Goal: Information Seeking & Learning: Find specific fact

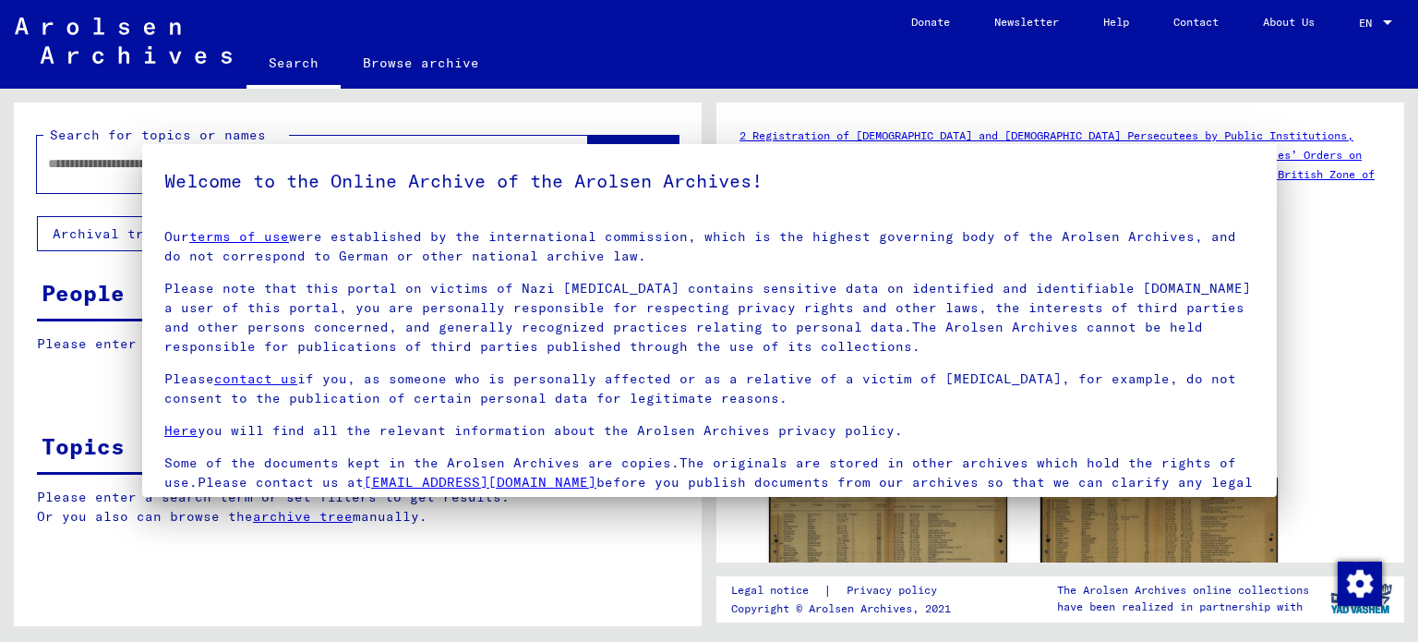
type input "********"
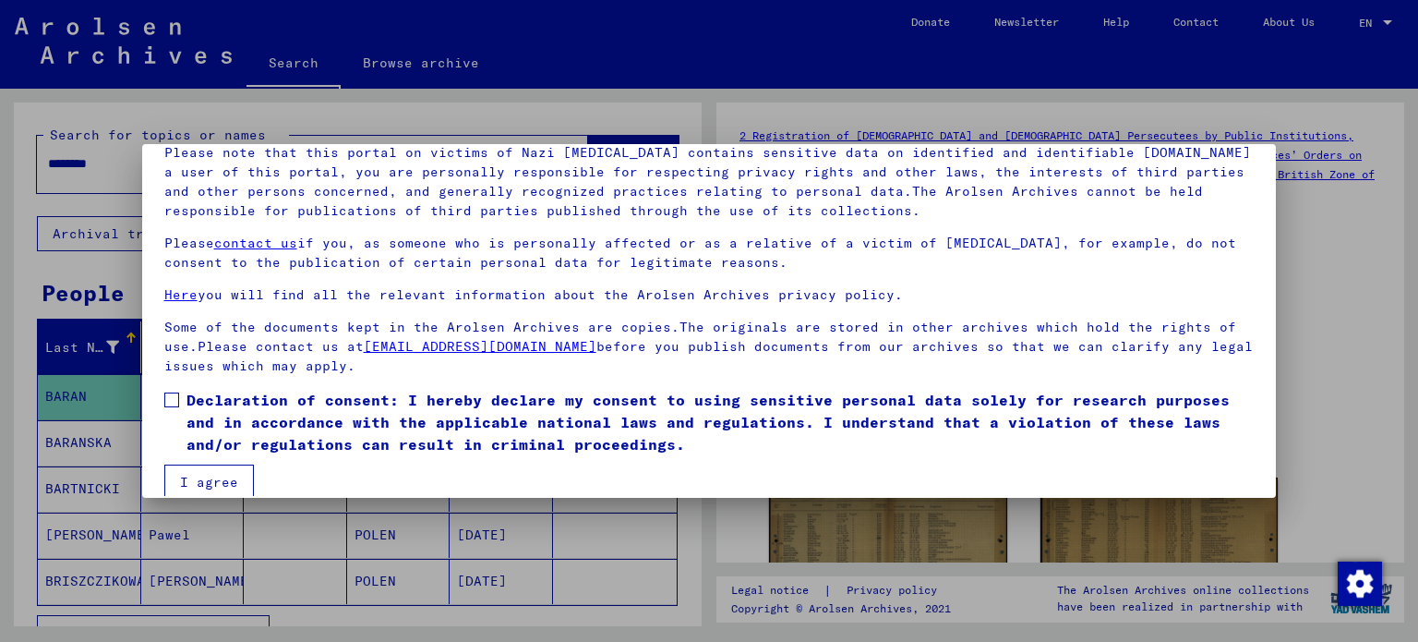
scroll to position [155, 0]
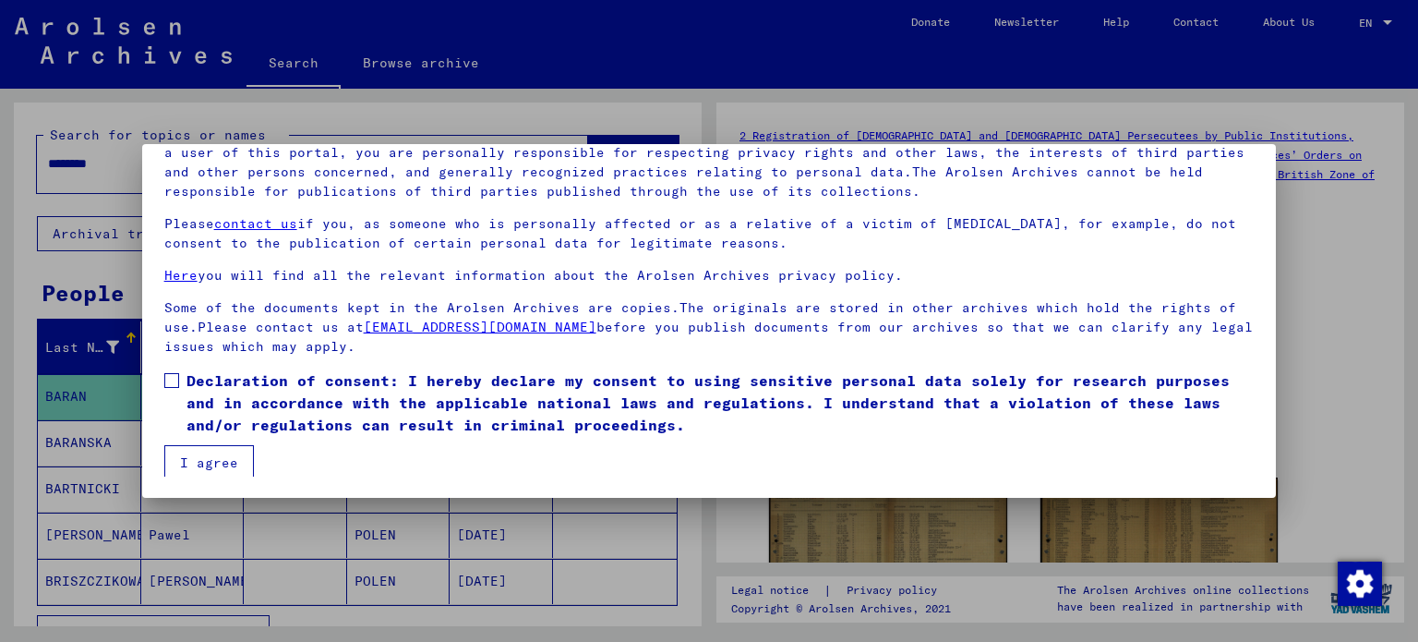
click at [186, 452] on button "I agree" at bounding box center [209, 462] width 90 height 35
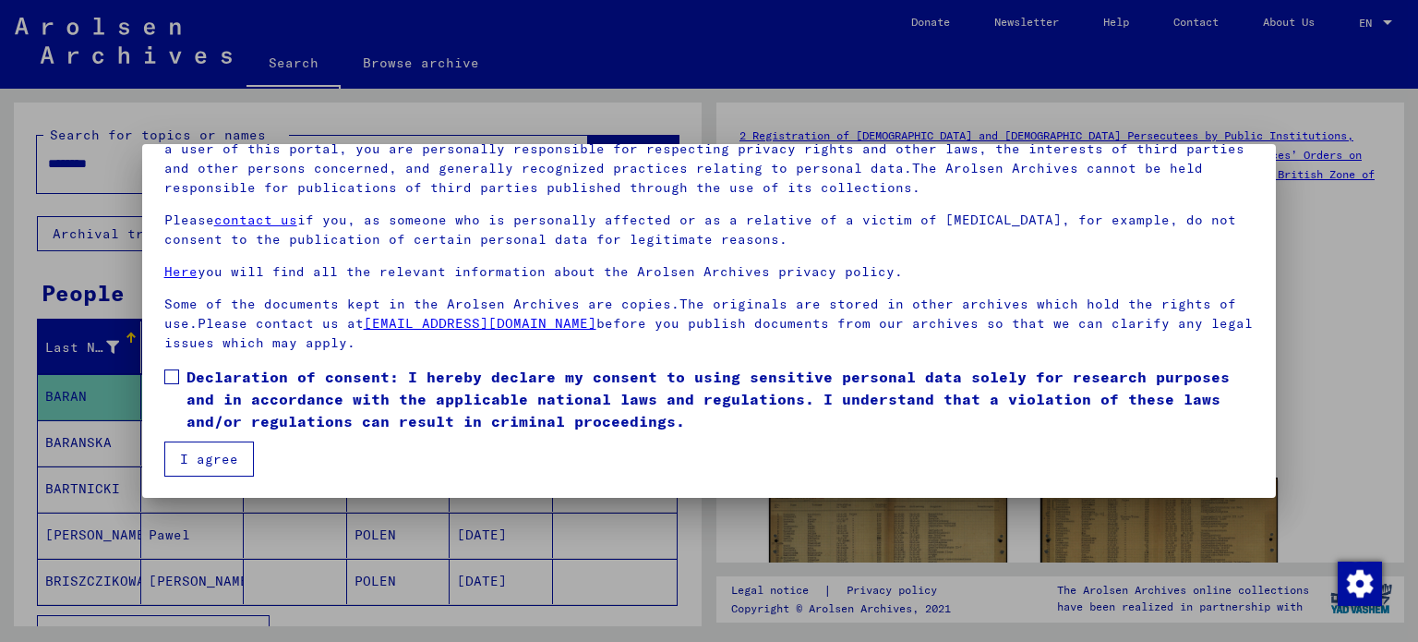
scroll to position [156, 0]
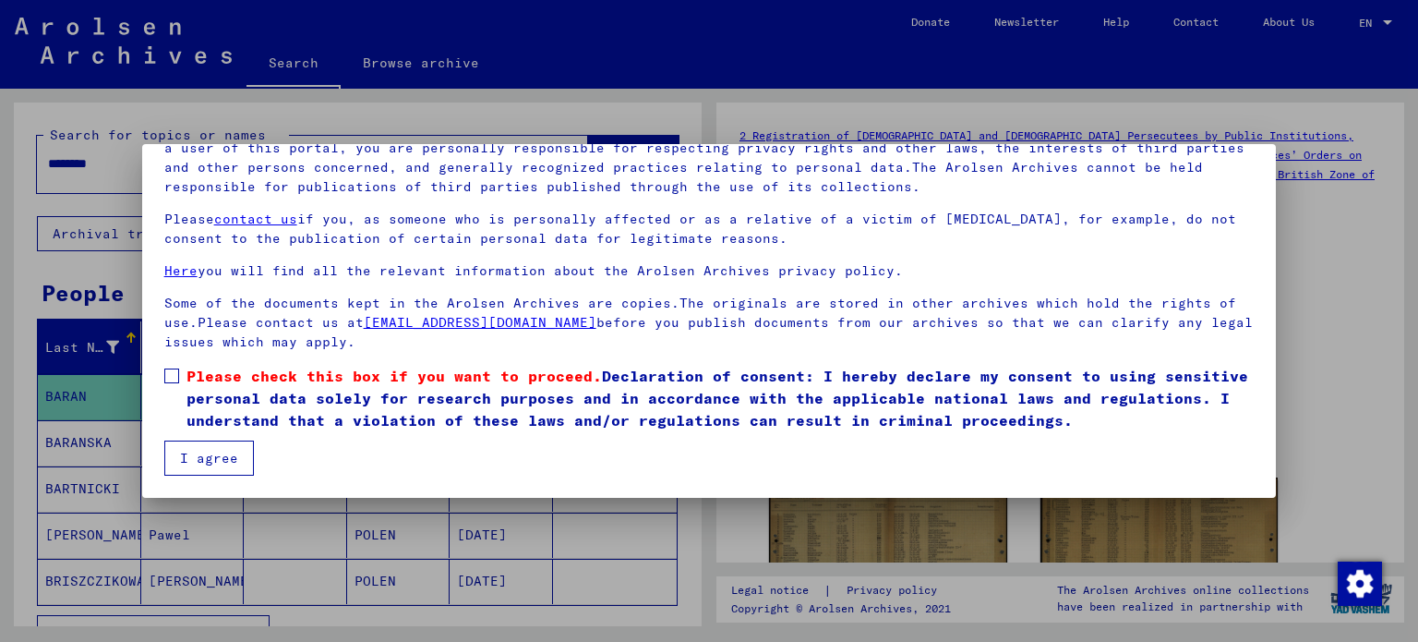
click at [167, 378] on span at bounding box center [171, 375] width 15 height 15
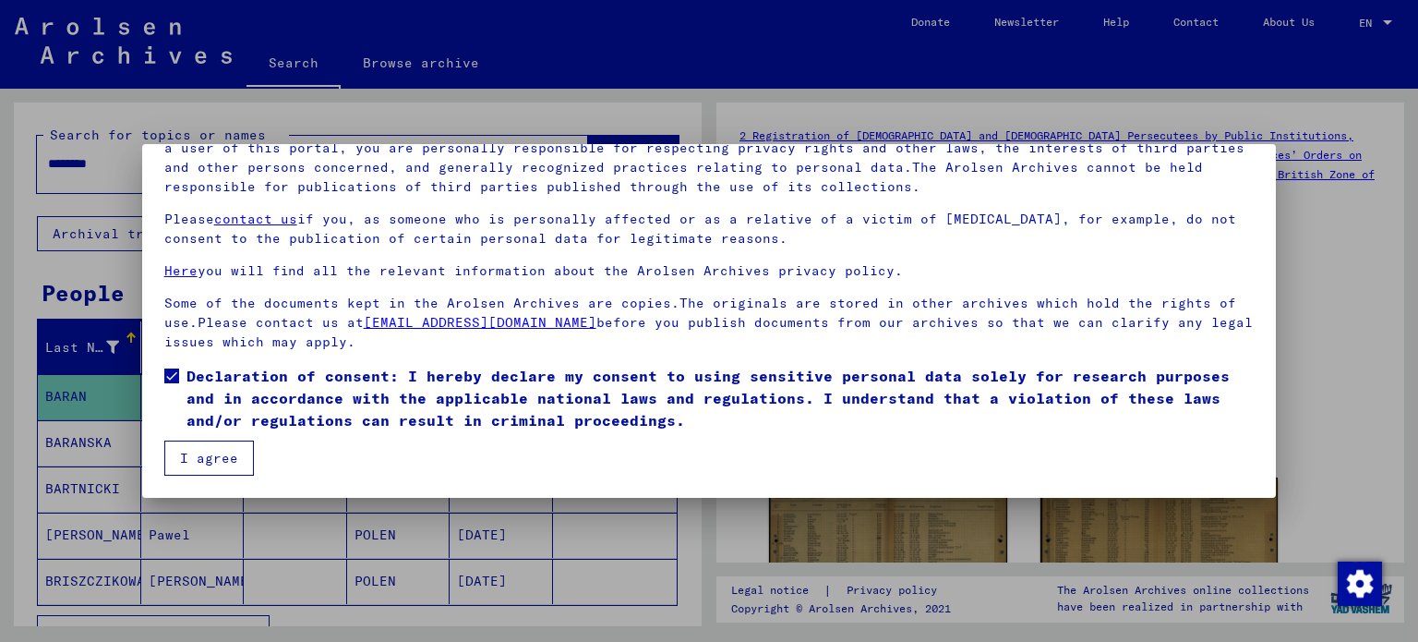
click at [196, 450] on button "I agree" at bounding box center [209, 457] width 90 height 35
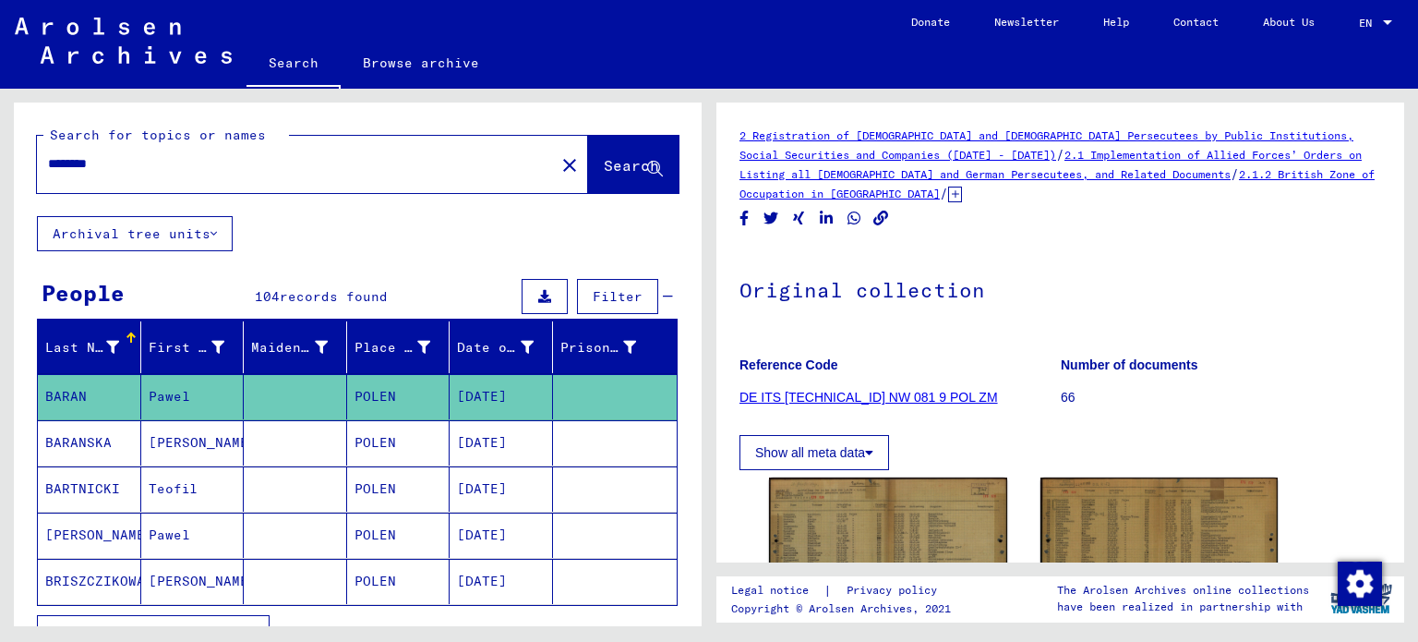
click at [200, 162] on input "********" at bounding box center [296, 163] width 496 height 19
click at [624, 169] on span "Search" at bounding box center [631, 165] width 55 height 18
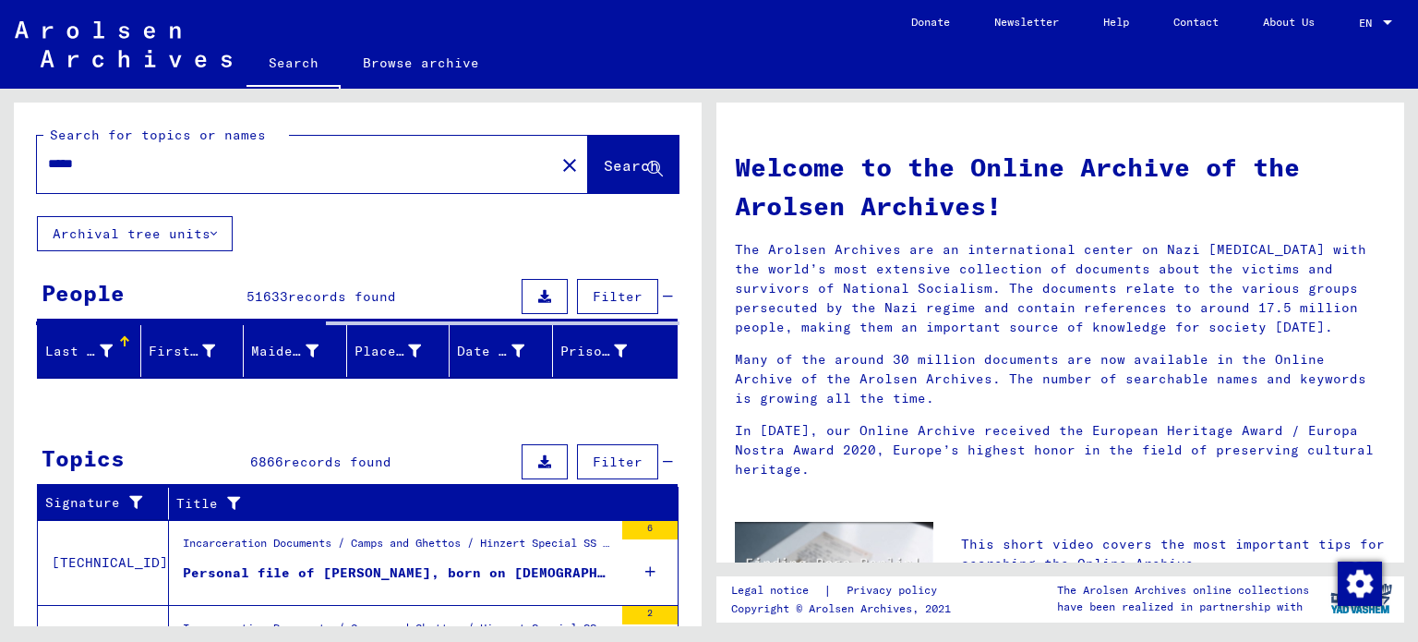
click at [173, 165] on input "*****" at bounding box center [290, 163] width 485 height 19
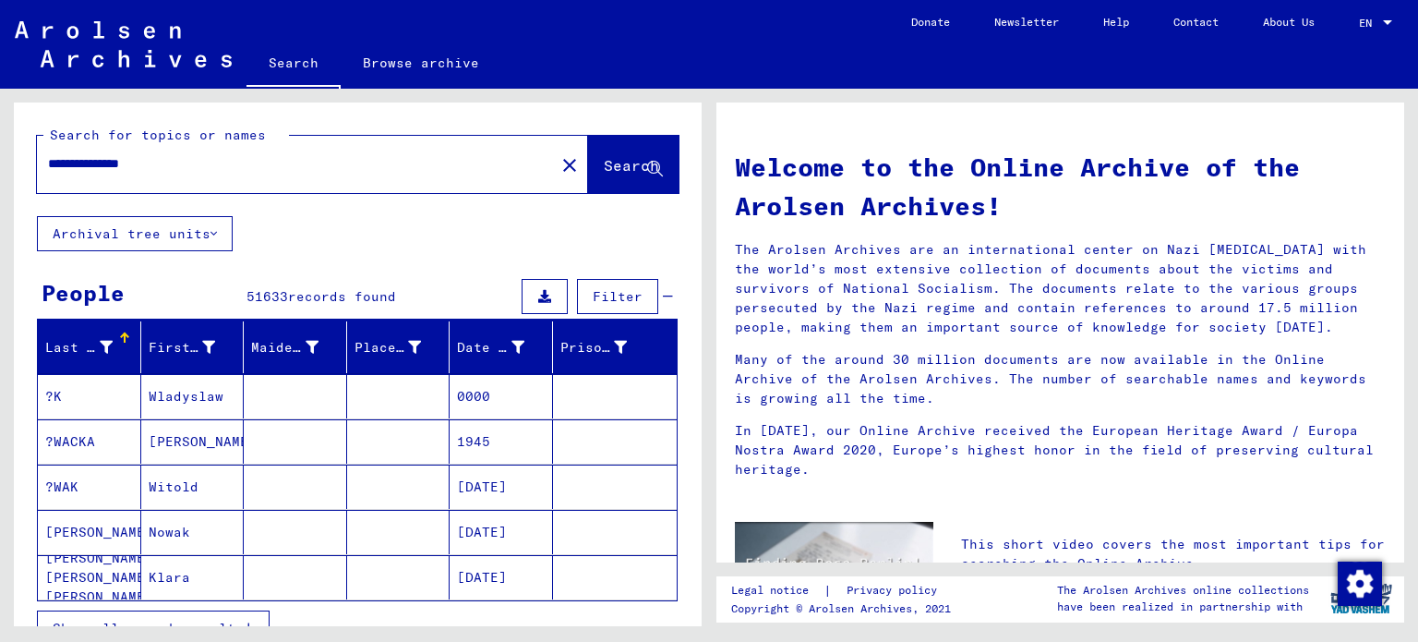
type input "**********"
click at [607, 166] on span "Search" at bounding box center [631, 165] width 55 height 18
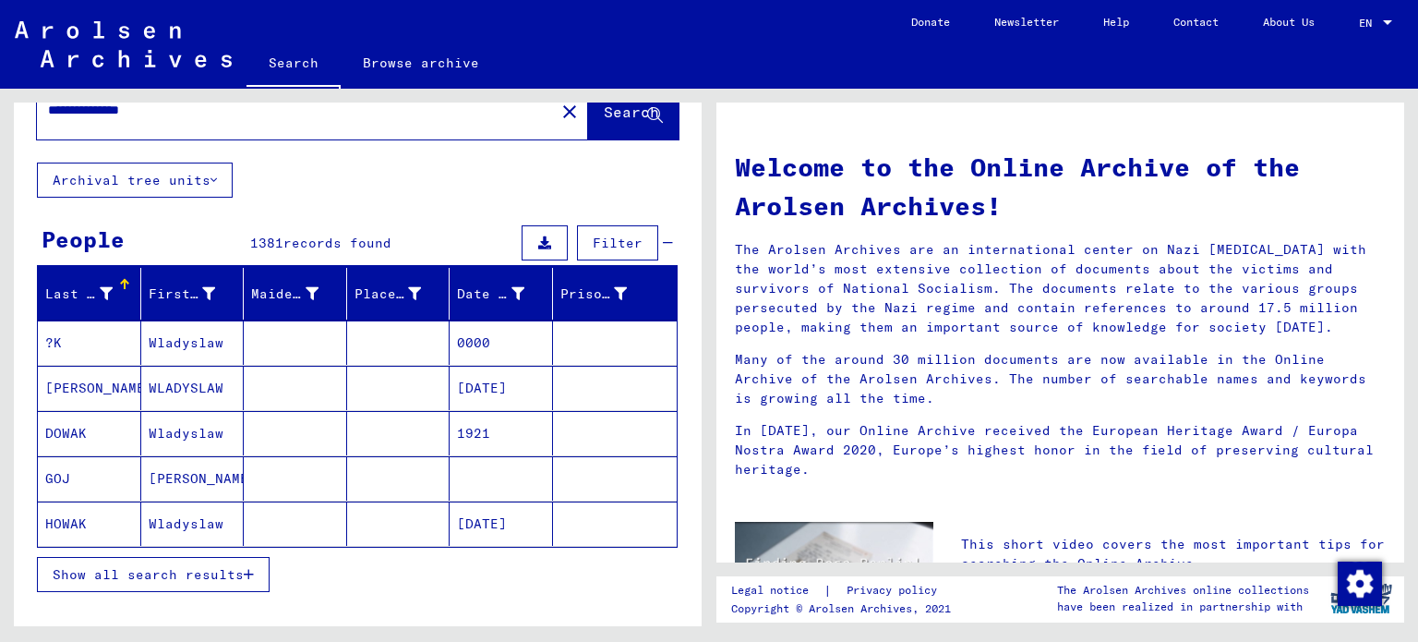
scroll to position [69, 0]
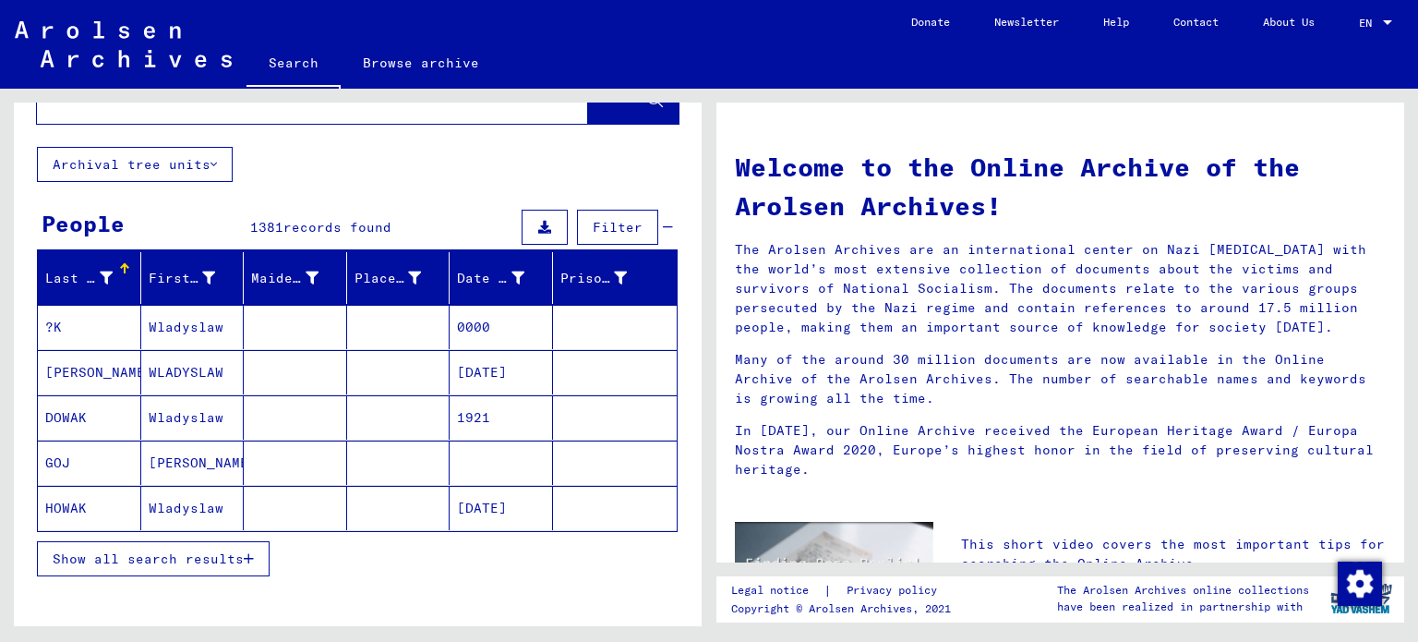
click at [623, 226] on span "Filter" at bounding box center [618, 227] width 50 height 17
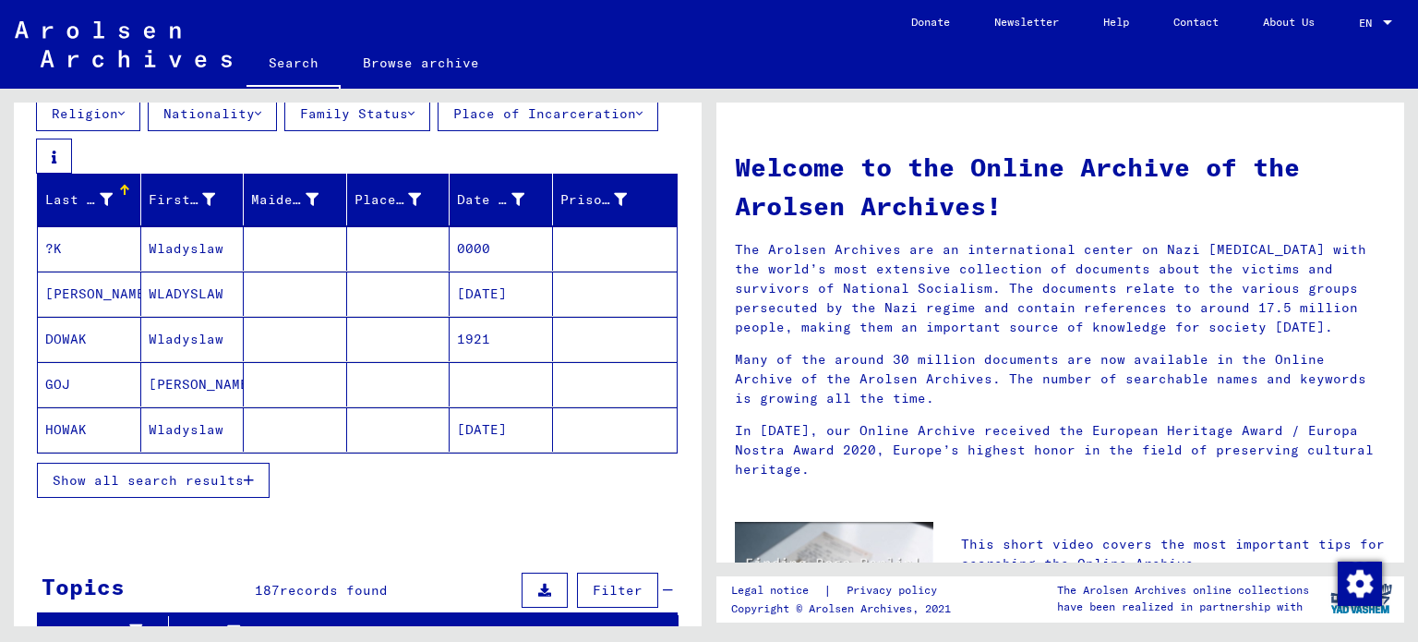
scroll to position [257, 0]
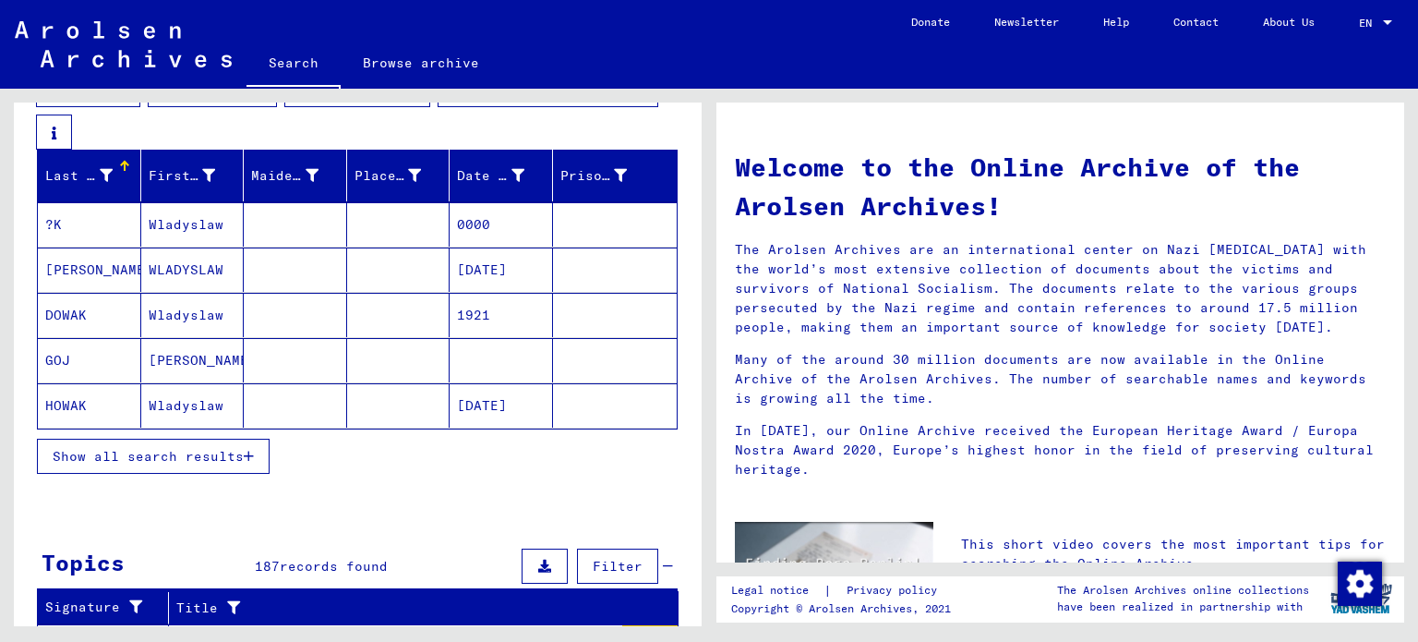
click at [181, 474] on button "Show all search results" at bounding box center [153, 455] width 233 height 35
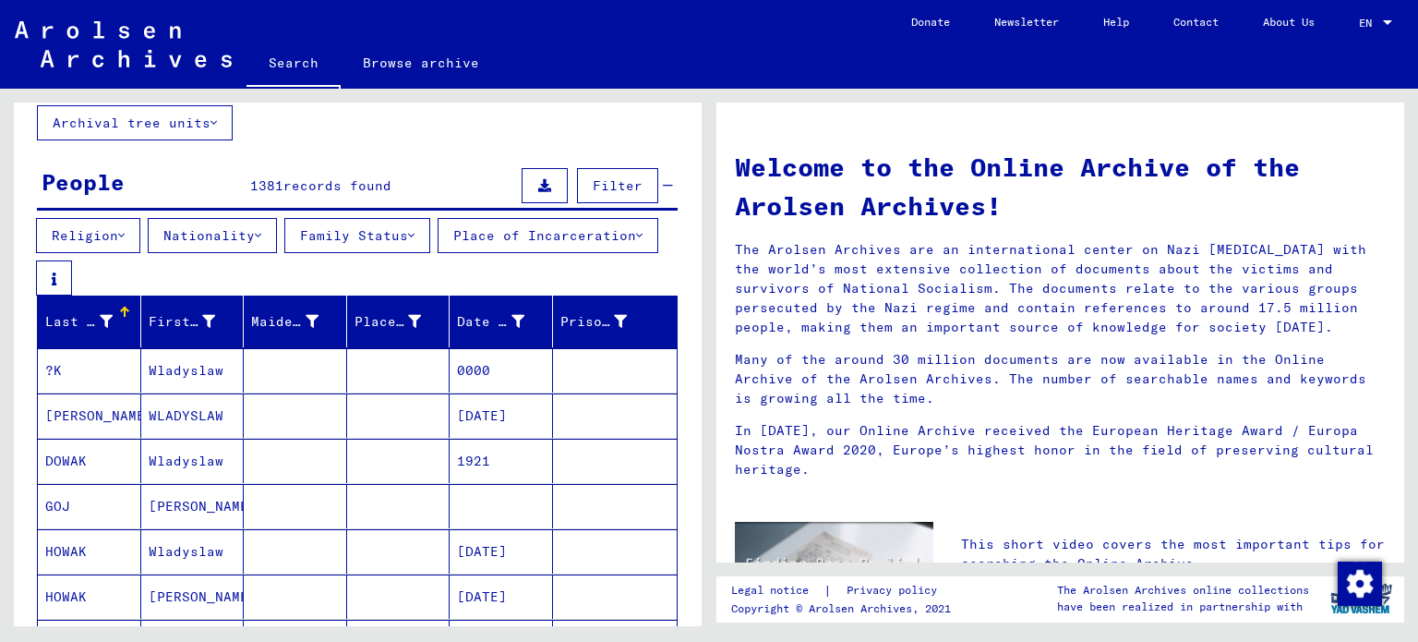
scroll to position [0, 0]
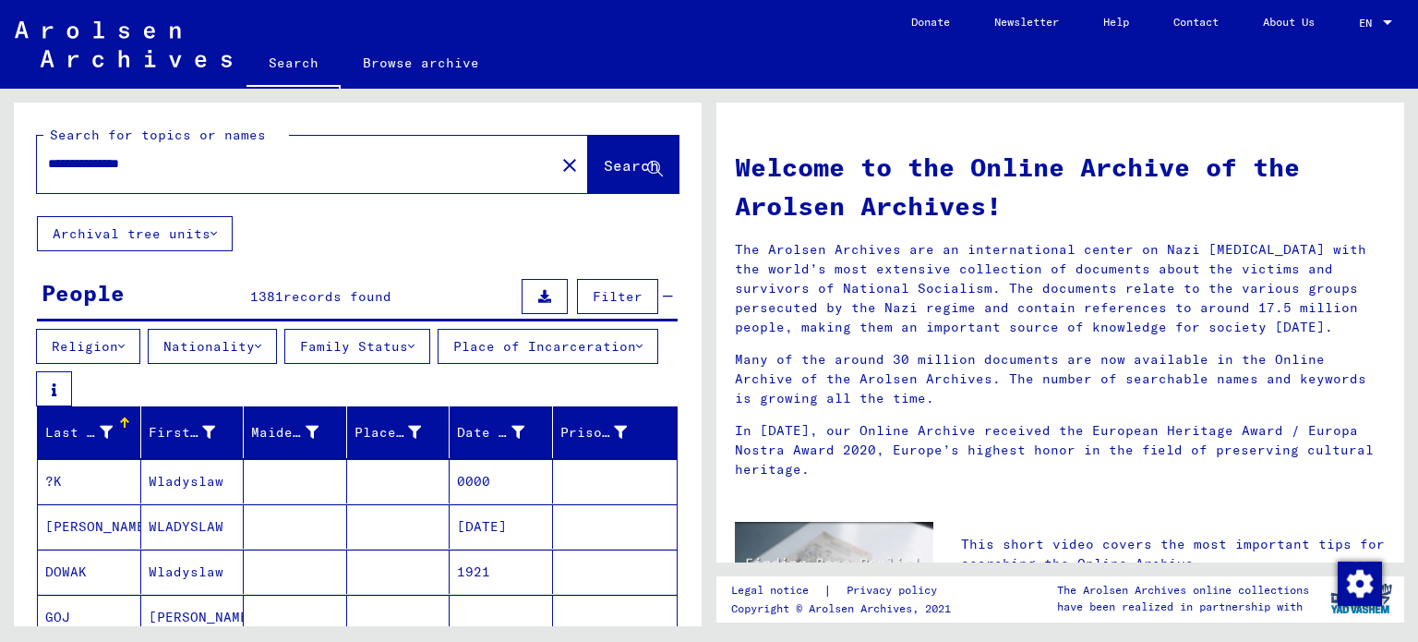
click at [438, 364] on button "Place of Incarceration" at bounding box center [548, 346] width 221 height 35
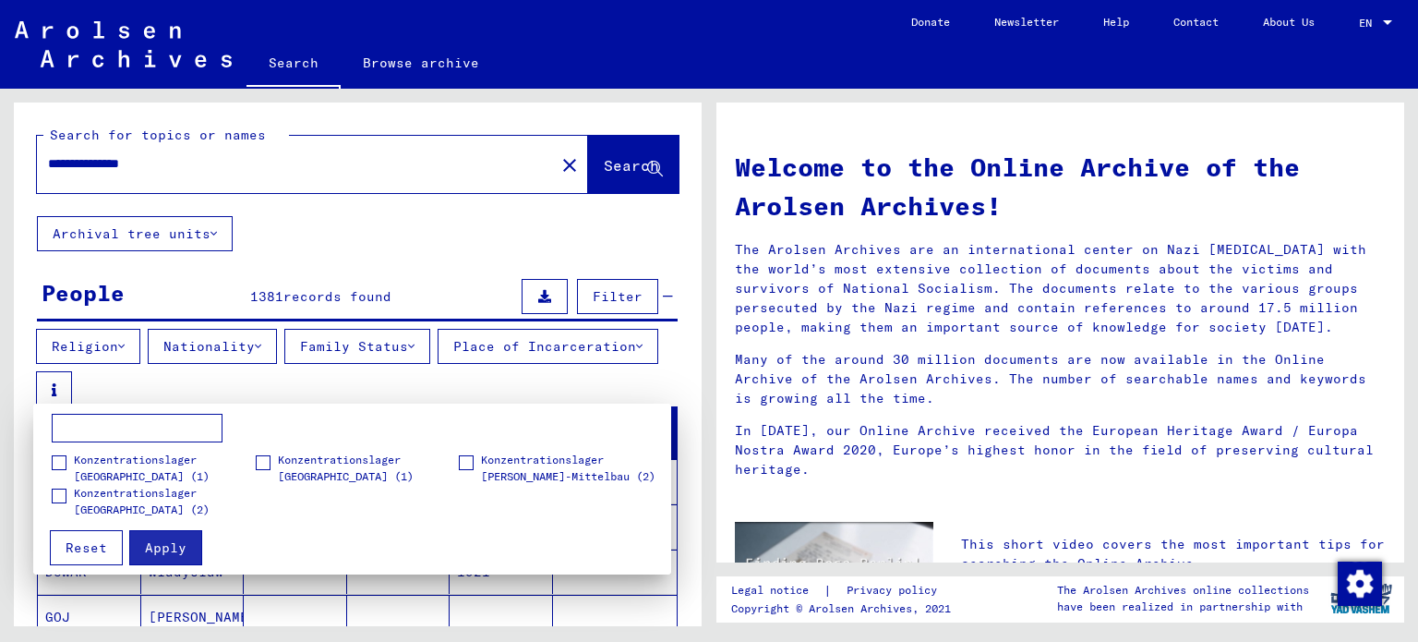
click at [480, 357] on div at bounding box center [709, 321] width 1418 height 642
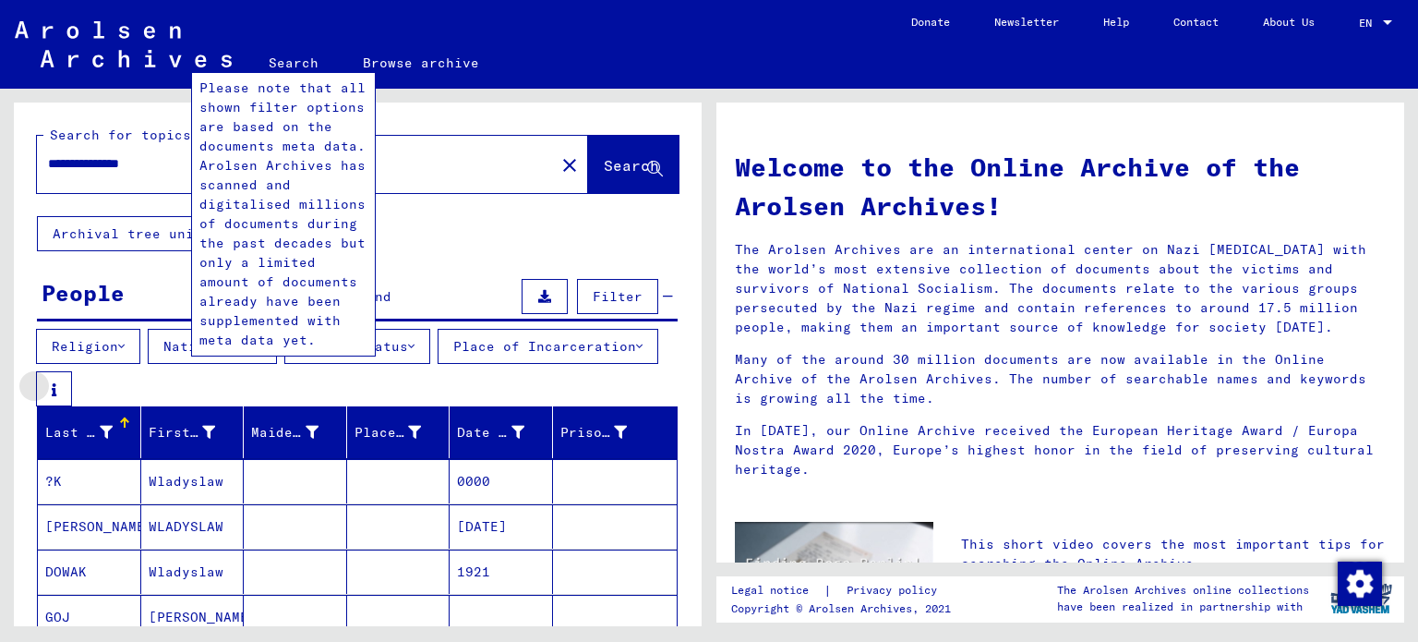
click at [56, 392] on icon at bounding box center [54, 389] width 5 height 13
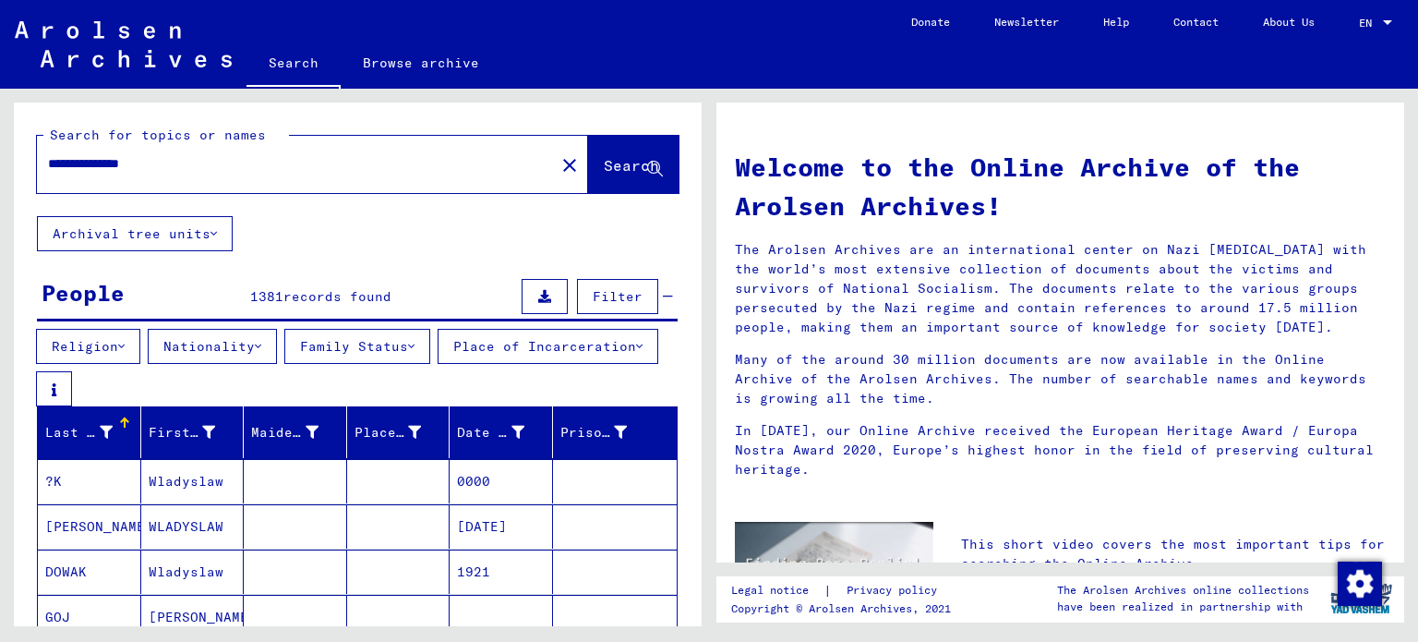
click at [261, 342] on icon at bounding box center [258, 346] width 6 height 13
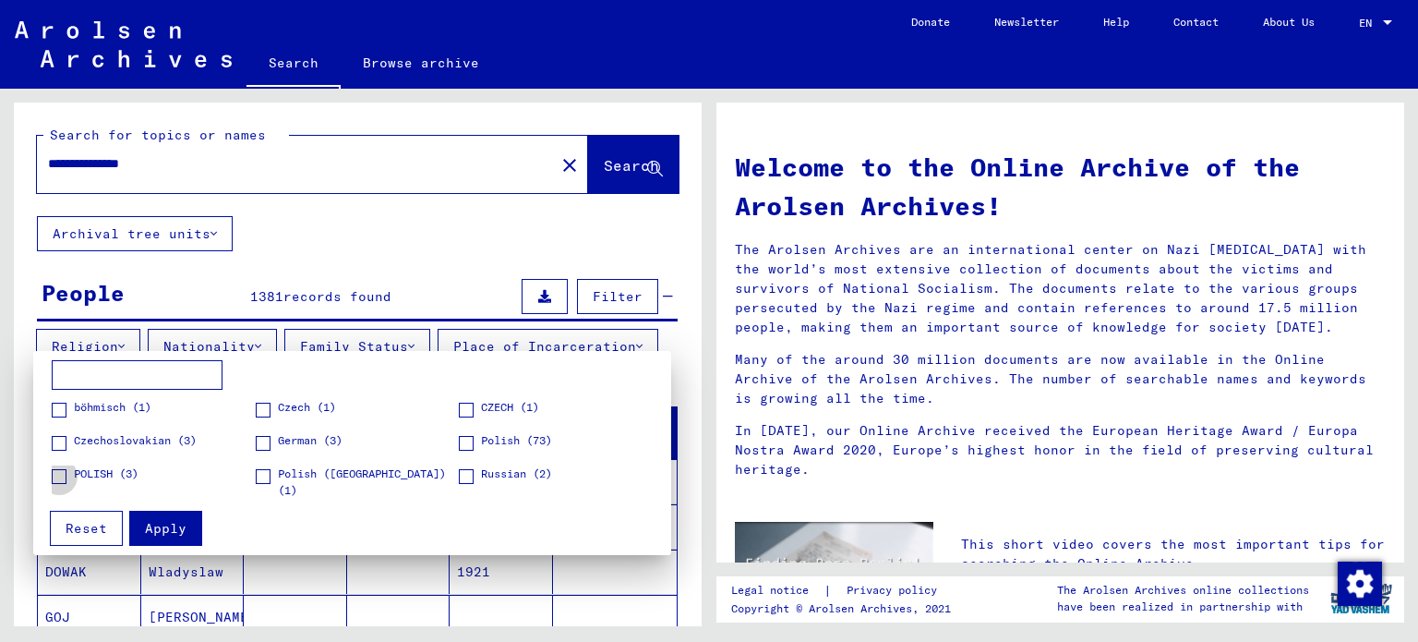
click at [107, 467] on span "POLISH (3)" at bounding box center [106, 473] width 65 height 17
click at [198, 524] on button "Apply" at bounding box center [165, 527] width 73 height 35
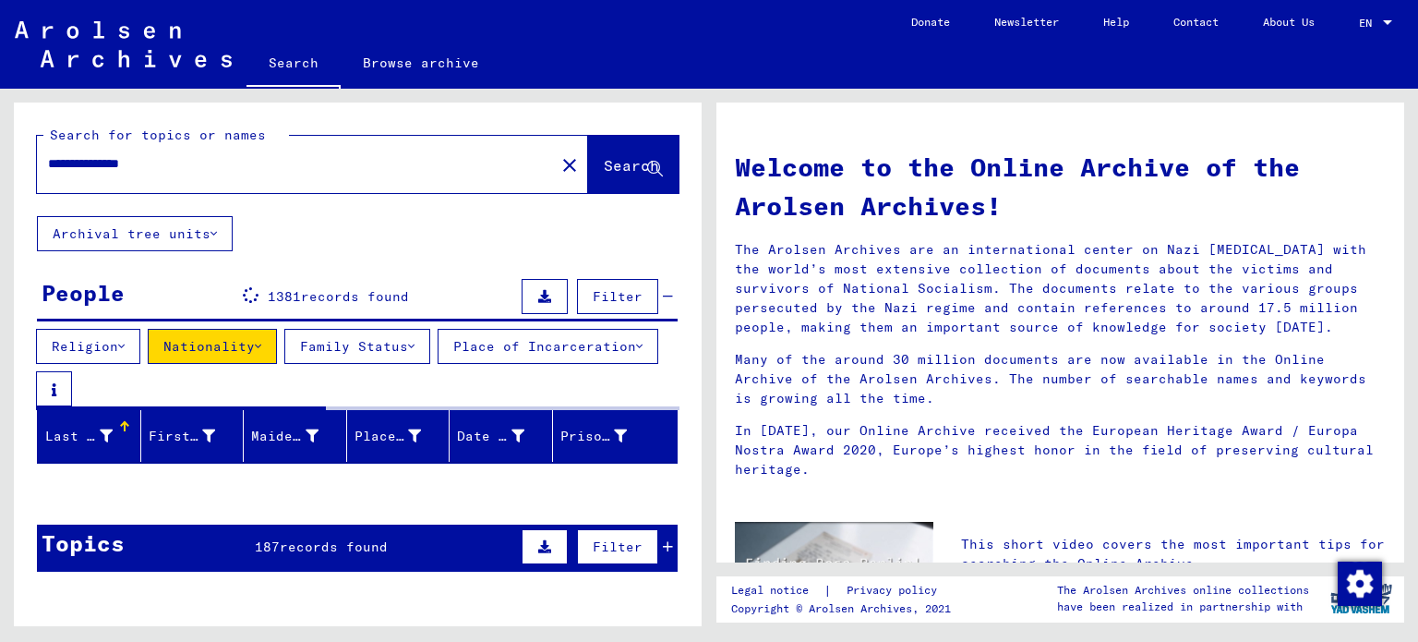
click at [266, 354] on button "Nationality" at bounding box center [212, 346] width 129 height 35
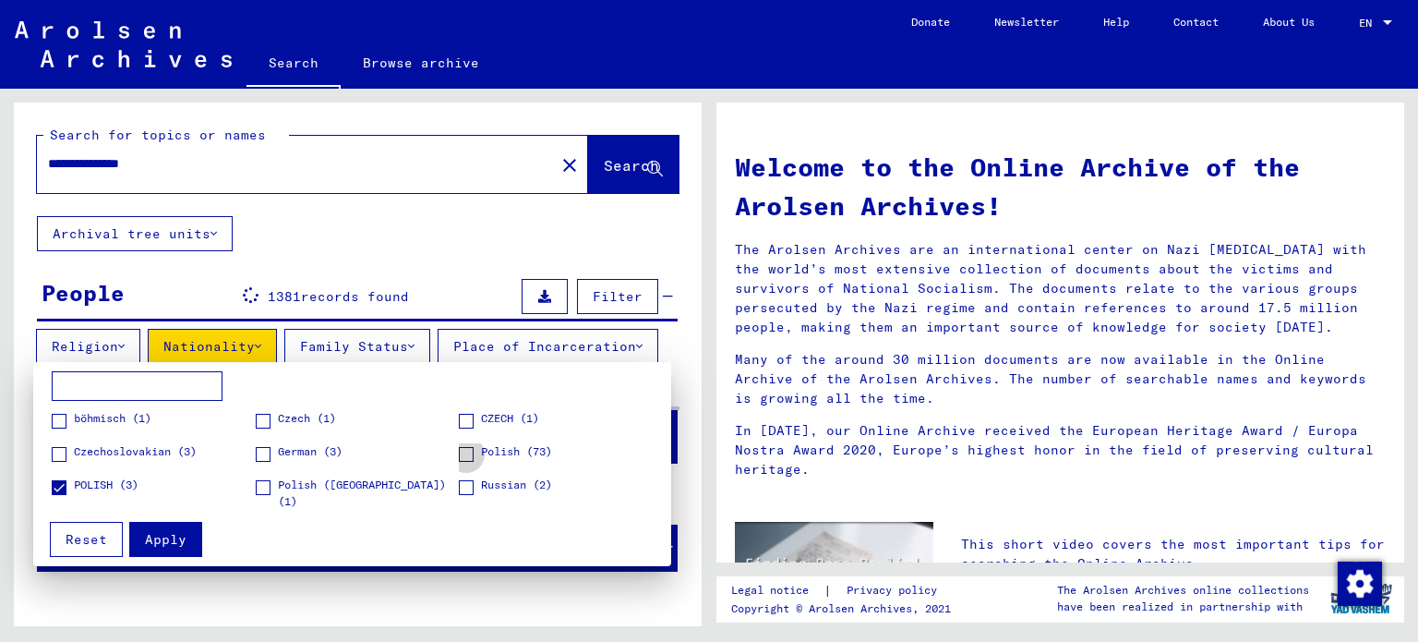
click at [513, 443] on span "Polish (73)" at bounding box center [516, 451] width 71 height 17
click at [290, 485] on span "Polish ([GEOGRAPHIC_DATA]) (1)" at bounding box center [368, 492] width 181 height 33
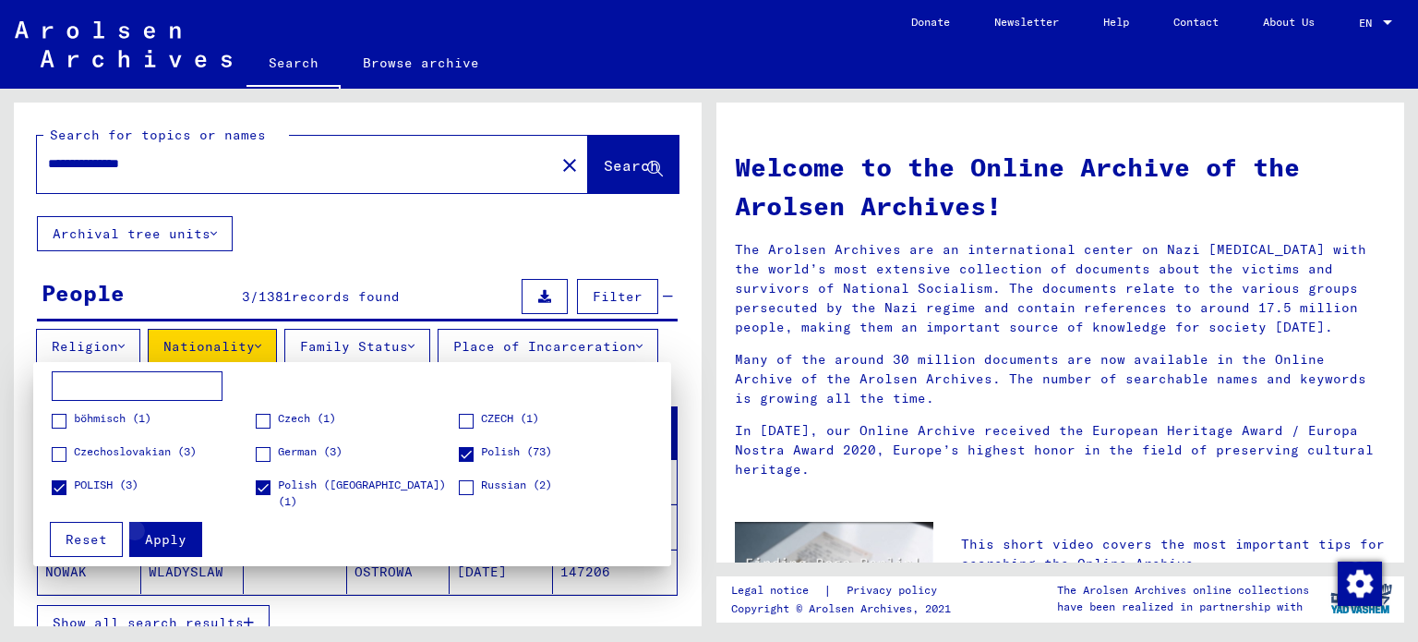
click at [187, 538] on button "Apply" at bounding box center [165, 539] width 73 height 35
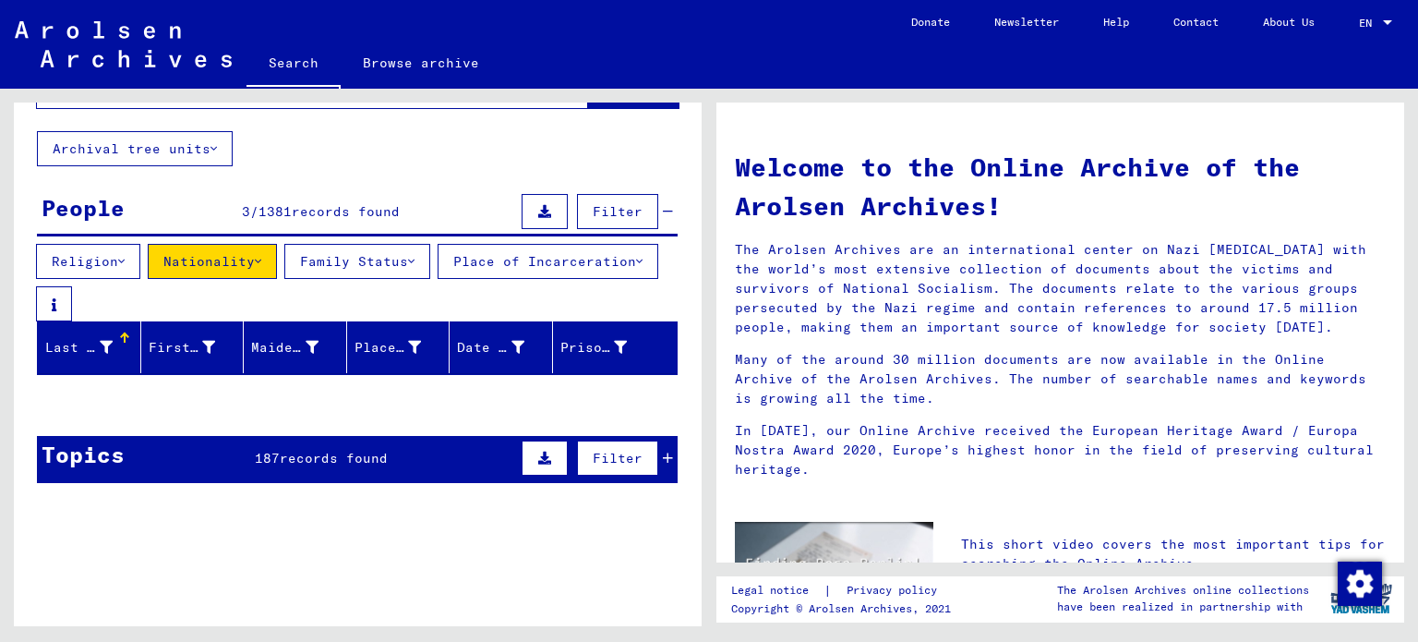
scroll to position [107, 0]
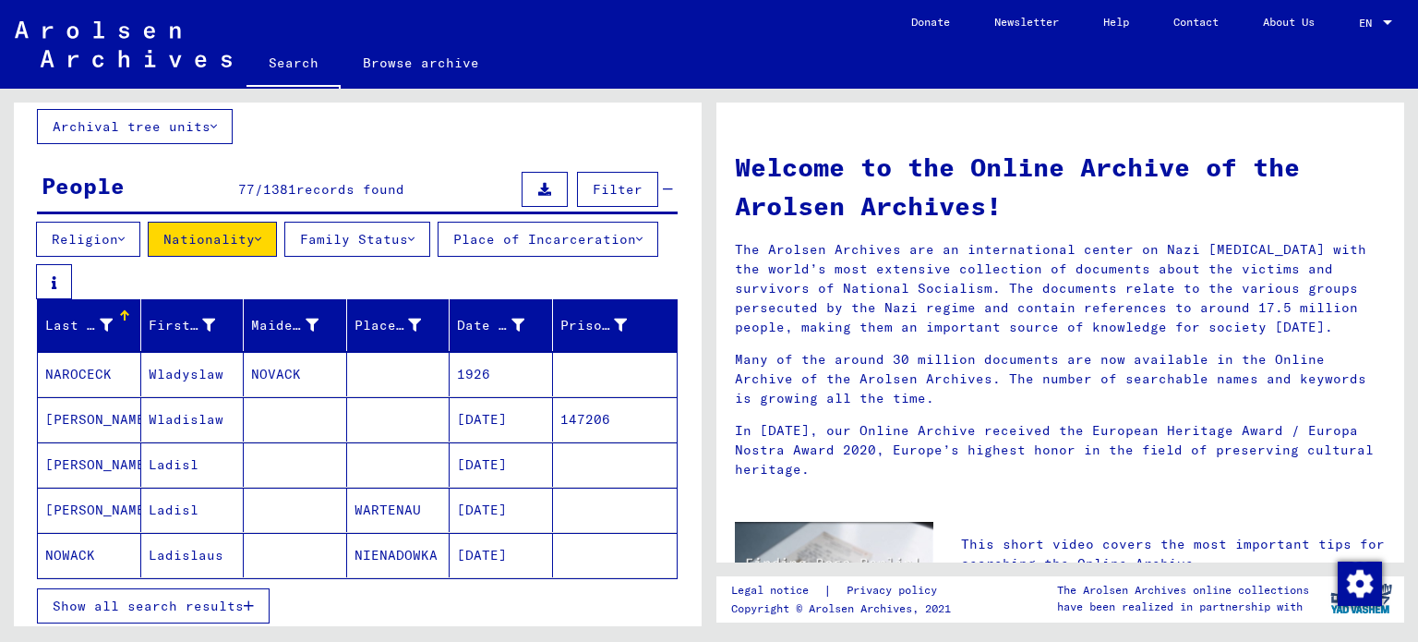
click at [312, 390] on mat-cell "NOVACK" at bounding box center [295, 374] width 103 height 44
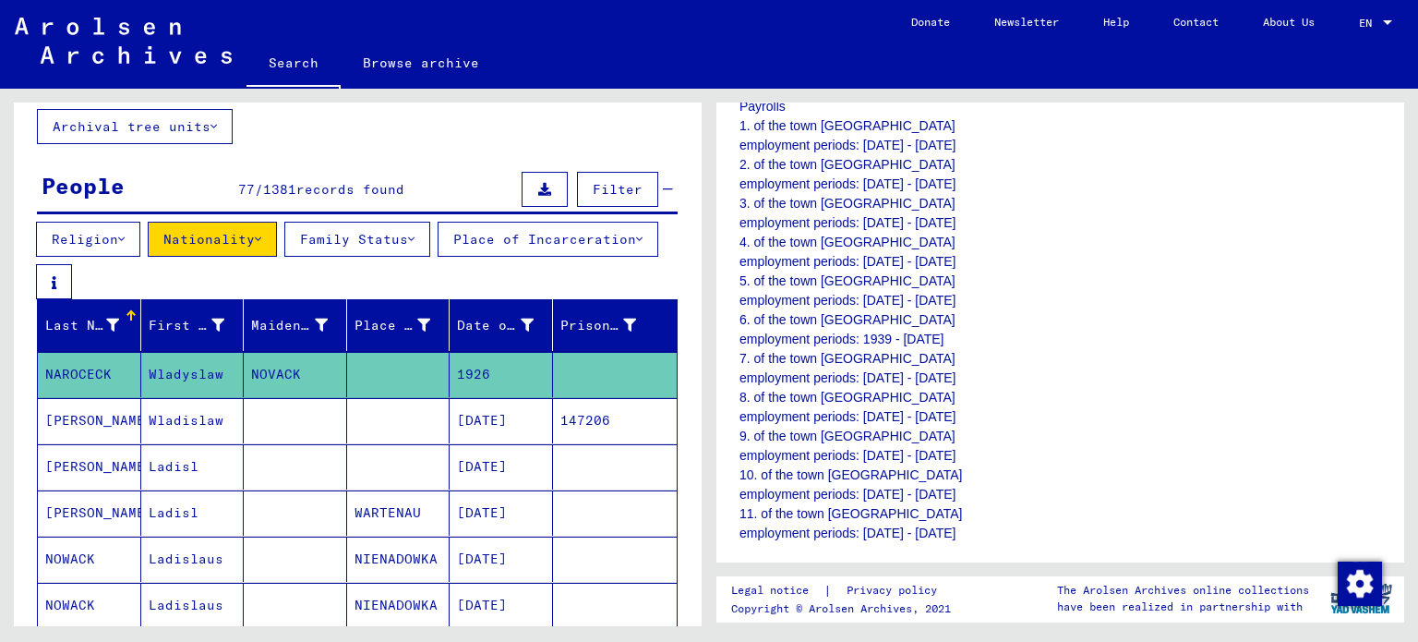
scroll to position [1038, 0]
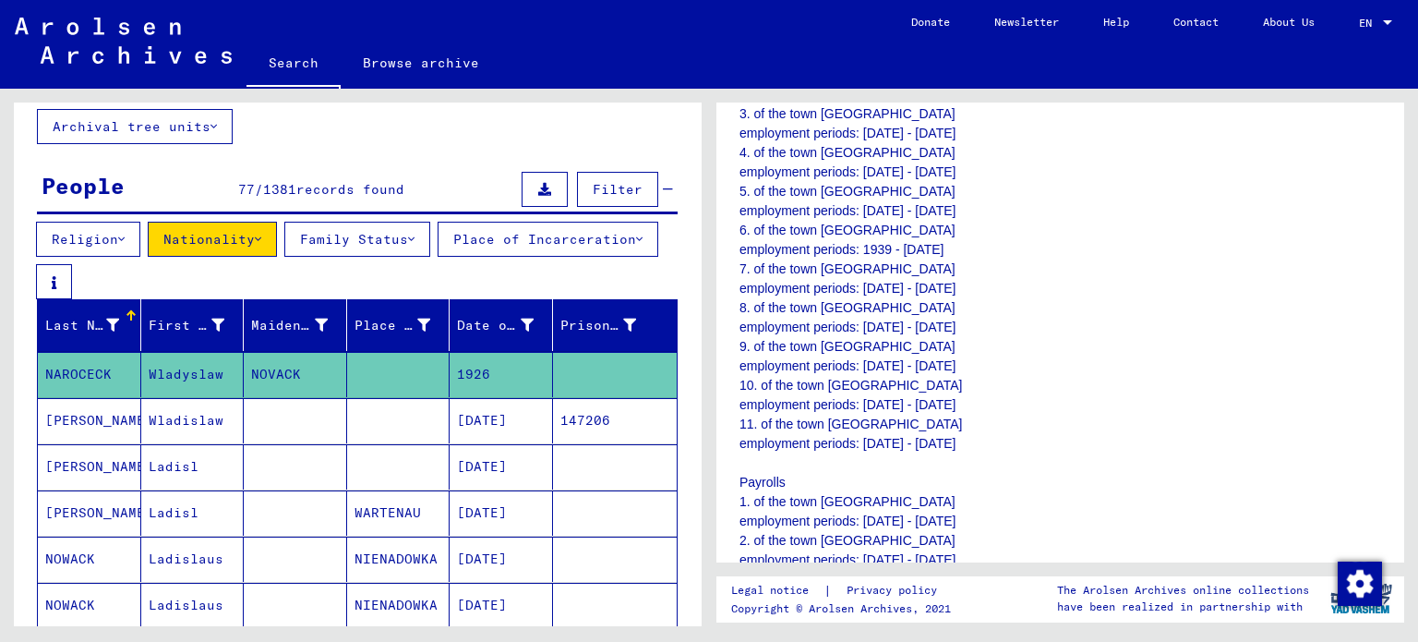
drag, startPoint x: 263, startPoint y: 238, endPoint x: 491, endPoint y: 54, distance: 292.8
click at [491, 54] on mat-sidenav-content "**********" at bounding box center [709, 321] width 1418 height 642
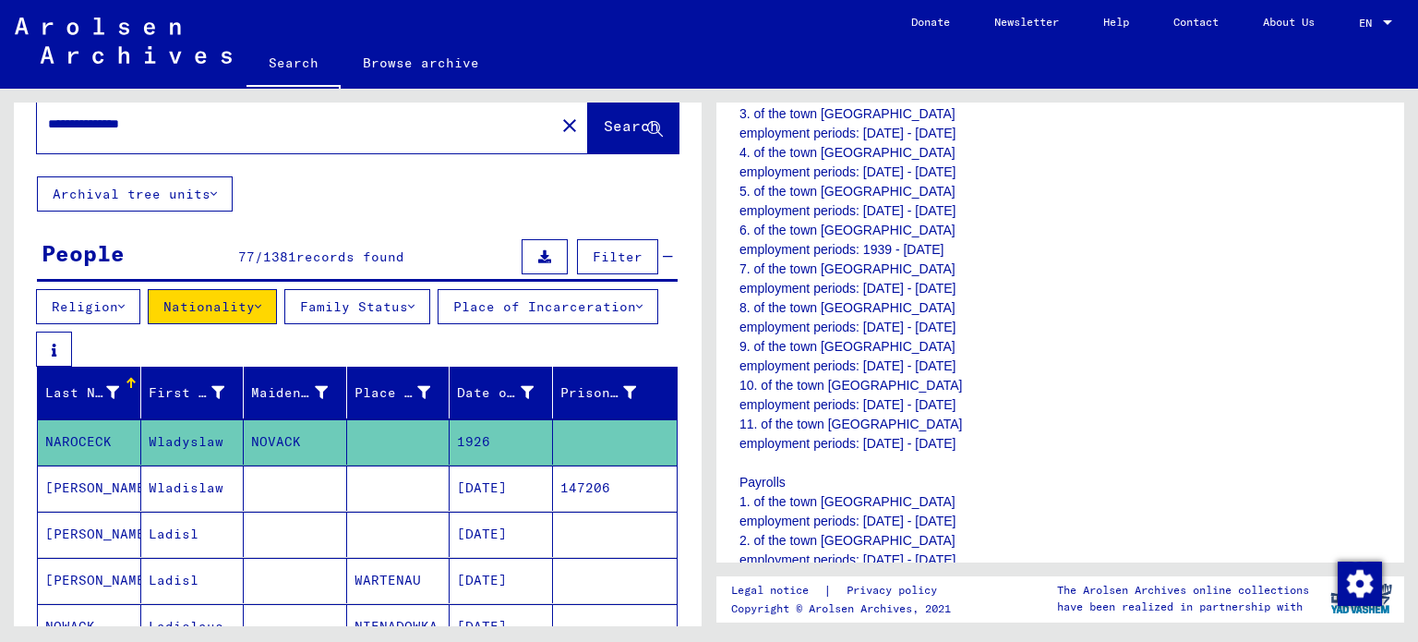
scroll to position [0, 0]
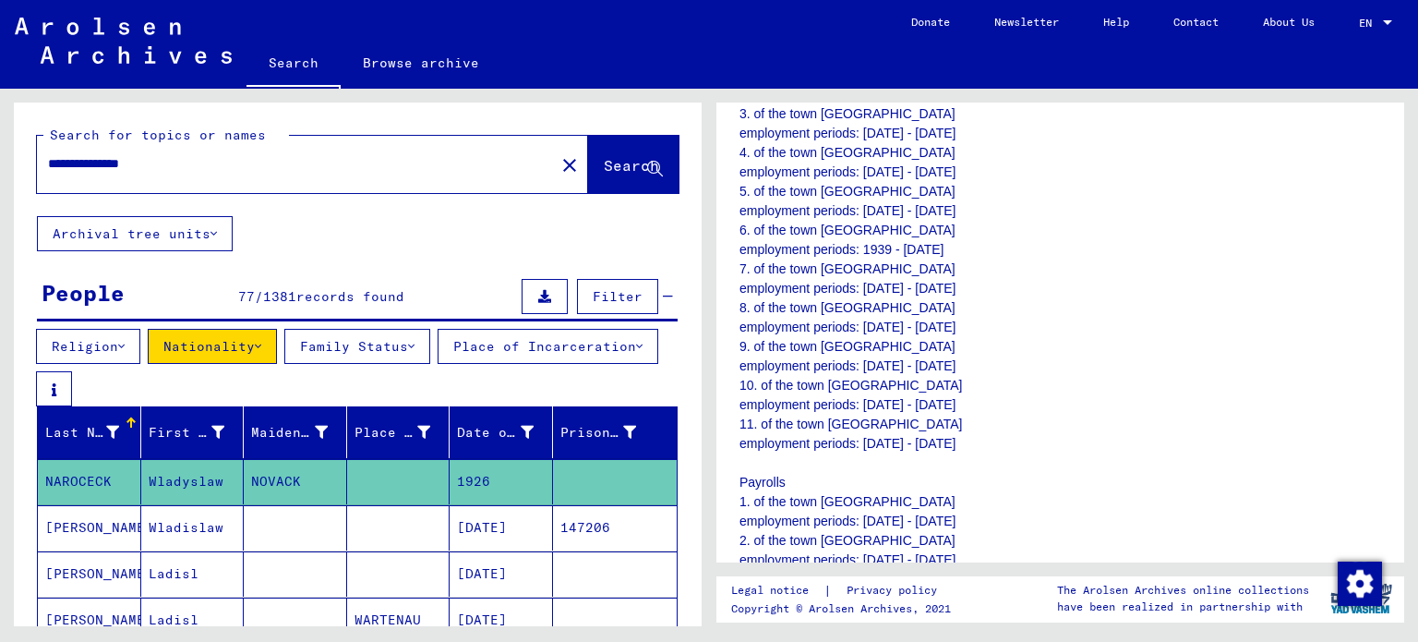
click at [321, 150] on div "**********" at bounding box center [290, 164] width 507 height 42
click at [559, 158] on mat-icon "close" at bounding box center [570, 165] width 22 height 22
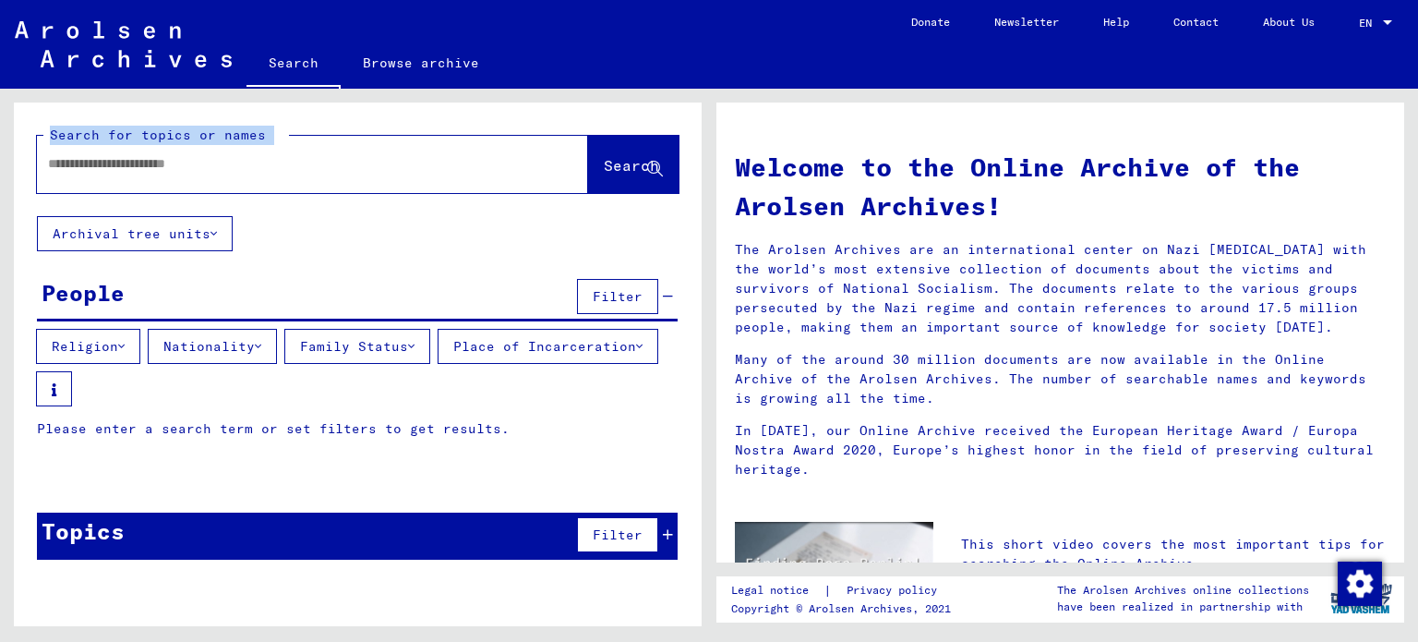
click at [461, 162] on input "text" at bounding box center [290, 163] width 485 height 19
type input "****"
click at [628, 168] on span "Search" at bounding box center [631, 165] width 55 height 18
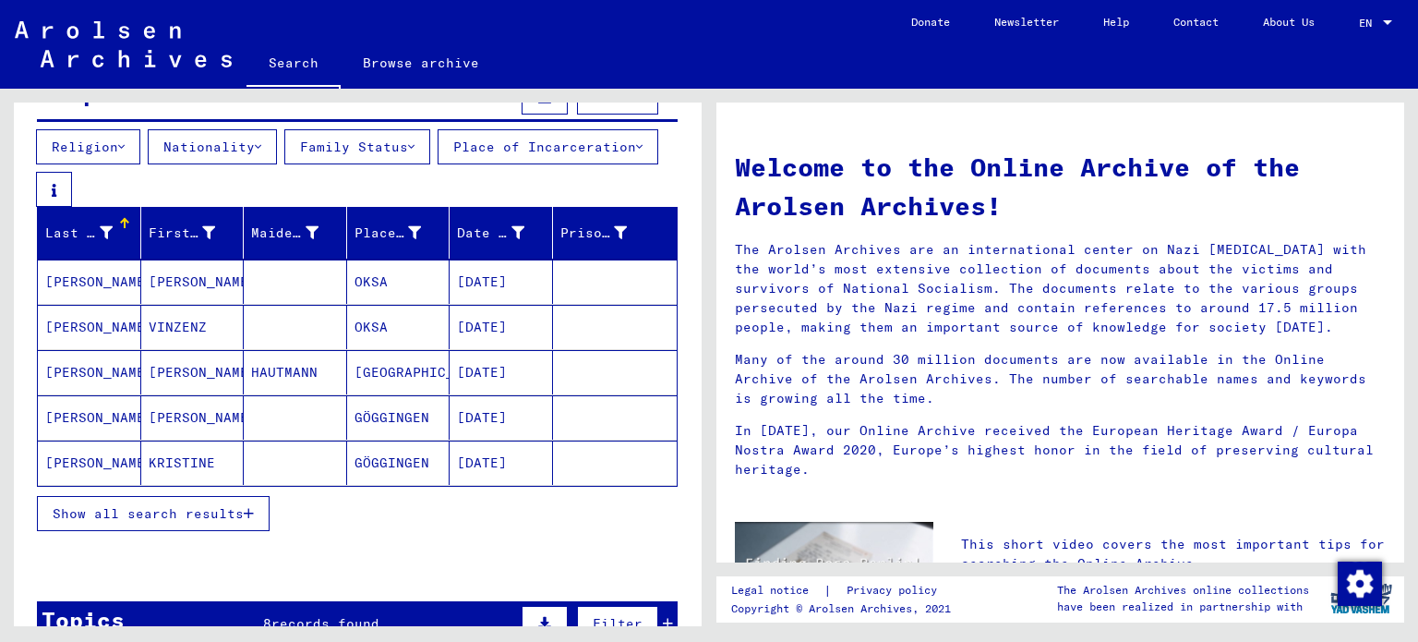
scroll to position [201, 0]
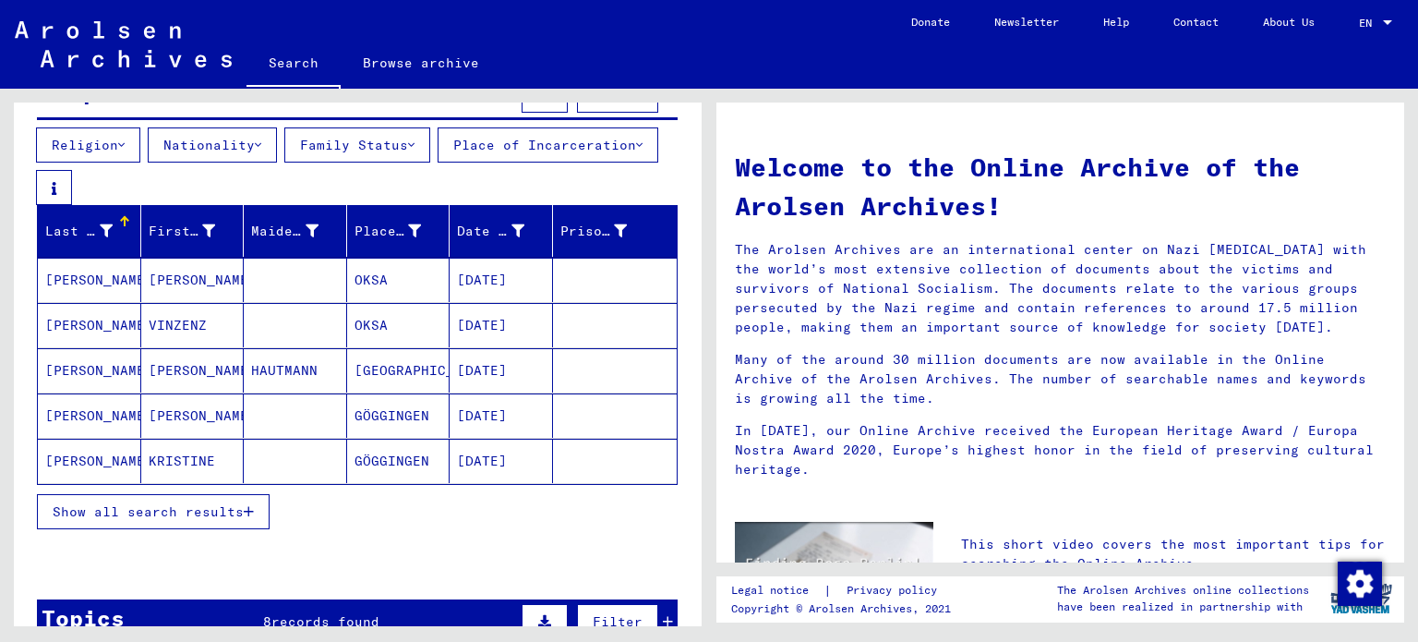
click at [115, 280] on mat-cell "[PERSON_NAME]" at bounding box center [89, 280] width 103 height 44
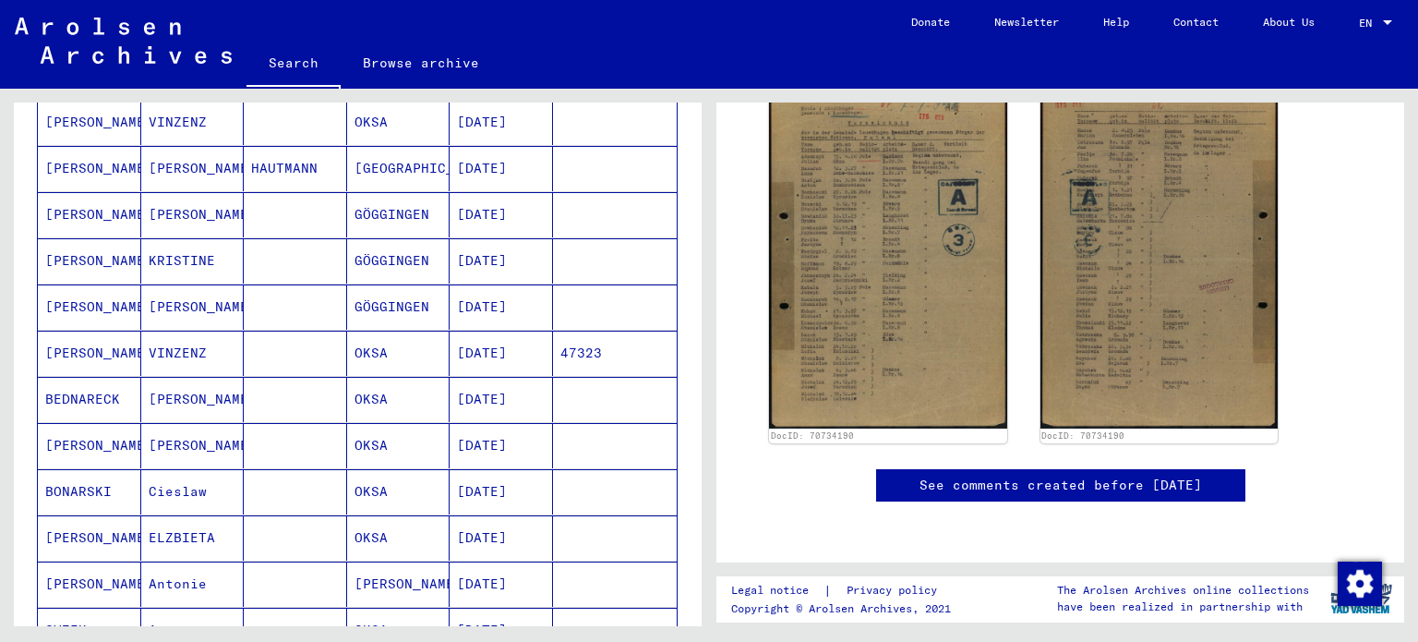
scroll to position [412, 0]
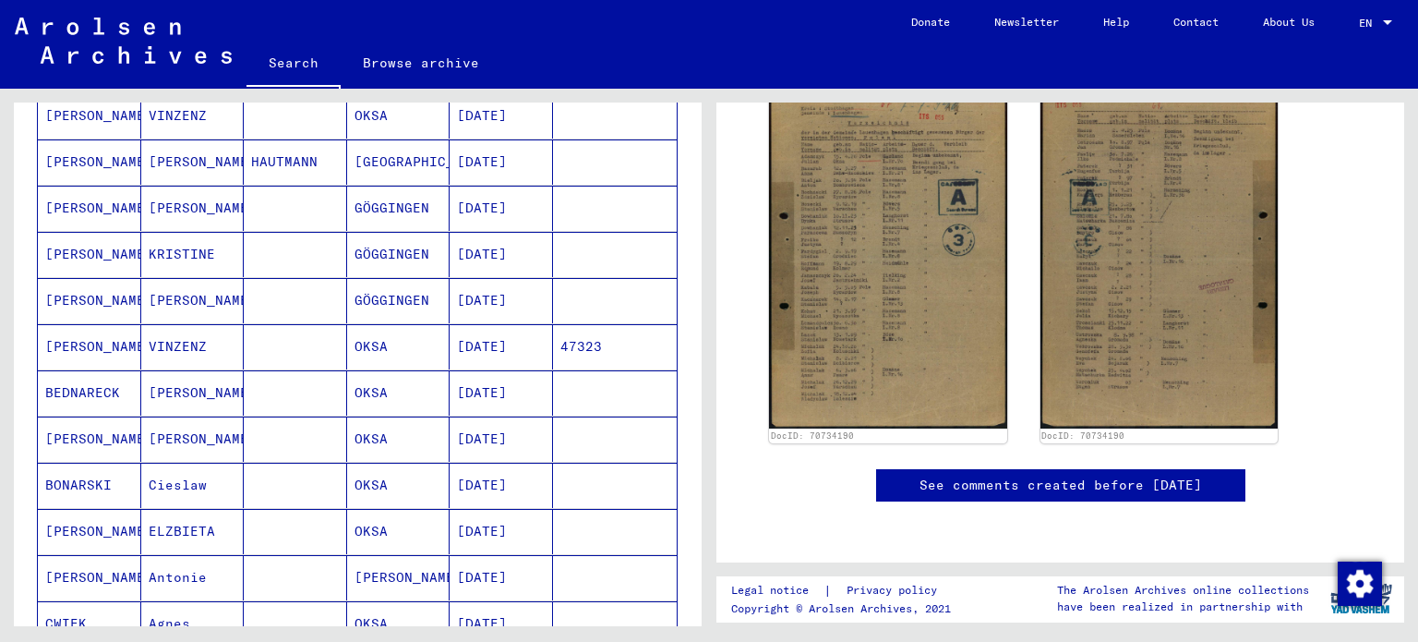
click at [217, 267] on mat-cell "KRISTINE" at bounding box center [192, 254] width 103 height 45
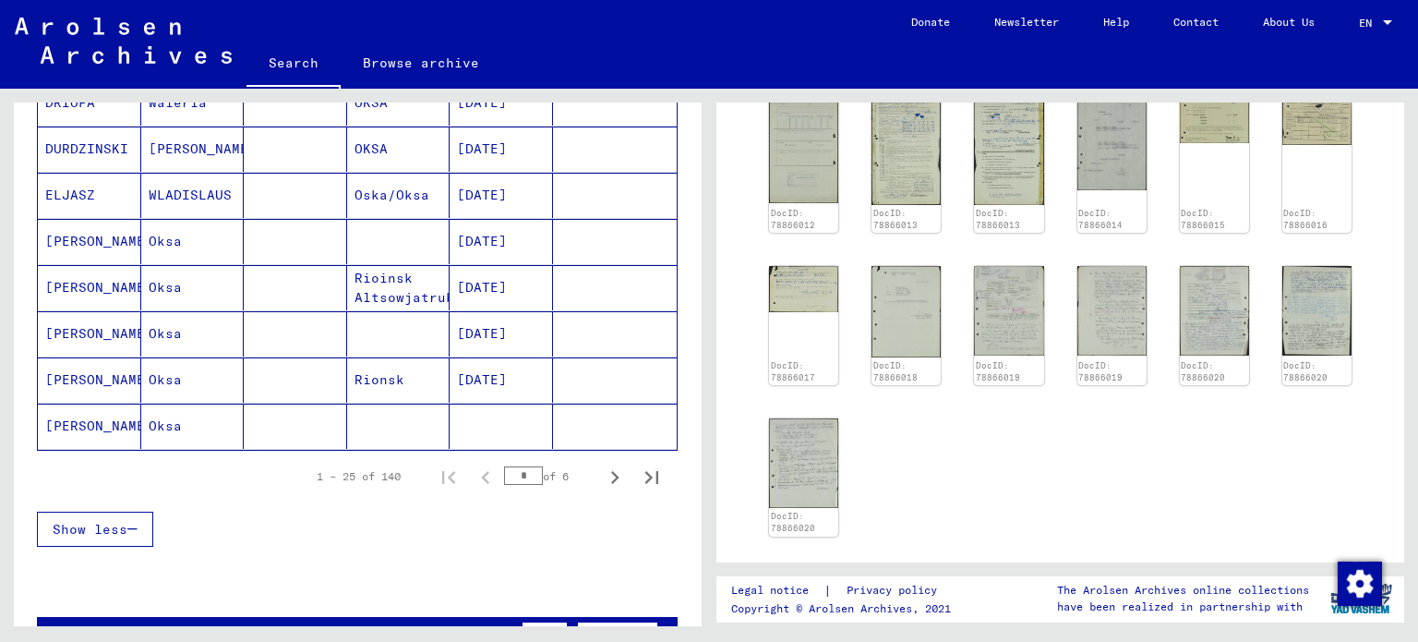
scroll to position [1170, 0]
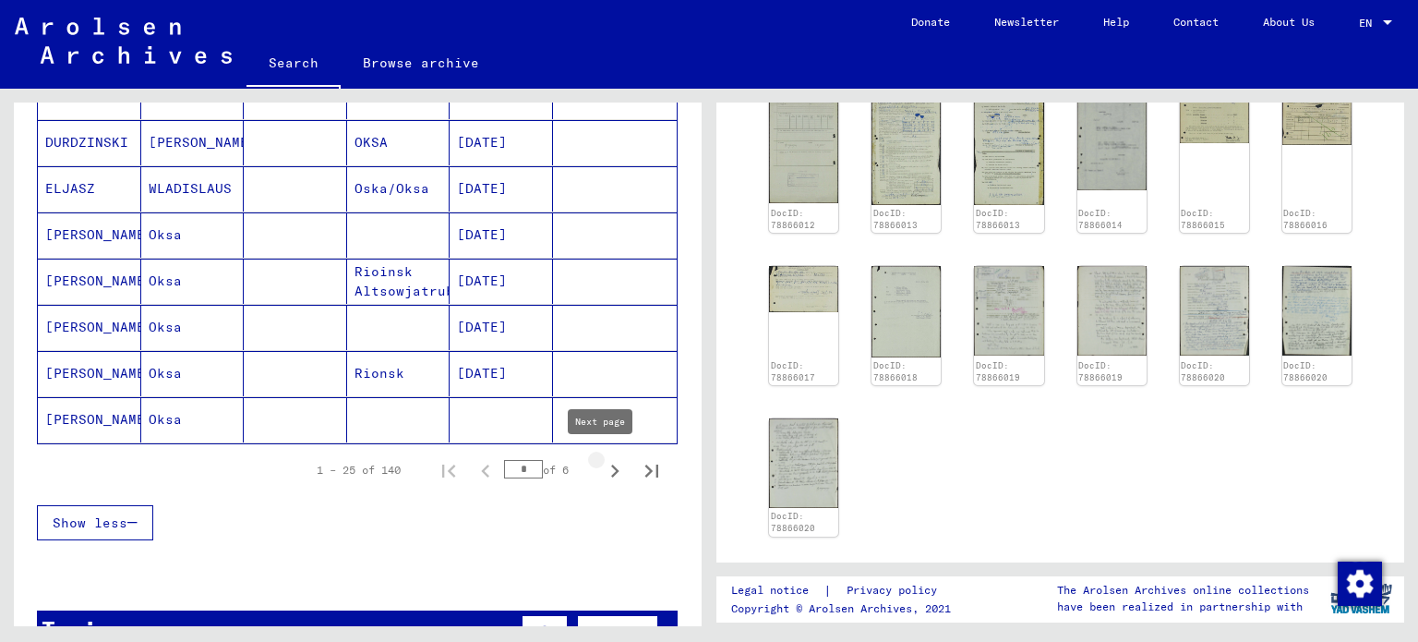
click at [602, 464] on icon "Next page" at bounding box center [615, 471] width 26 height 26
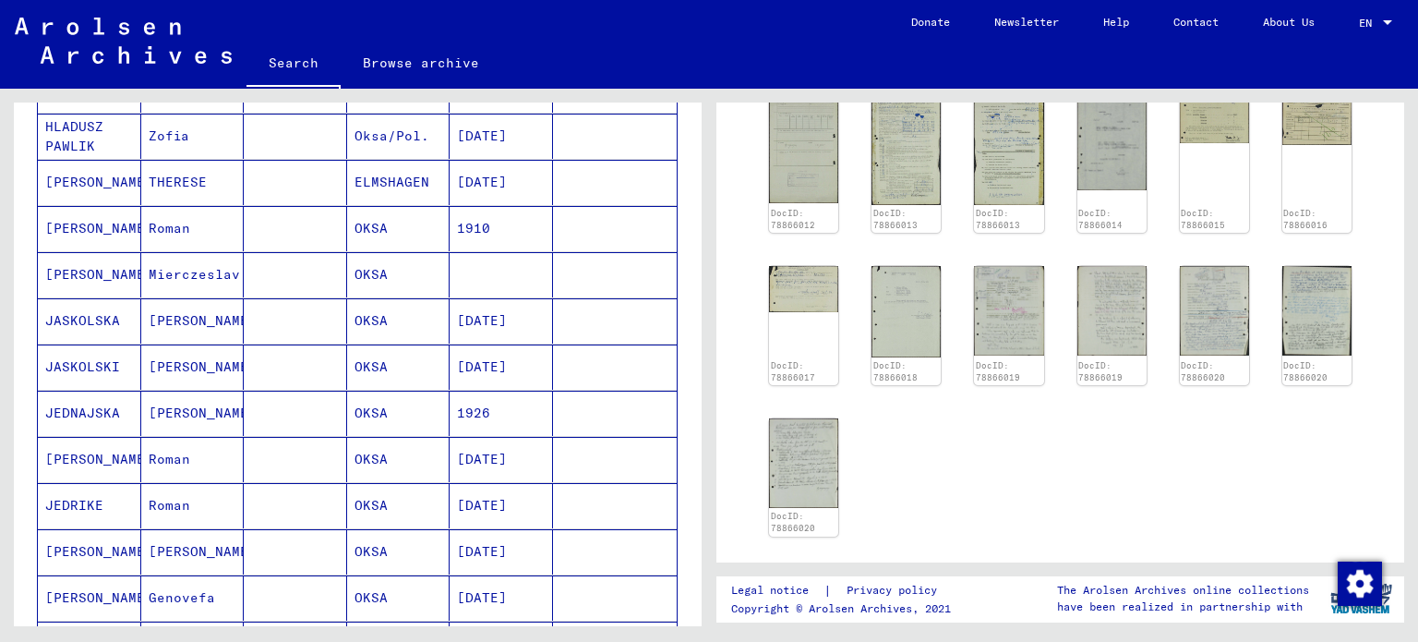
scroll to position [876, 0]
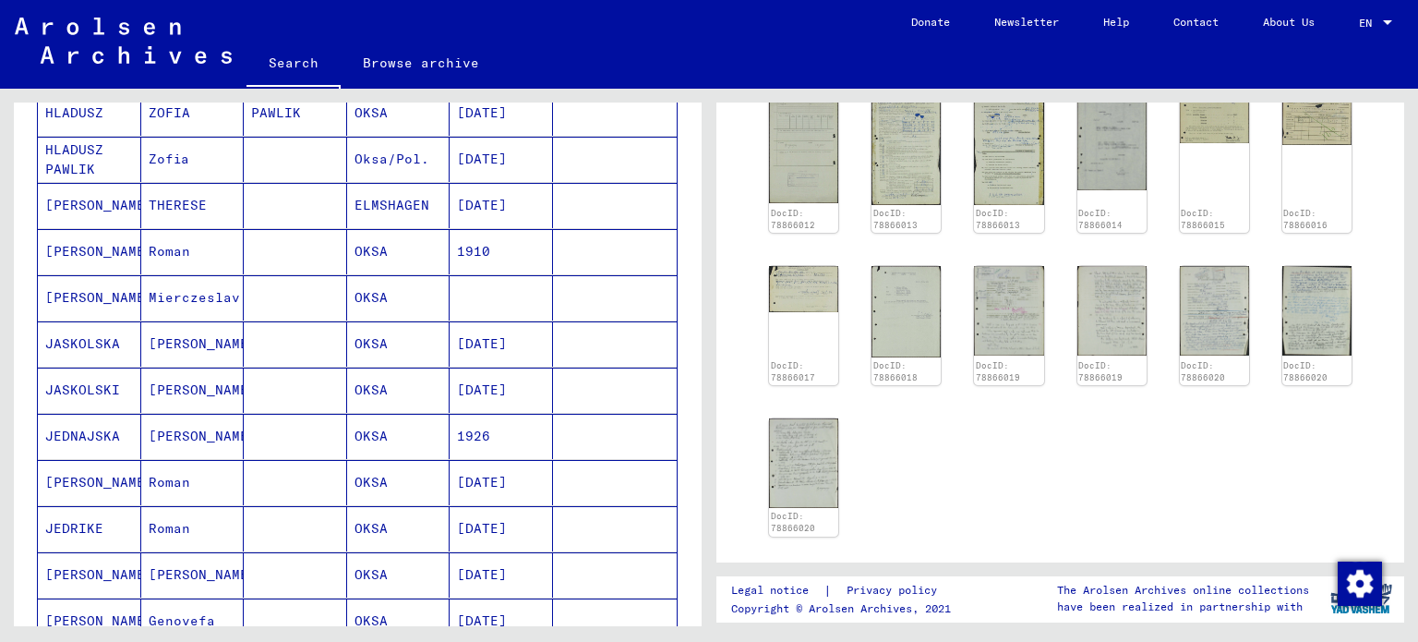
click at [222, 335] on mat-cell "[PERSON_NAME]" at bounding box center [192, 343] width 103 height 45
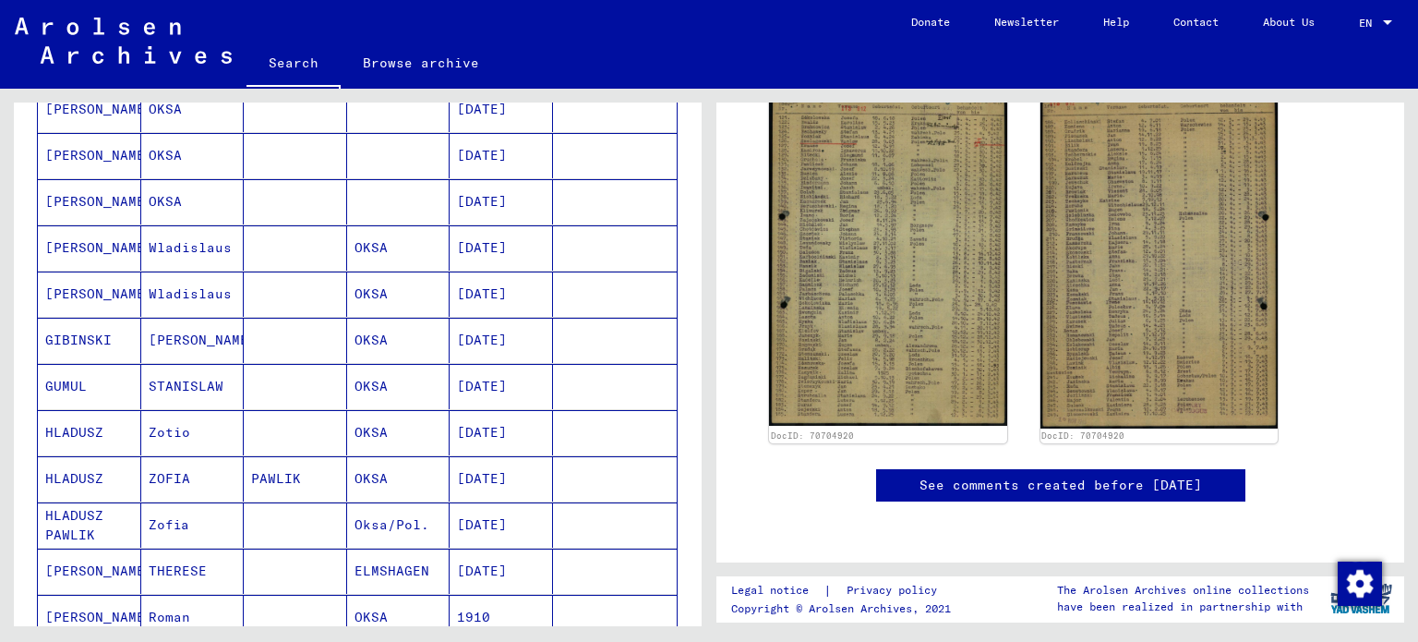
scroll to position [504, 0]
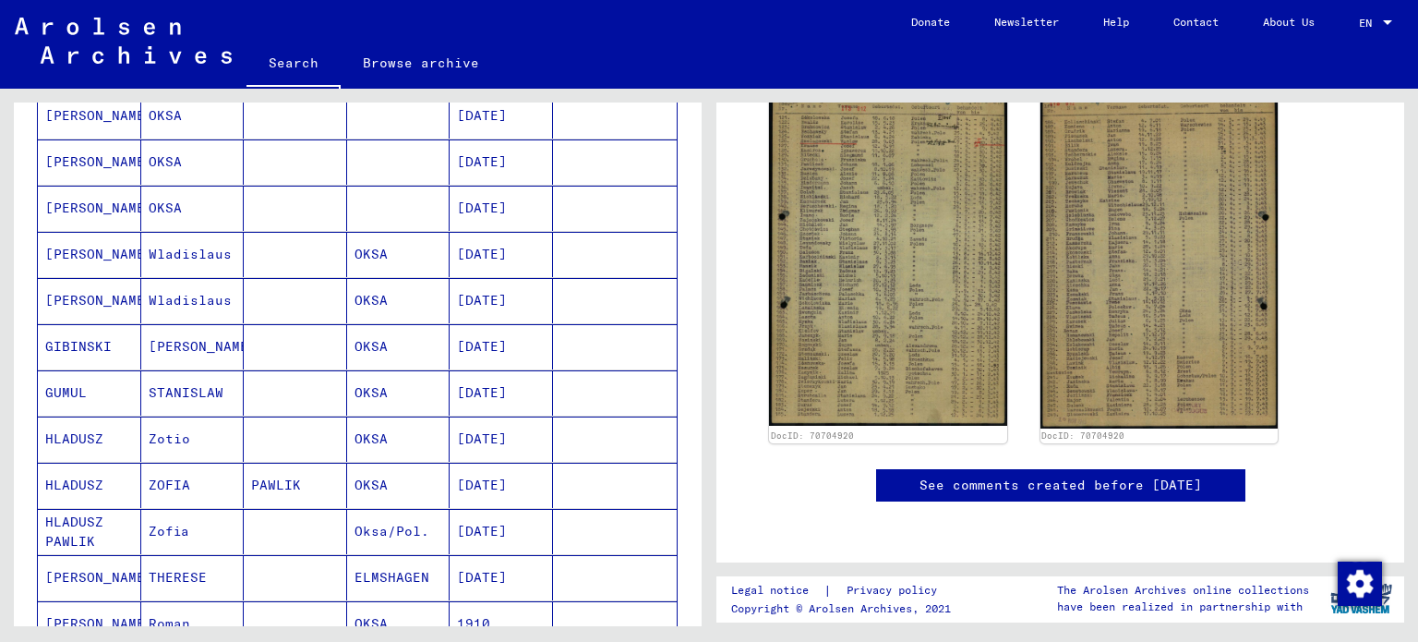
click at [234, 258] on mat-cell "Wladislaus" at bounding box center [192, 254] width 103 height 45
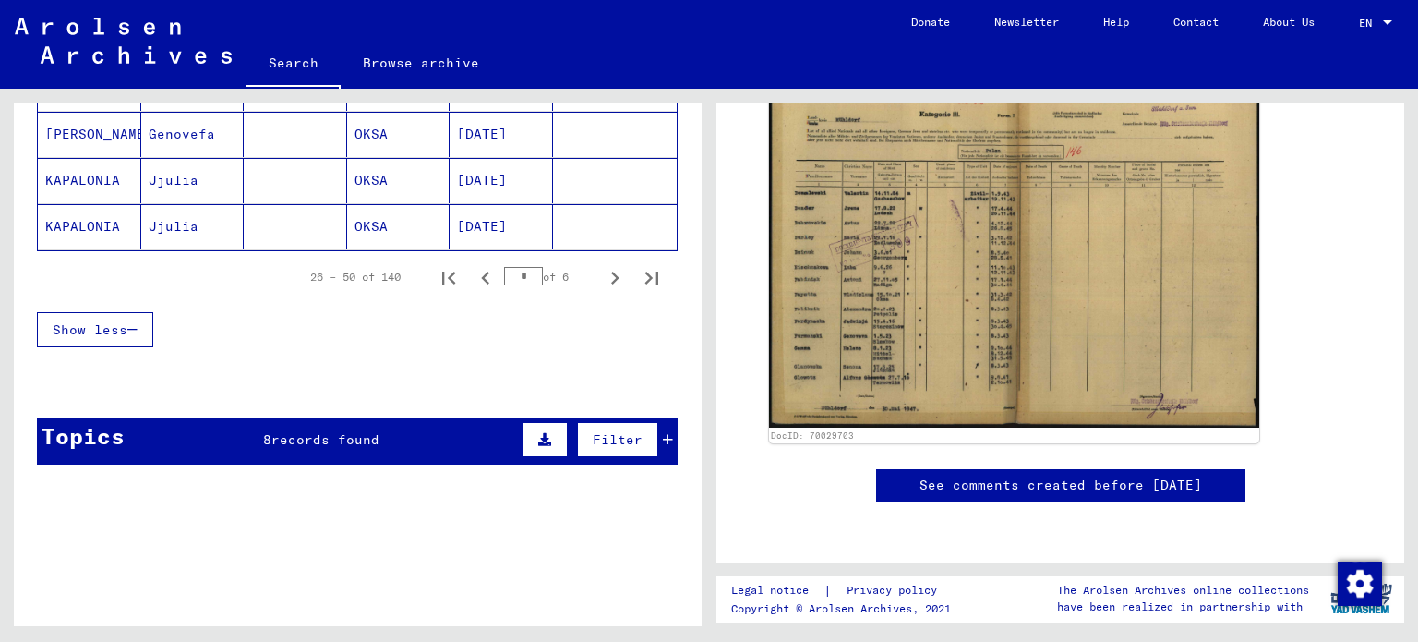
scroll to position [1428, 0]
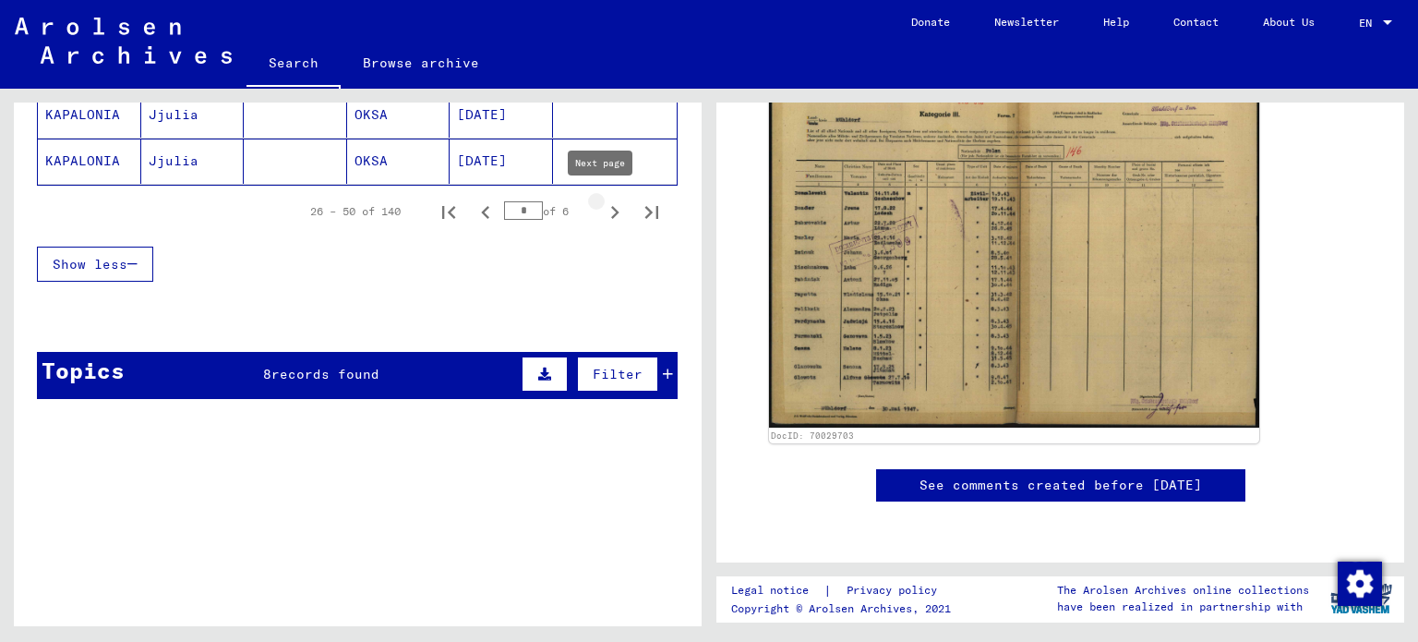
click at [602, 211] on icon "Next page" at bounding box center [615, 212] width 26 height 26
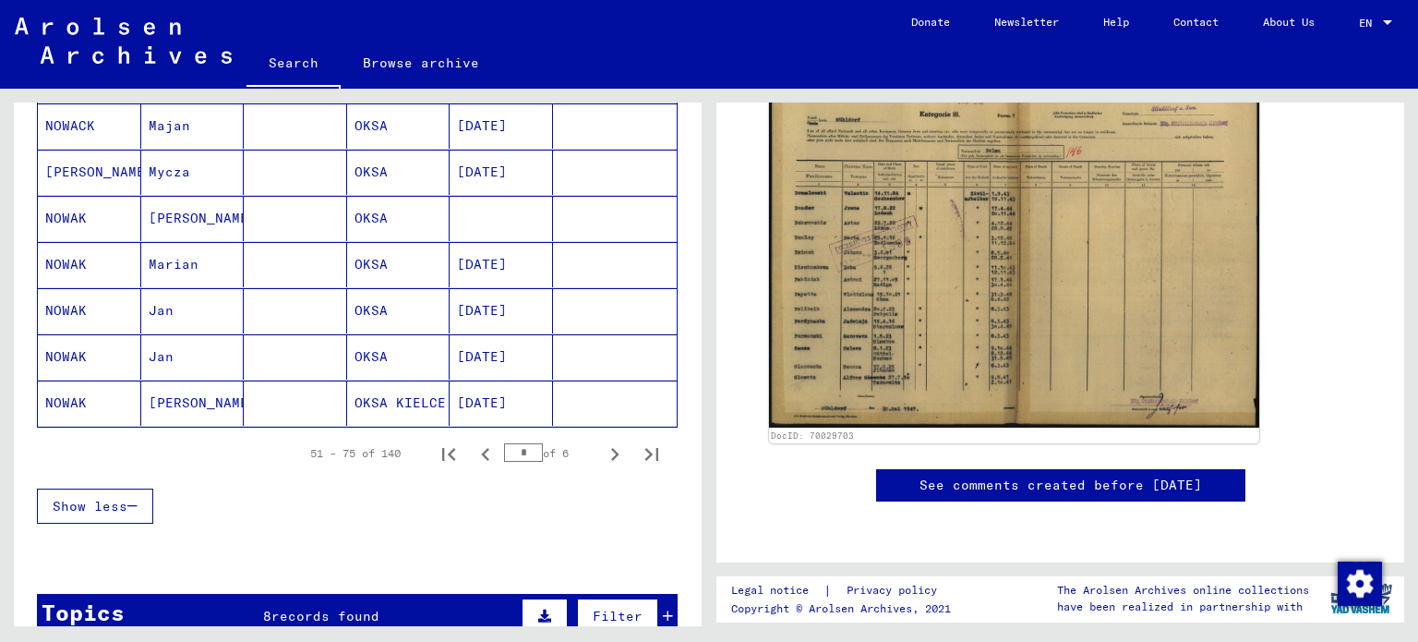
scroll to position [1118, 0]
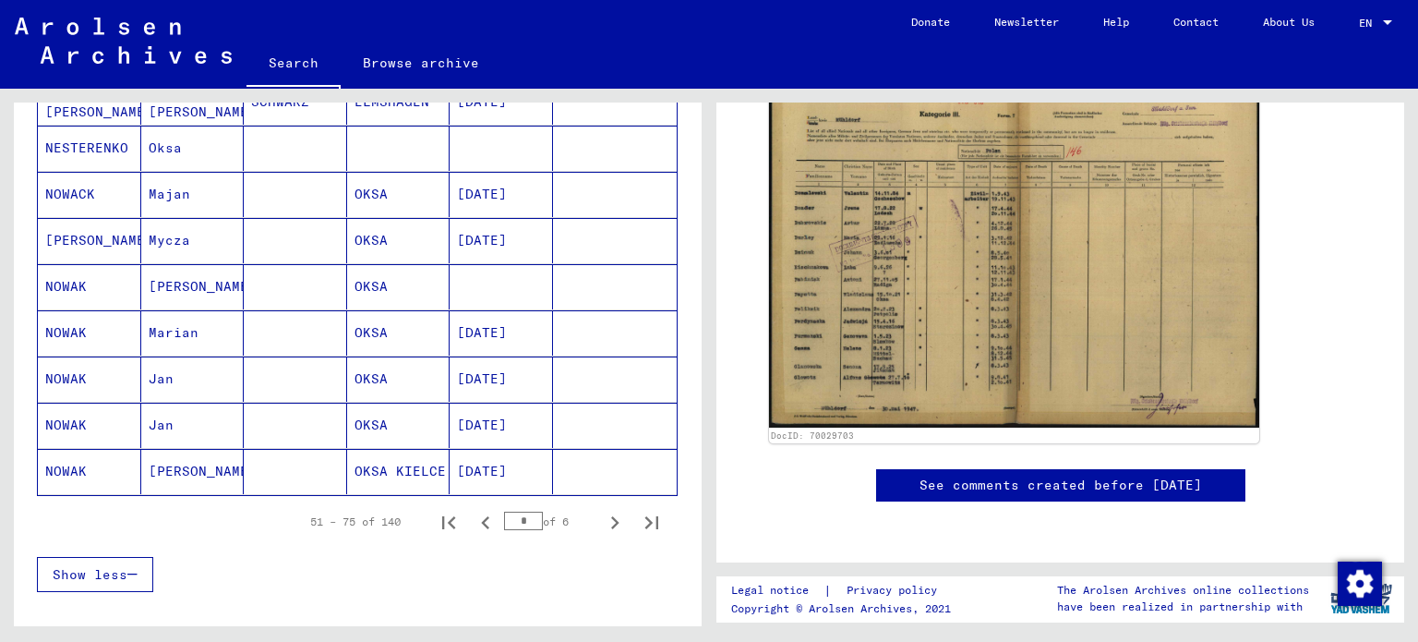
click at [258, 461] on mat-cell at bounding box center [295, 471] width 103 height 45
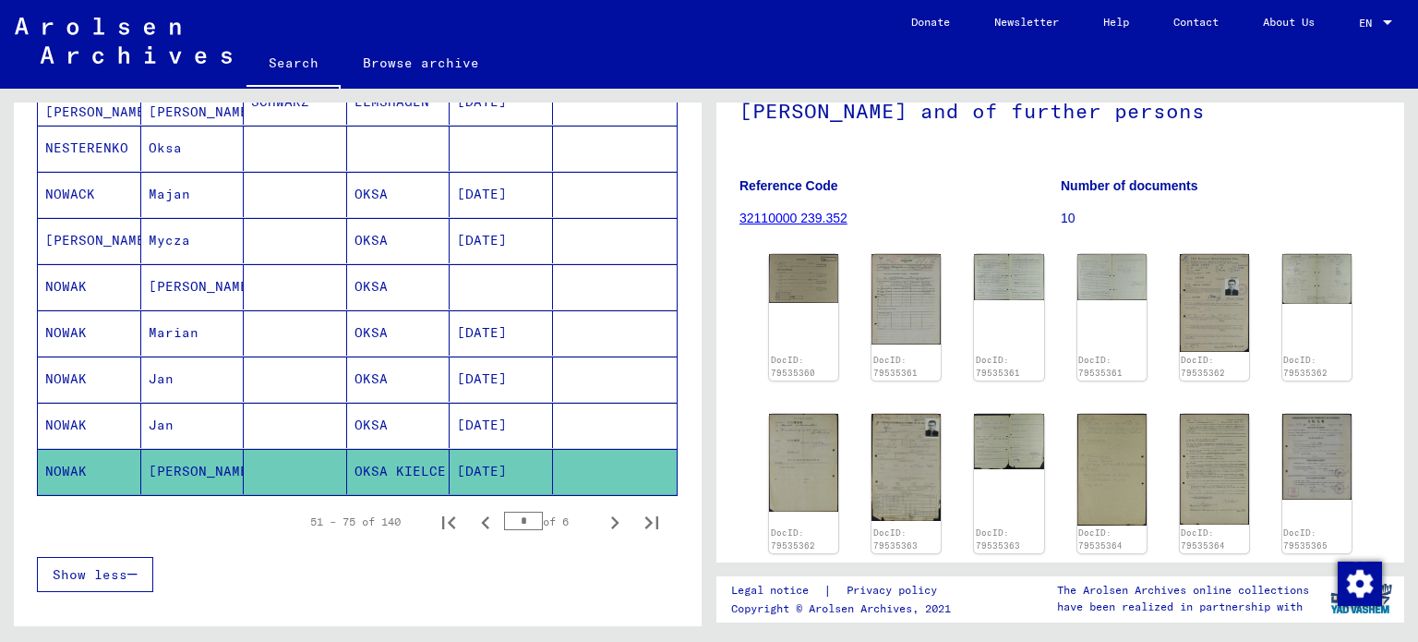
scroll to position [229, 0]
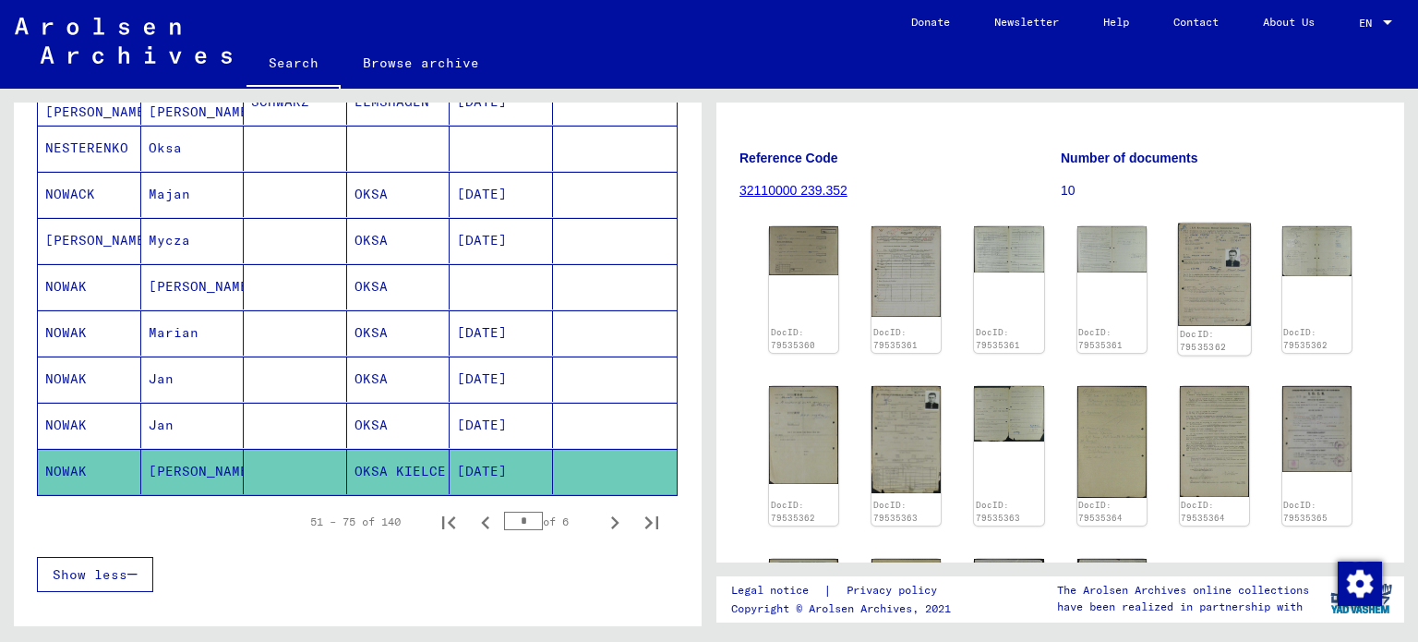
click at [1216, 232] on img at bounding box center [1214, 274] width 73 height 103
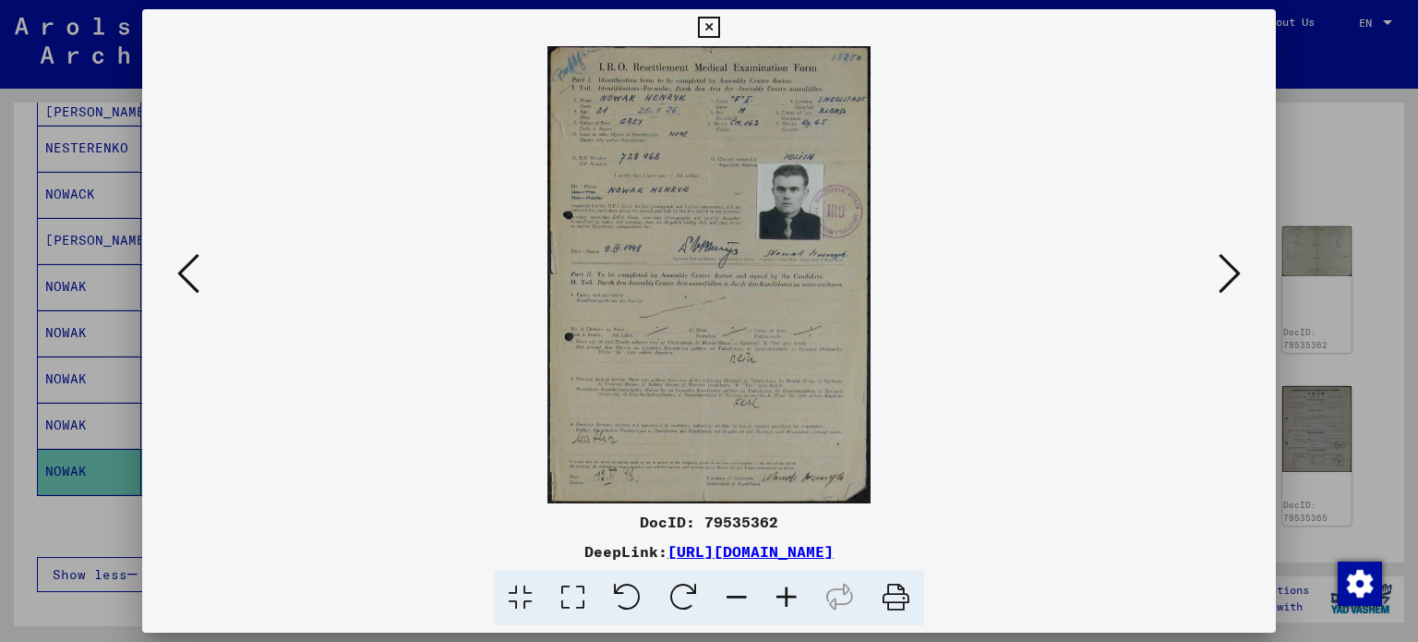
click at [1370, 209] on div at bounding box center [709, 321] width 1418 height 642
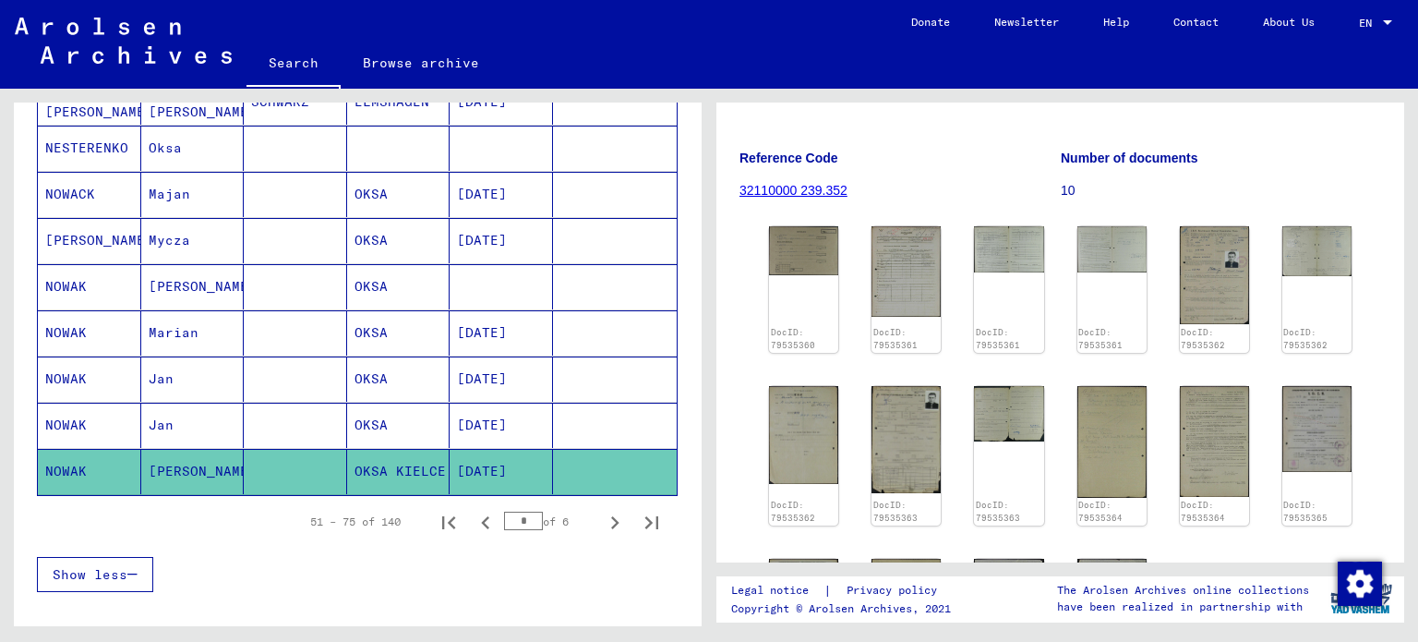
click at [400, 422] on mat-cell "OKSA" at bounding box center [398, 424] width 103 height 45
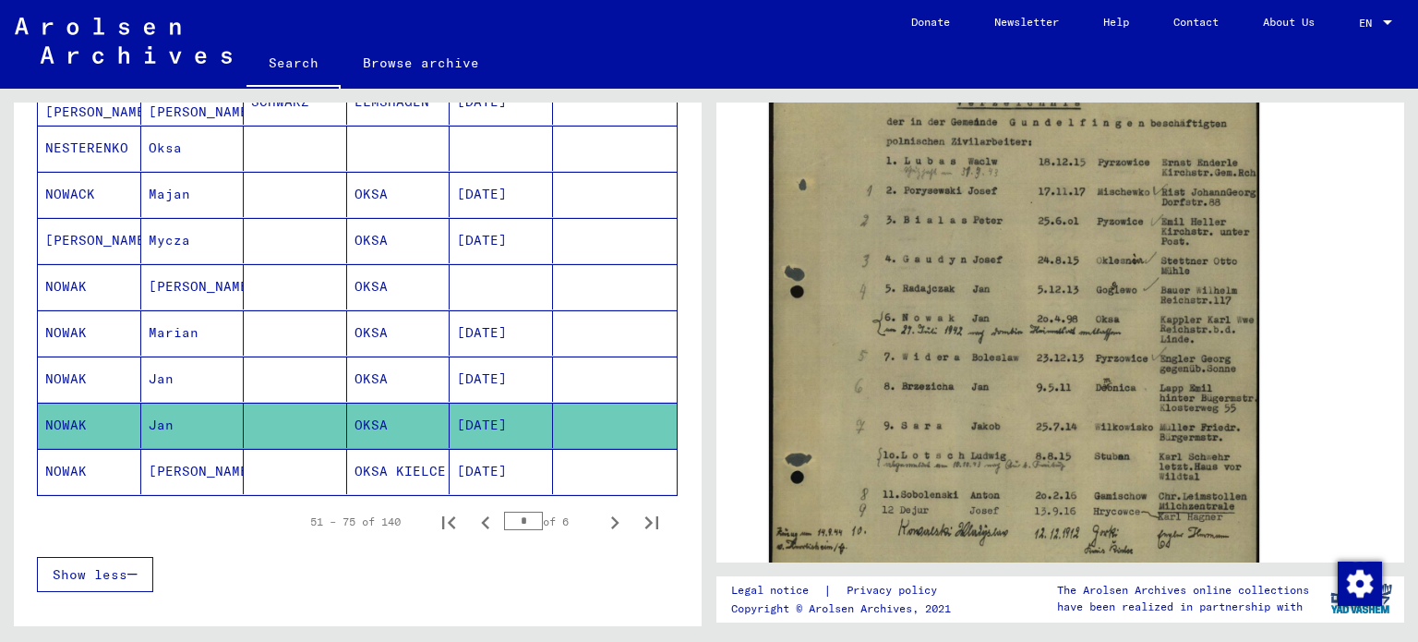
scroll to position [391, 0]
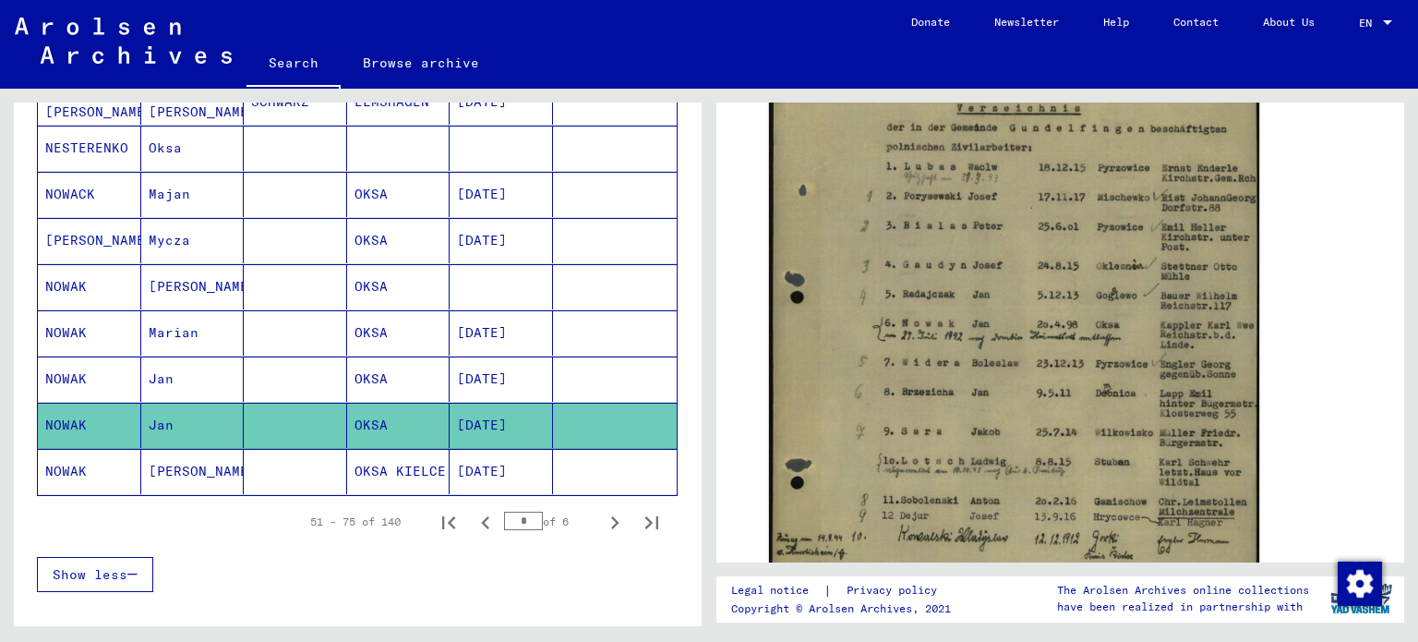
click at [198, 339] on mat-cell "Marian" at bounding box center [192, 332] width 103 height 45
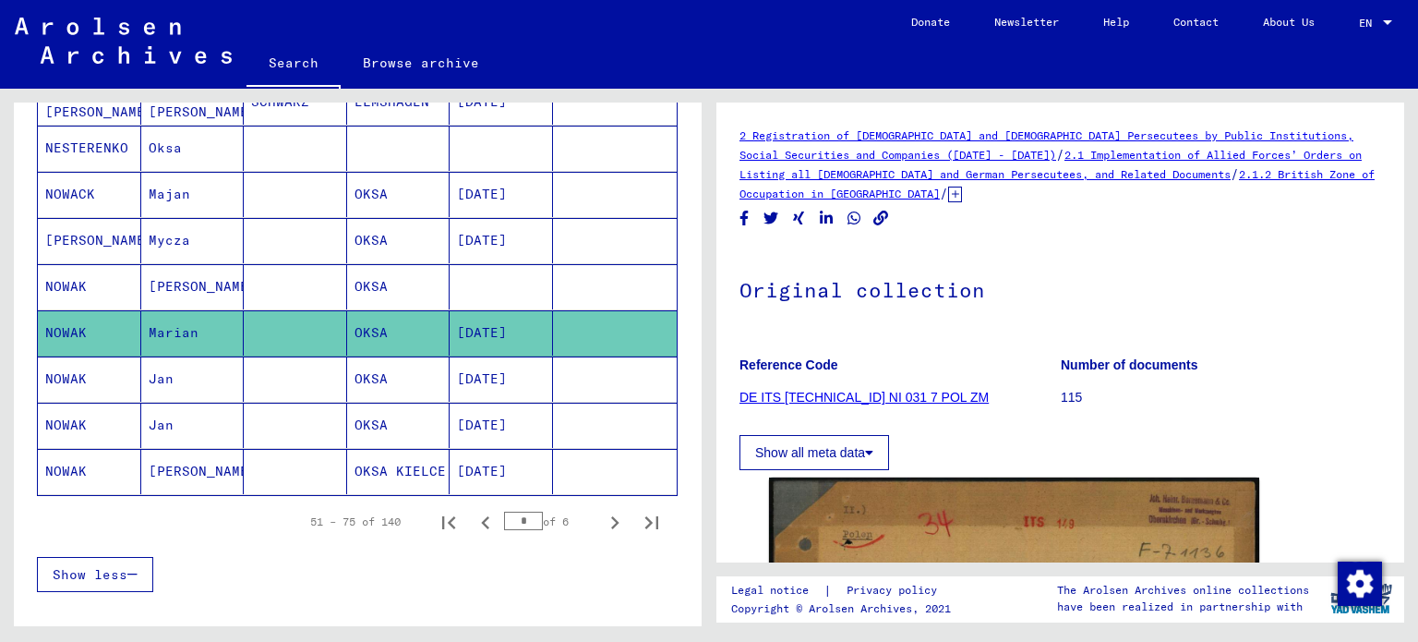
click at [211, 194] on mat-cell "Majan" at bounding box center [192, 194] width 103 height 45
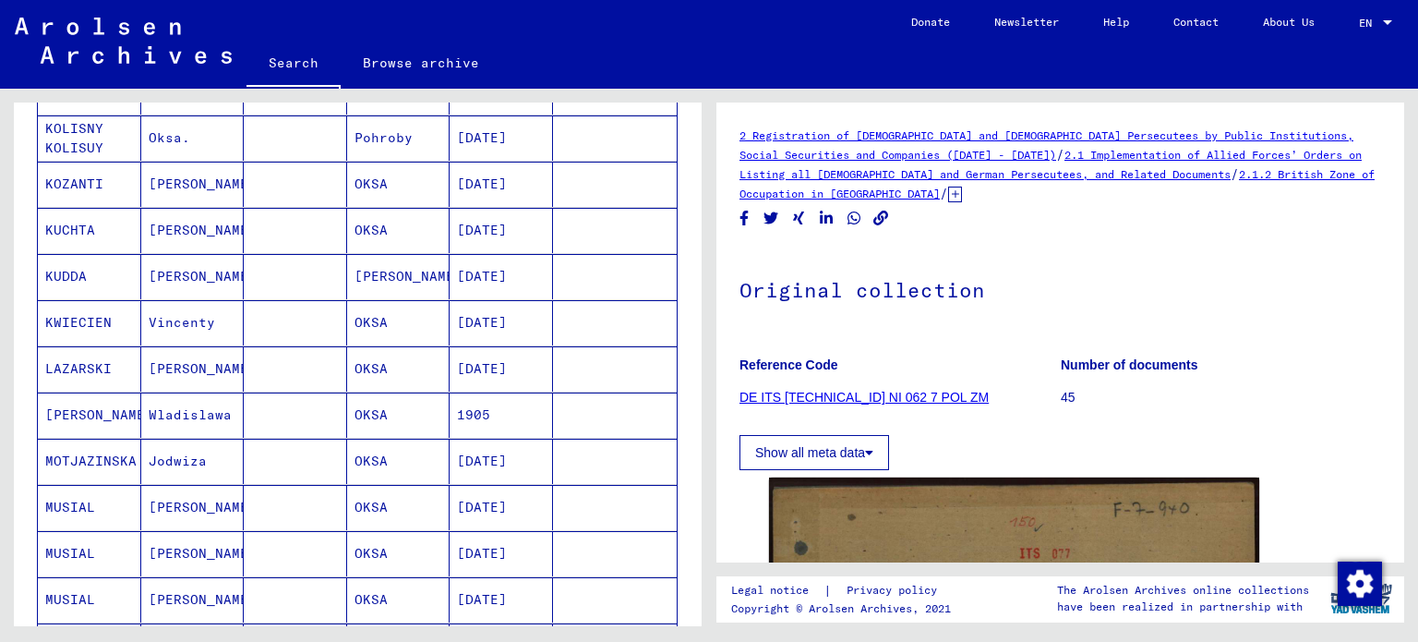
scroll to position [479, 0]
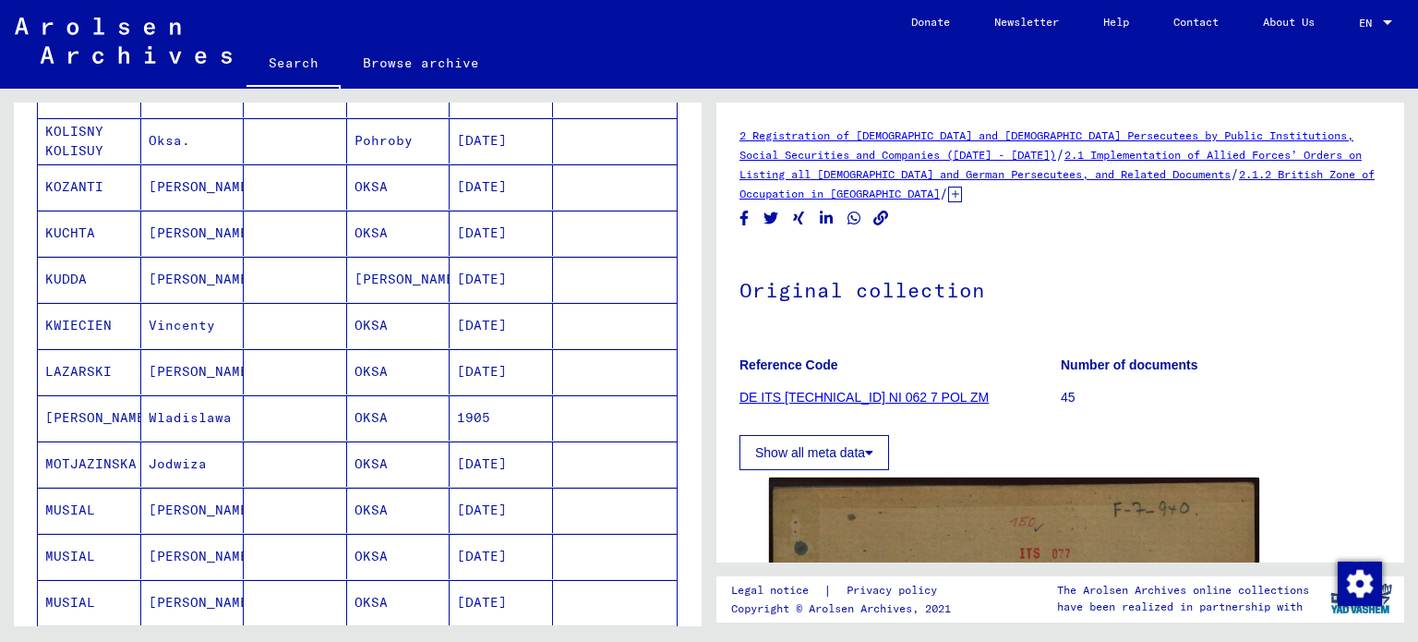
click at [210, 294] on mat-cell "[PERSON_NAME]" at bounding box center [192, 279] width 103 height 45
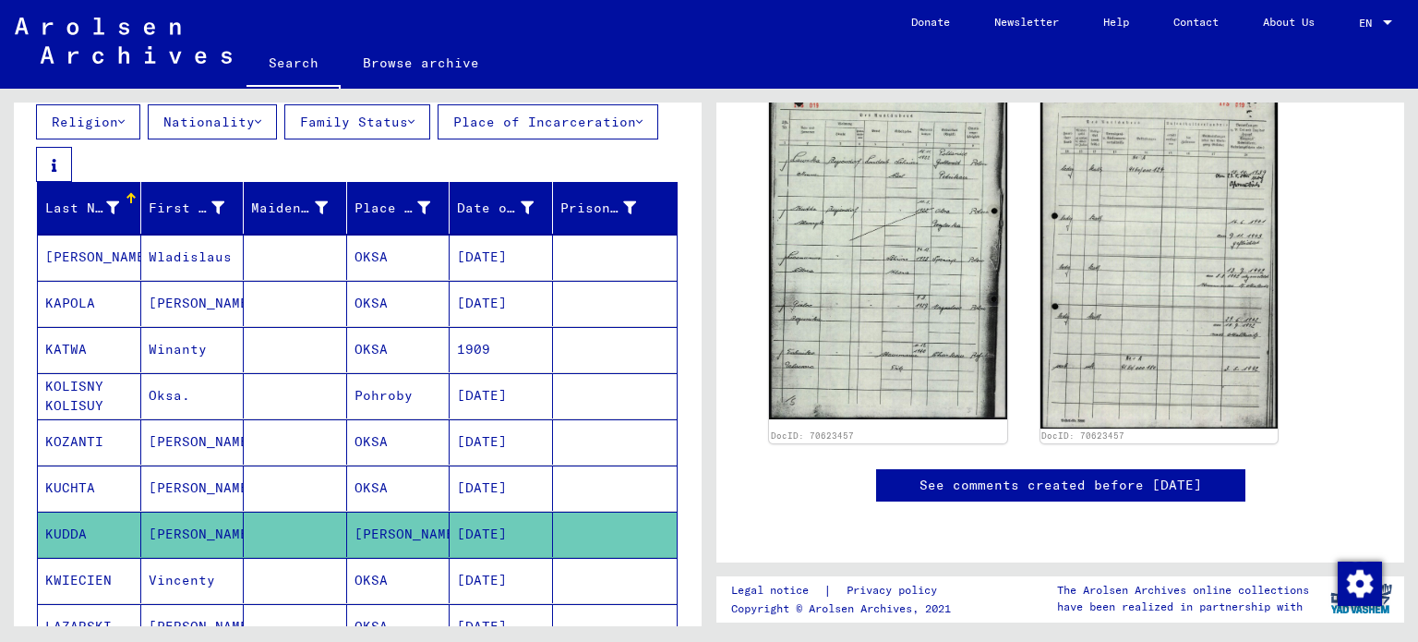
scroll to position [205, 0]
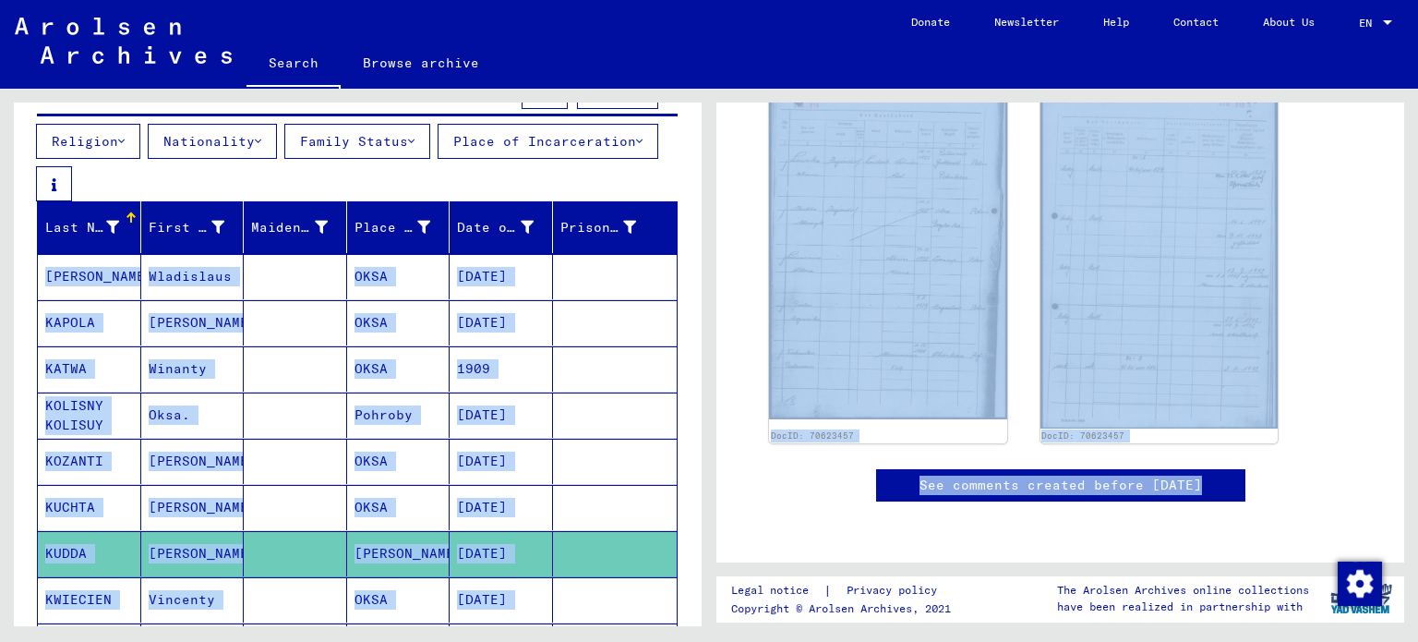
drag, startPoint x: 702, startPoint y: 250, endPoint x: 731, endPoint y: 446, distance: 197.9
click at [731, 89] on div "Search for topics or names **** close Search Archival tree units People 140 rec…" at bounding box center [709, 89] width 1418 height 0
click at [715, 379] on div "2 Registration of [DEMOGRAPHIC_DATA] and [DEMOGRAPHIC_DATA] Persecutees by Publ…" at bounding box center [1064, 357] width 709 height 537
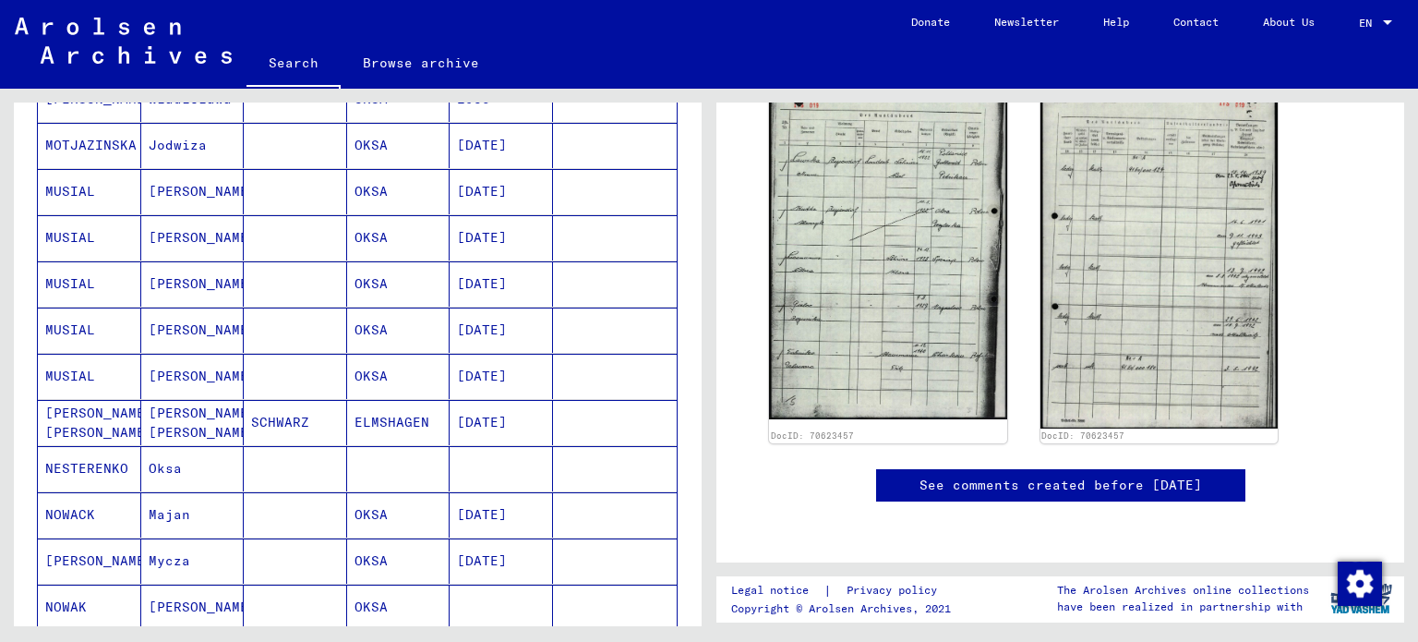
scroll to position [1363, 0]
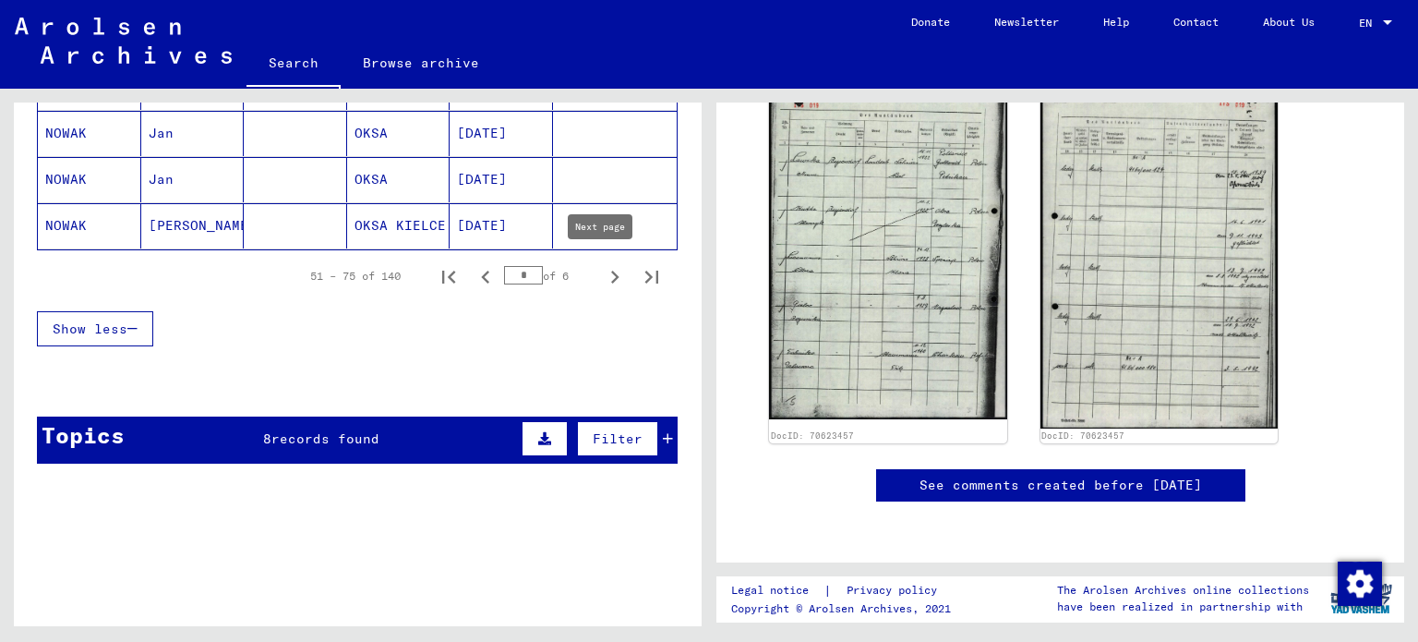
click at [602, 275] on icon "Next page" at bounding box center [615, 277] width 26 height 26
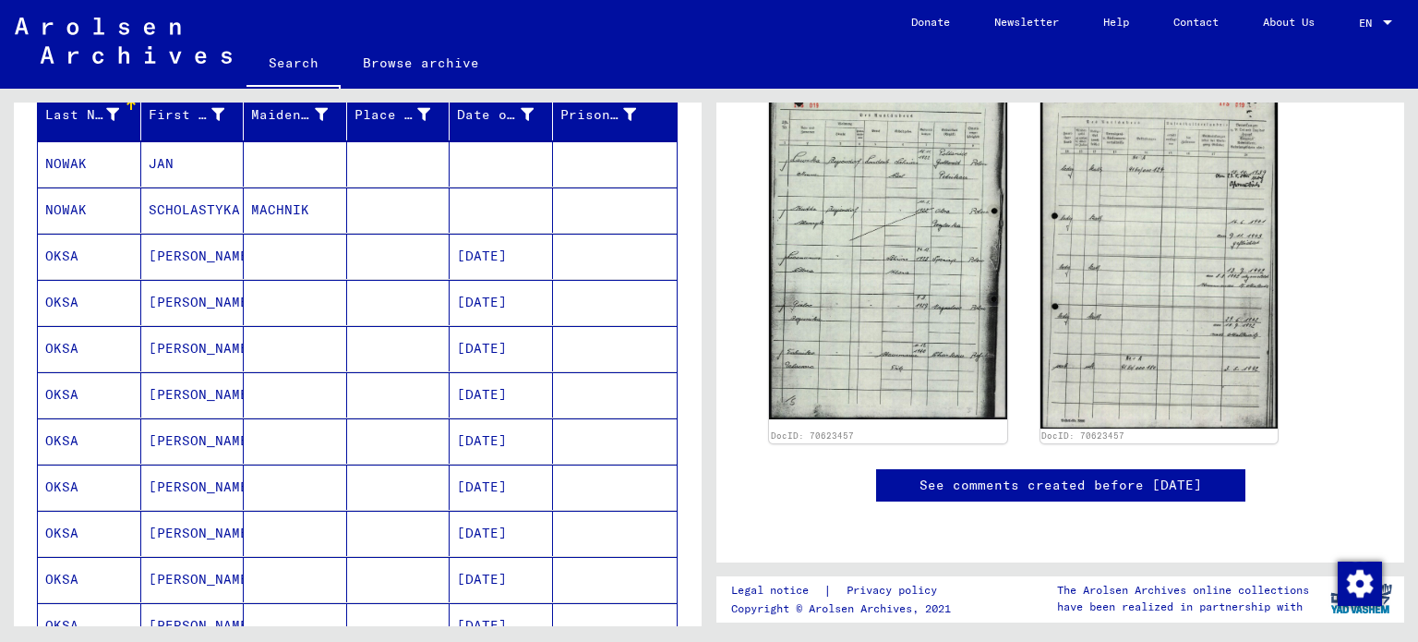
scroll to position [314, 0]
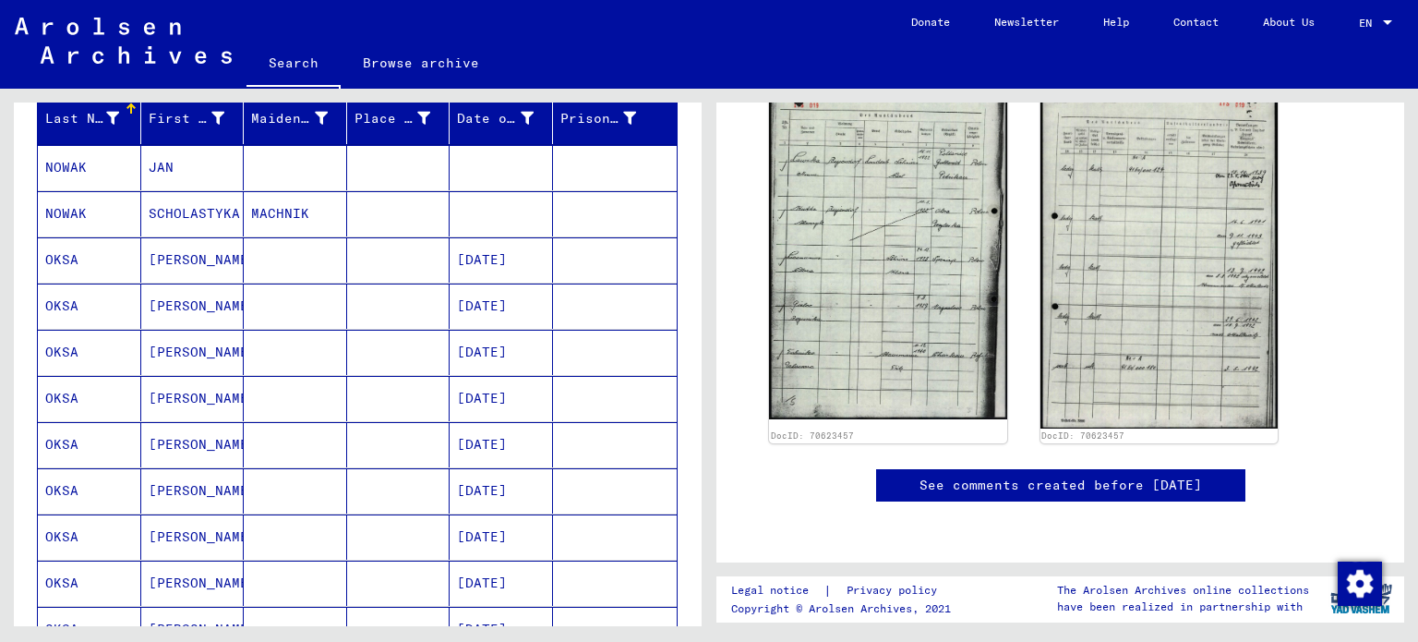
click at [188, 162] on mat-cell "JAN" at bounding box center [192, 167] width 103 height 45
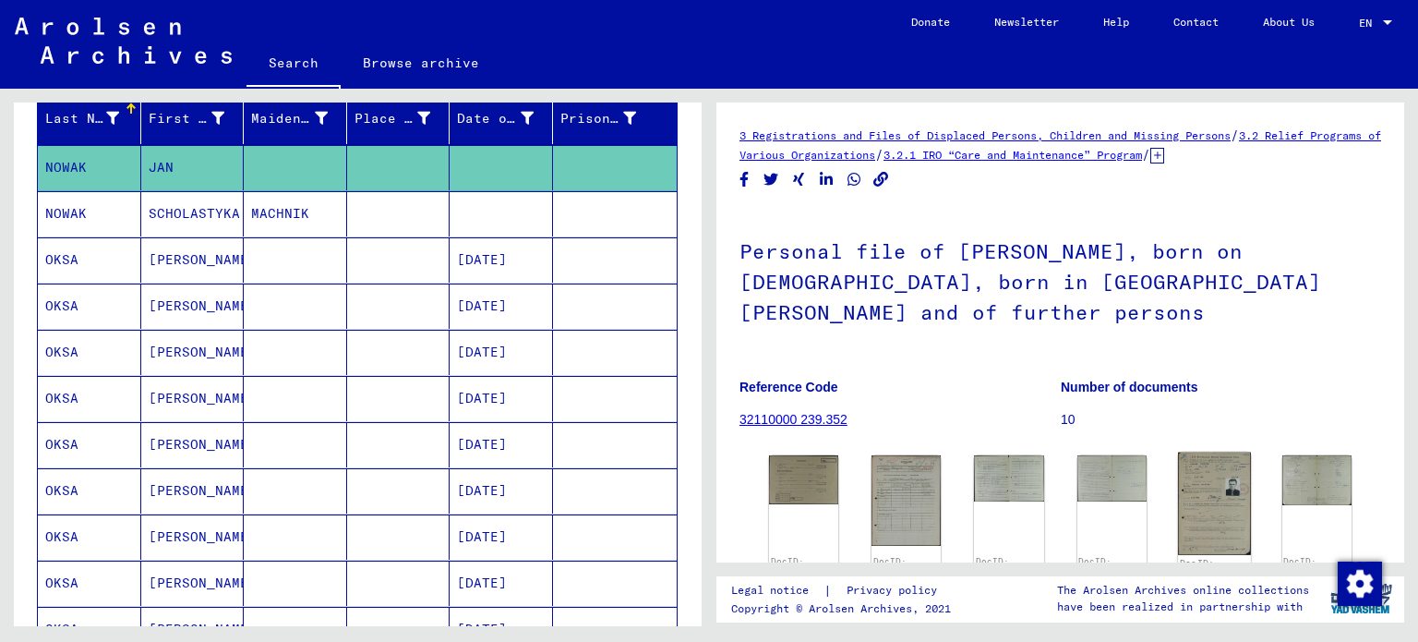
click at [1202, 467] on img at bounding box center [1214, 503] width 73 height 103
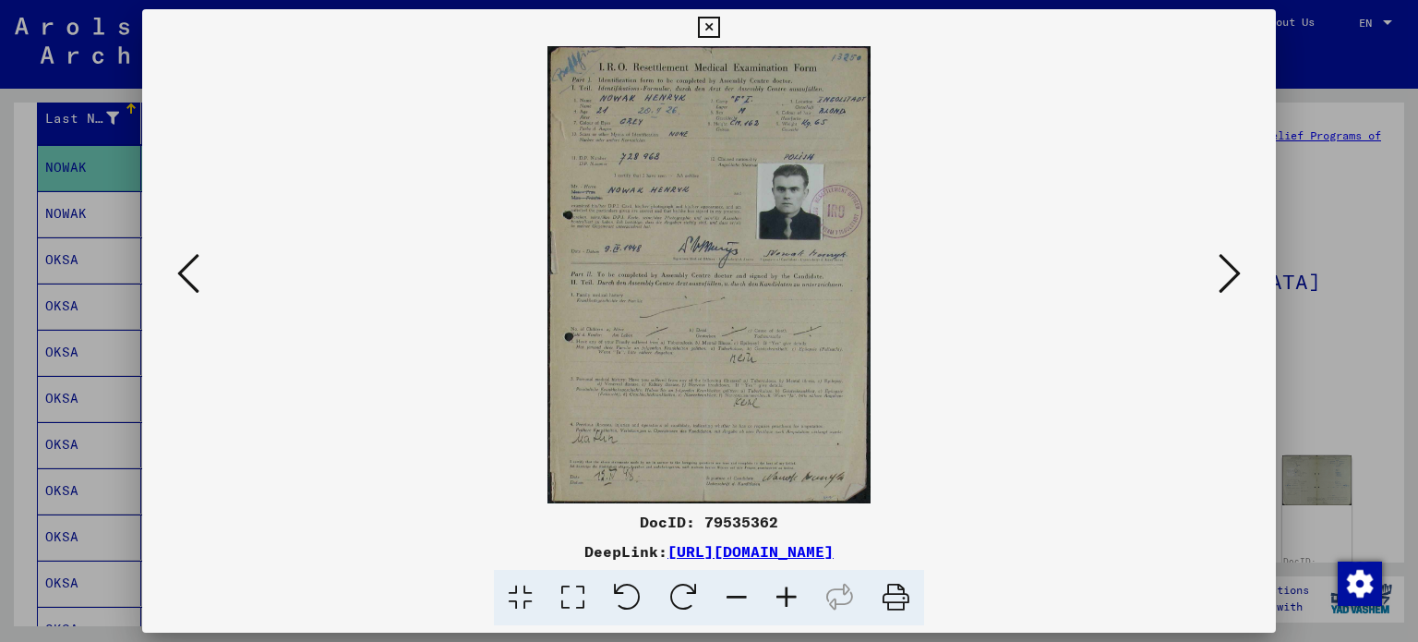
click at [786, 601] on icon at bounding box center [787, 598] width 50 height 56
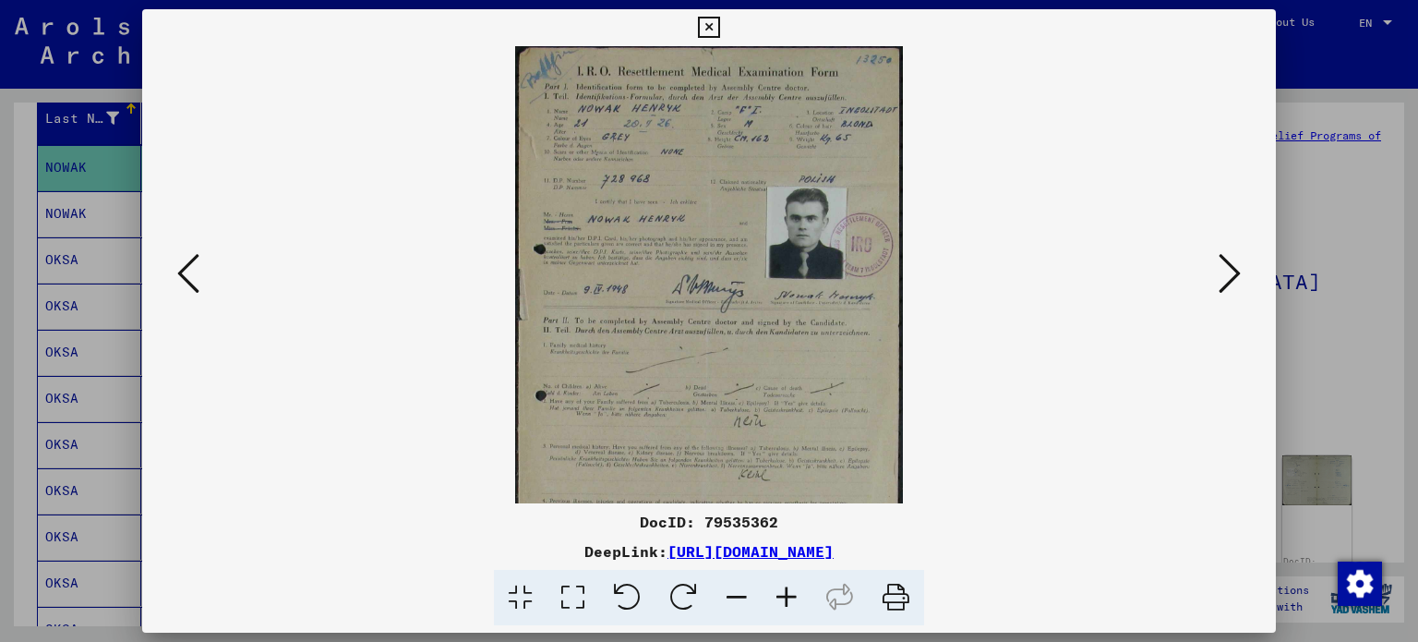
click at [786, 601] on icon at bounding box center [787, 598] width 50 height 56
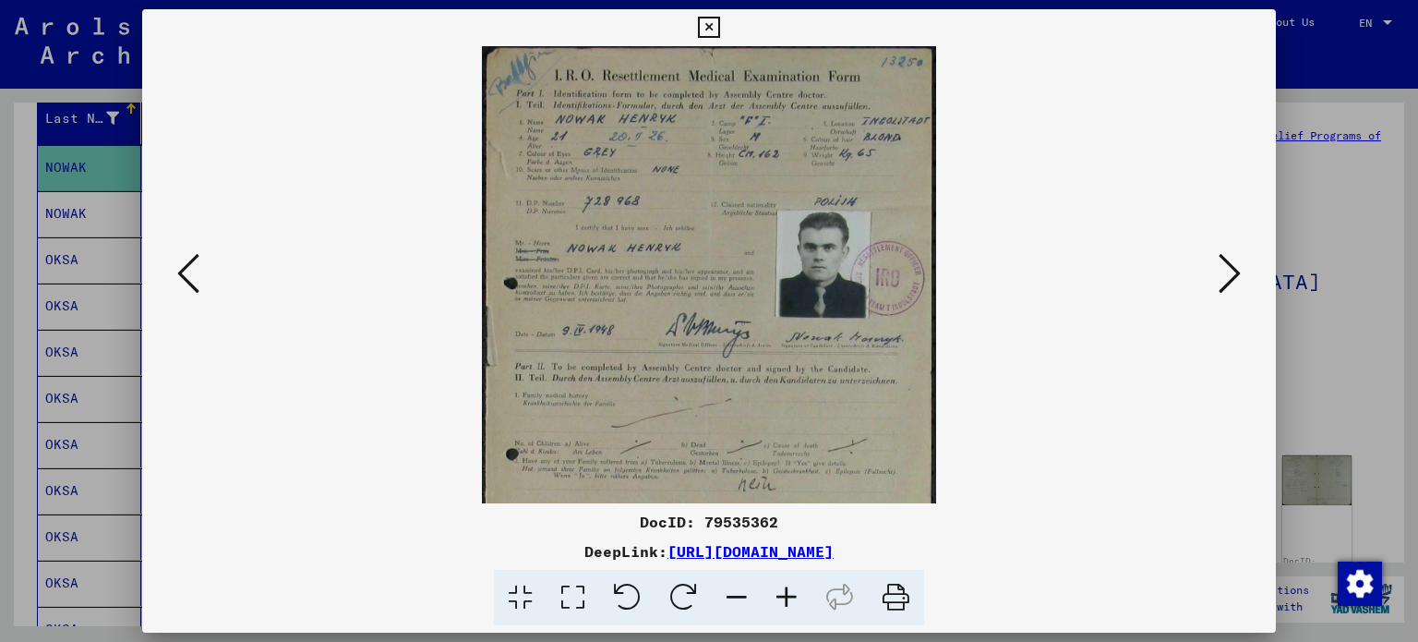
click at [786, 601] on icon at bounding box center [787, 598] width 50 height 56
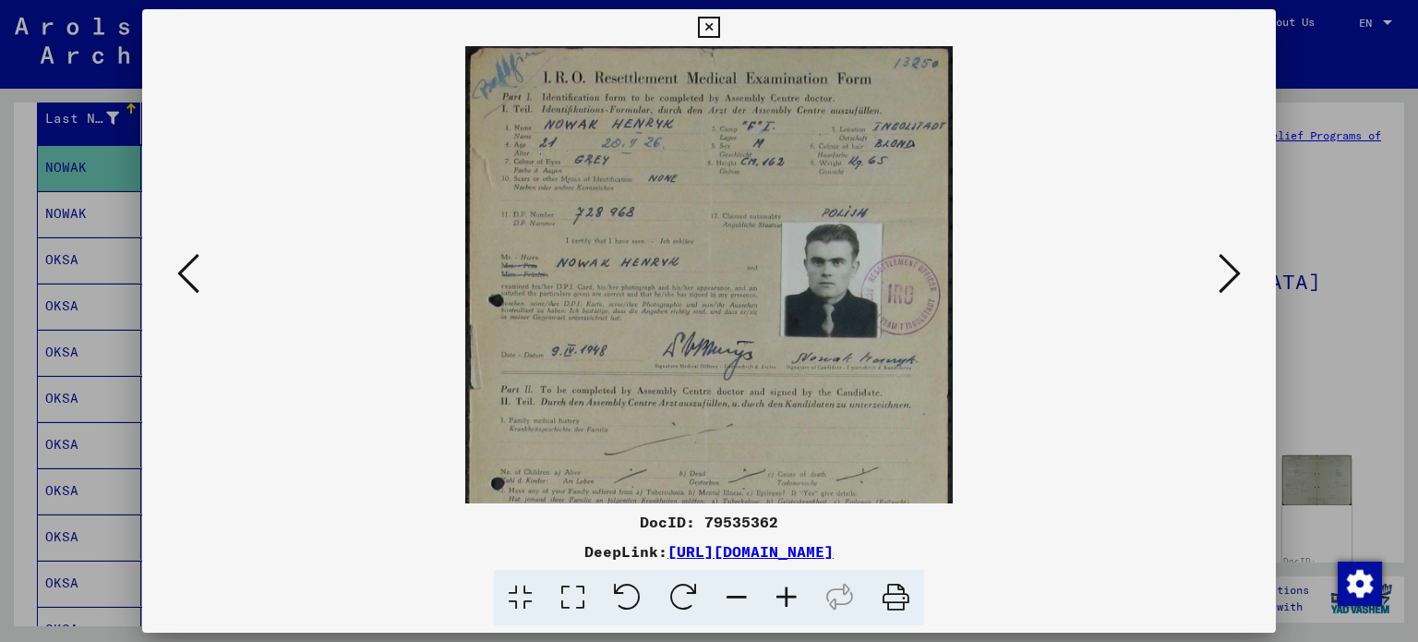
click at [786, 601] on icon at bounding box center [787, 598] width 50 height 56
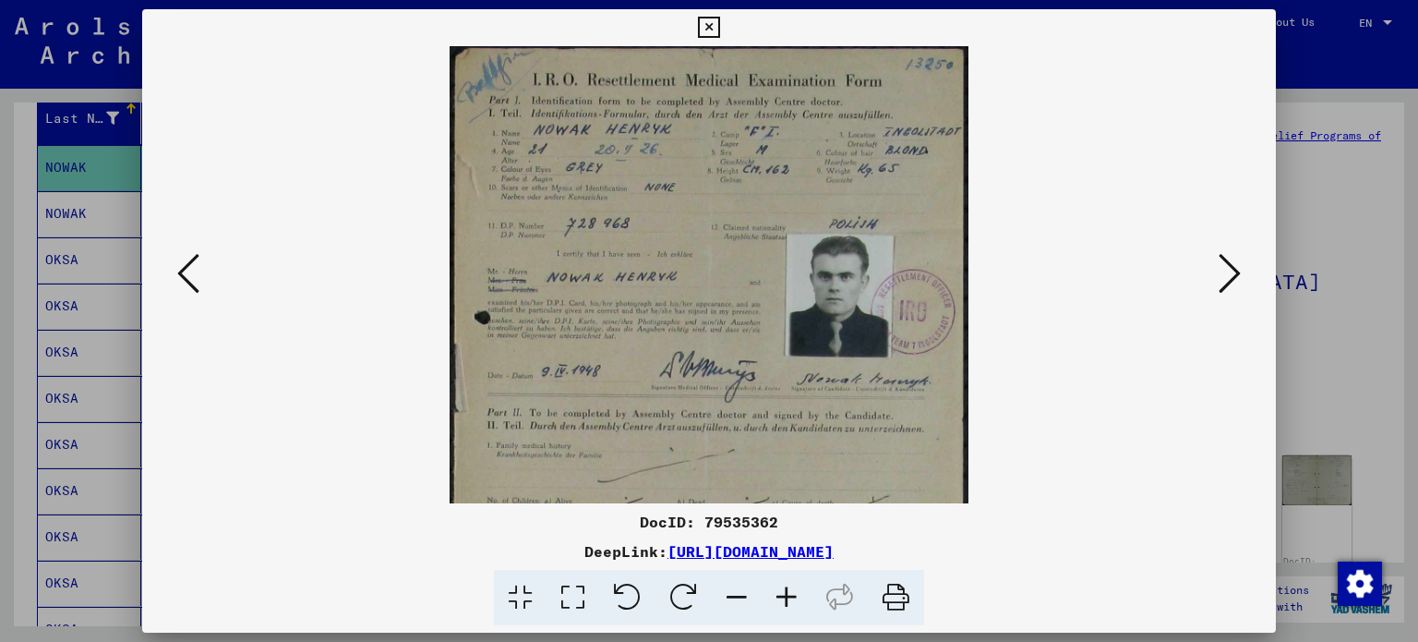
click at [786, 601] on icon at bounding box center [787, 598] width 50 height 56
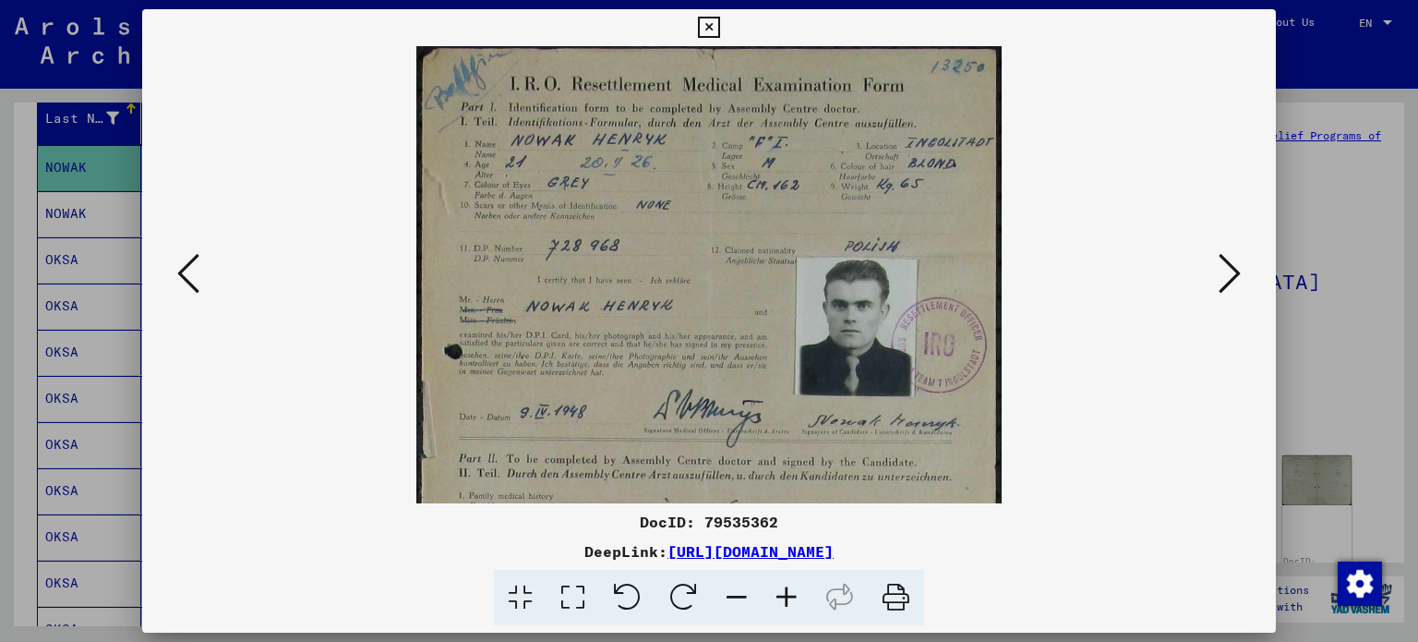
click at [786, 601] on icon at bounding box center [787, 598] width 50 height 56
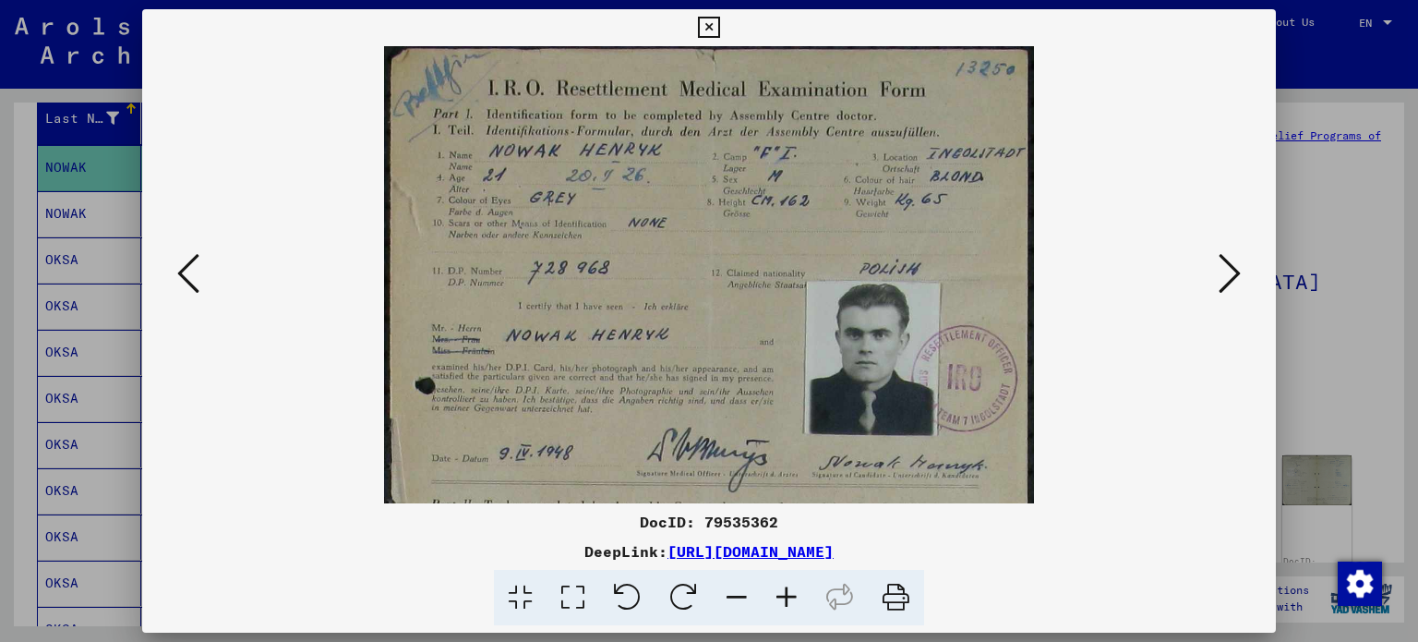
click at [786, 601] on icon at bounding box center [787, 598] width 50 height 56
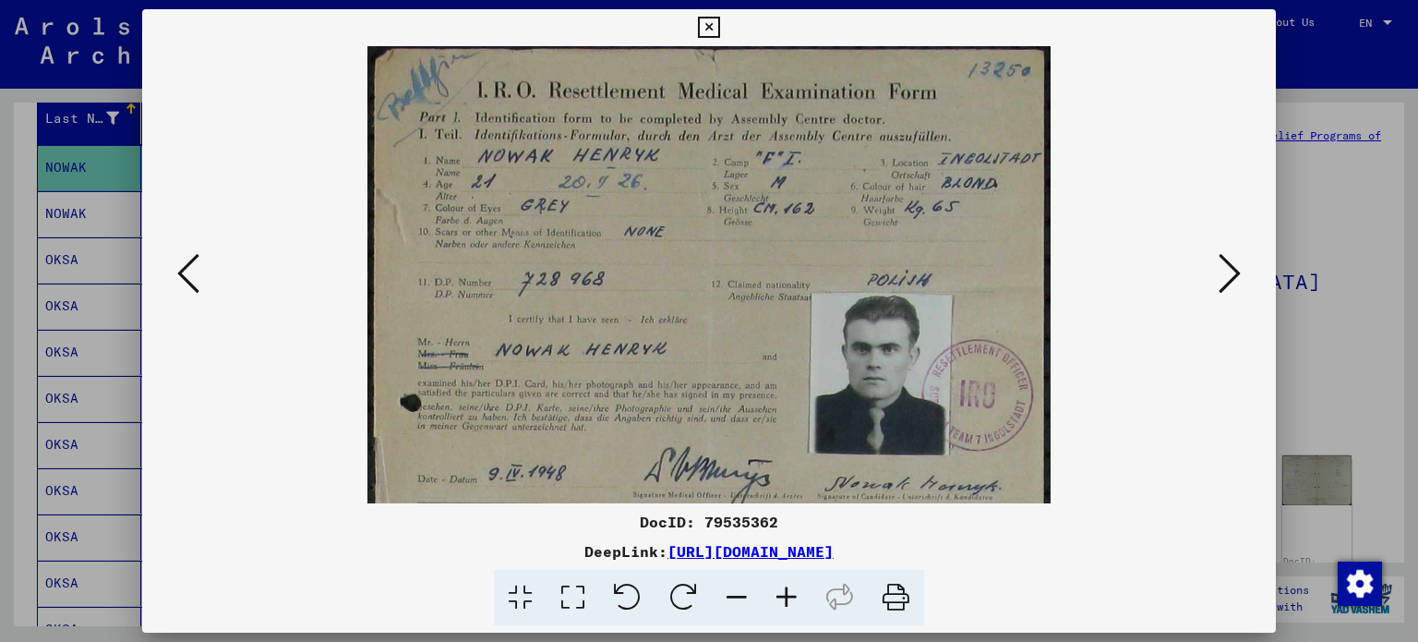
click at [786, 601] on icon at bounding box center [787, 598] width 50 height 56
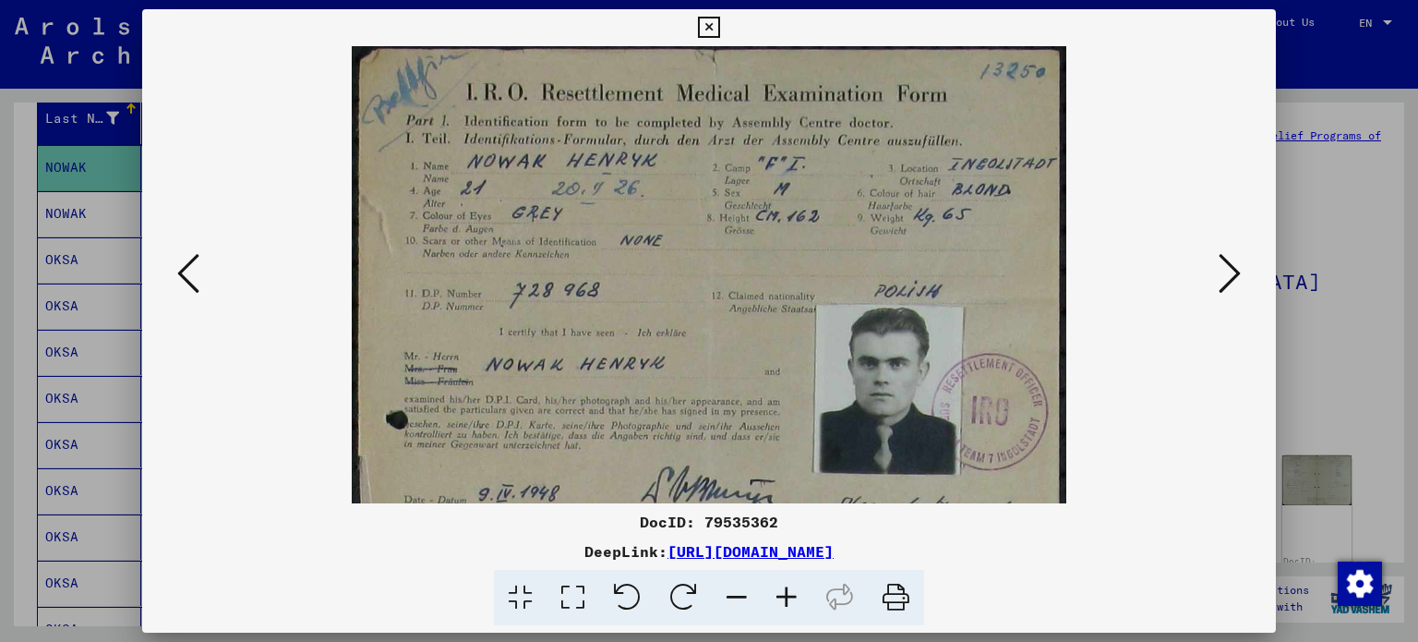
click at [1241, 263] on icon at bounding box center [1230, 273] width 22 height 44
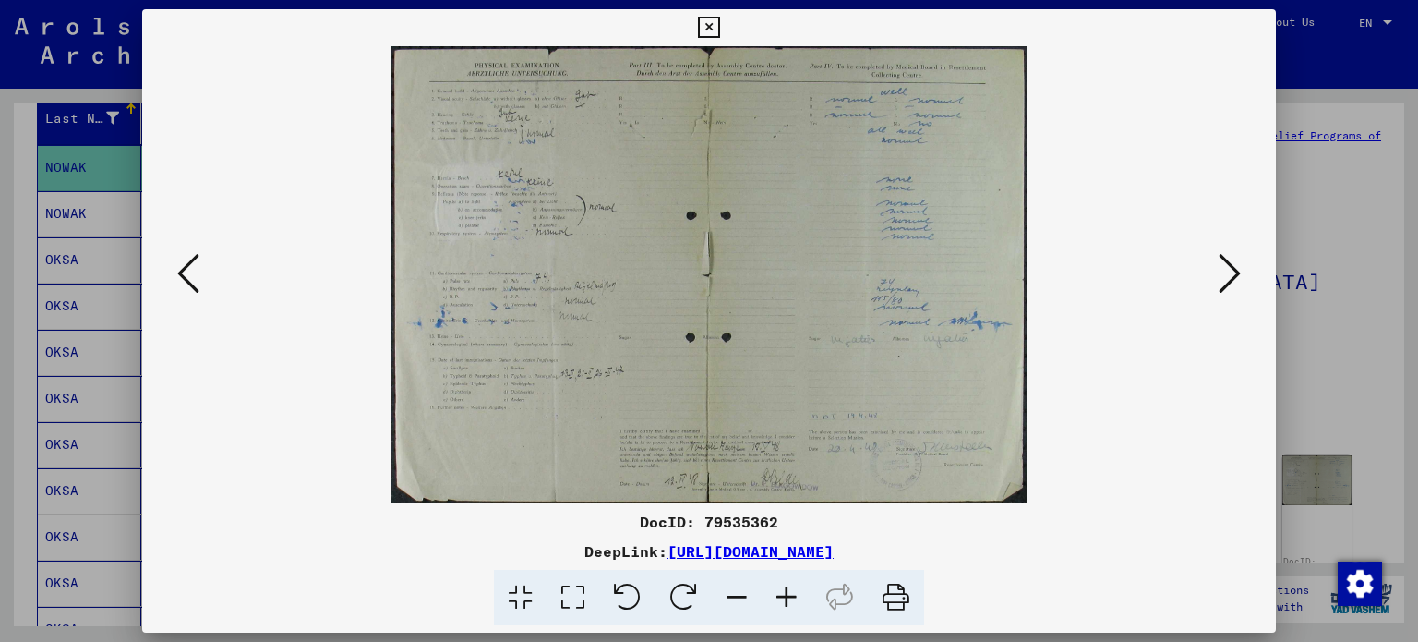
drag, startPoint x: 1233, startPoint y: 317, endPoint x: 1230, endPoint y: 292, distance: 25.2
click at [1230, 292] on div at bounding box center [709, 274] width 1135 height 457
click at [1230, 292] on icon at bounding box center [1230, 273] width 22 height 44
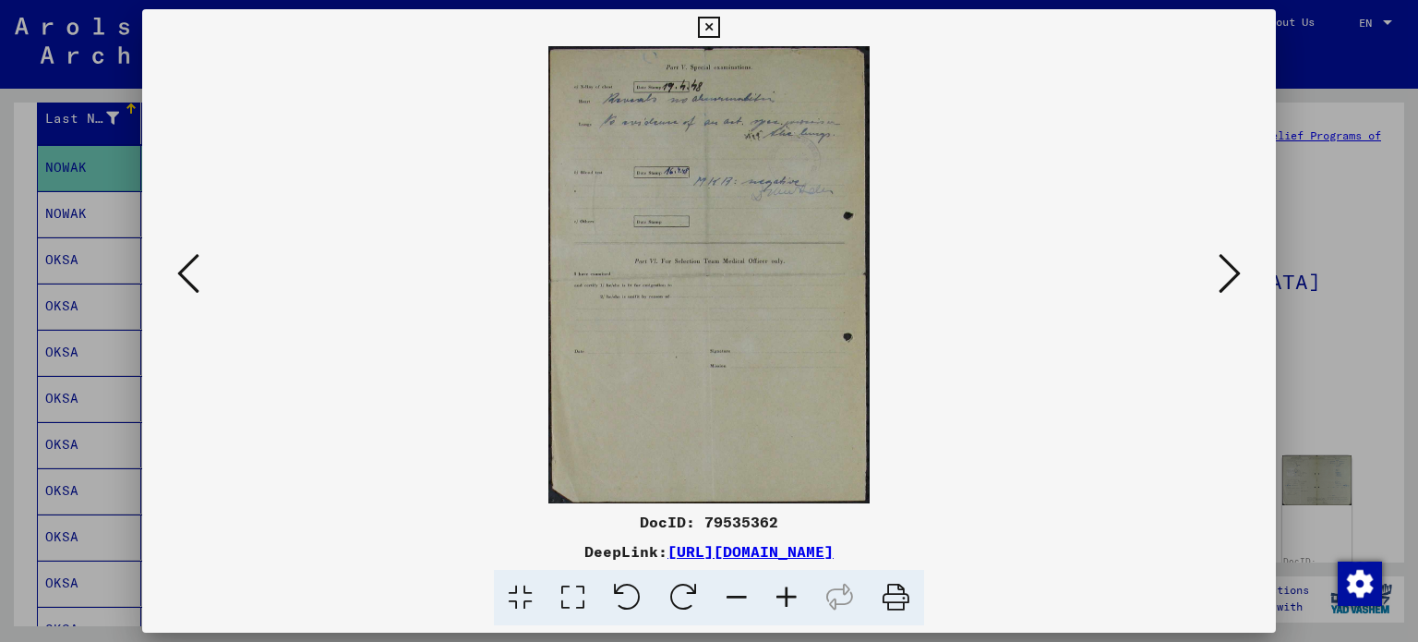
click at [1311, 302] on div at bounding box center [709, 321] width 1418 height 642
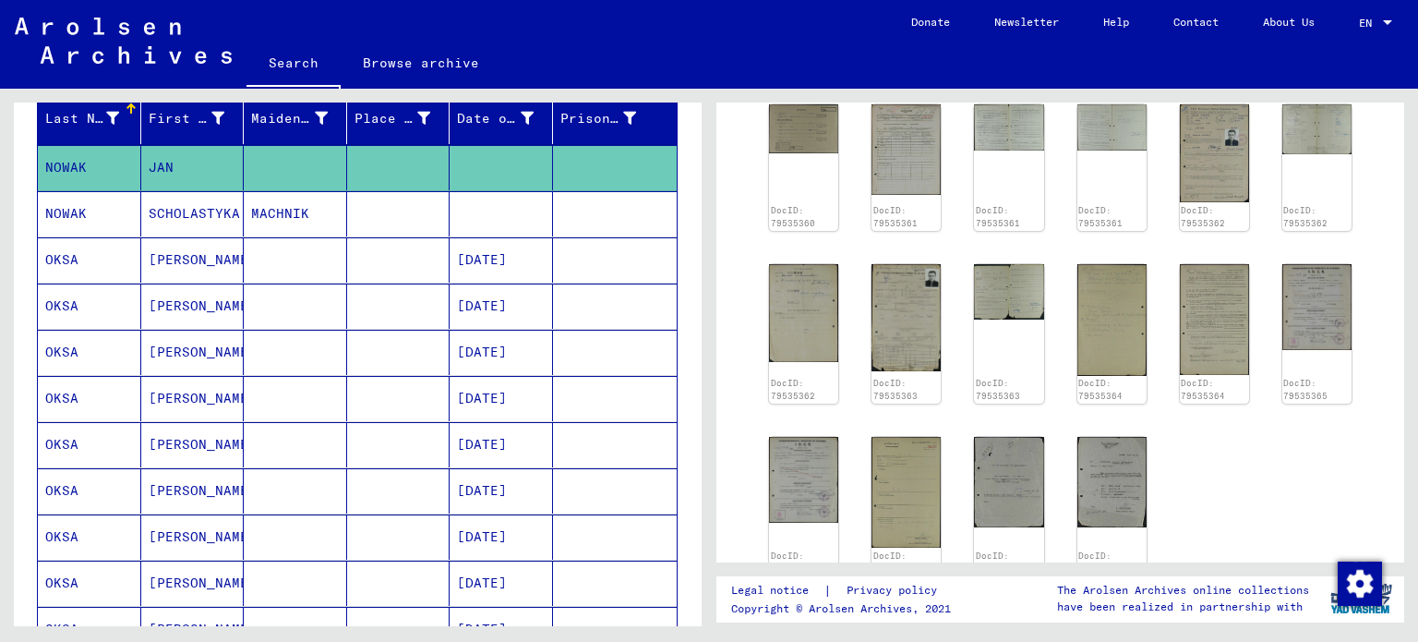
scroll to position [321, 0]
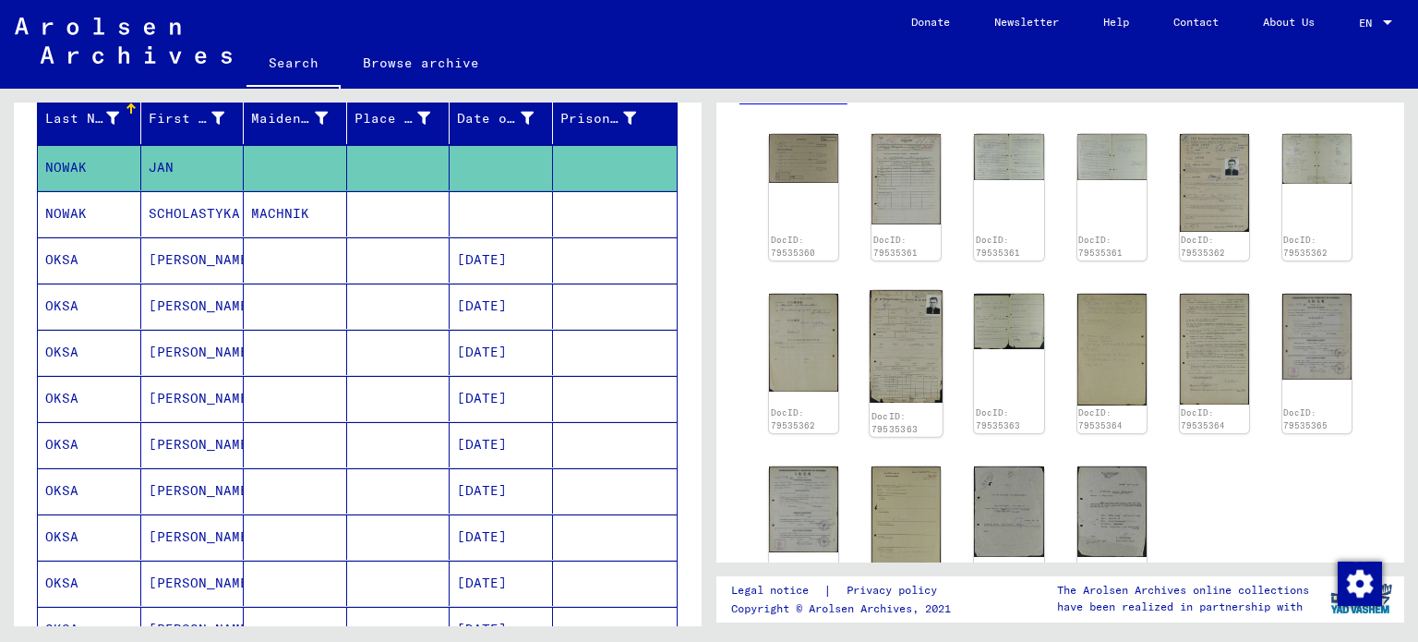
click at [886, 308] on img at bounding box center [906, 346] width 73 height 113
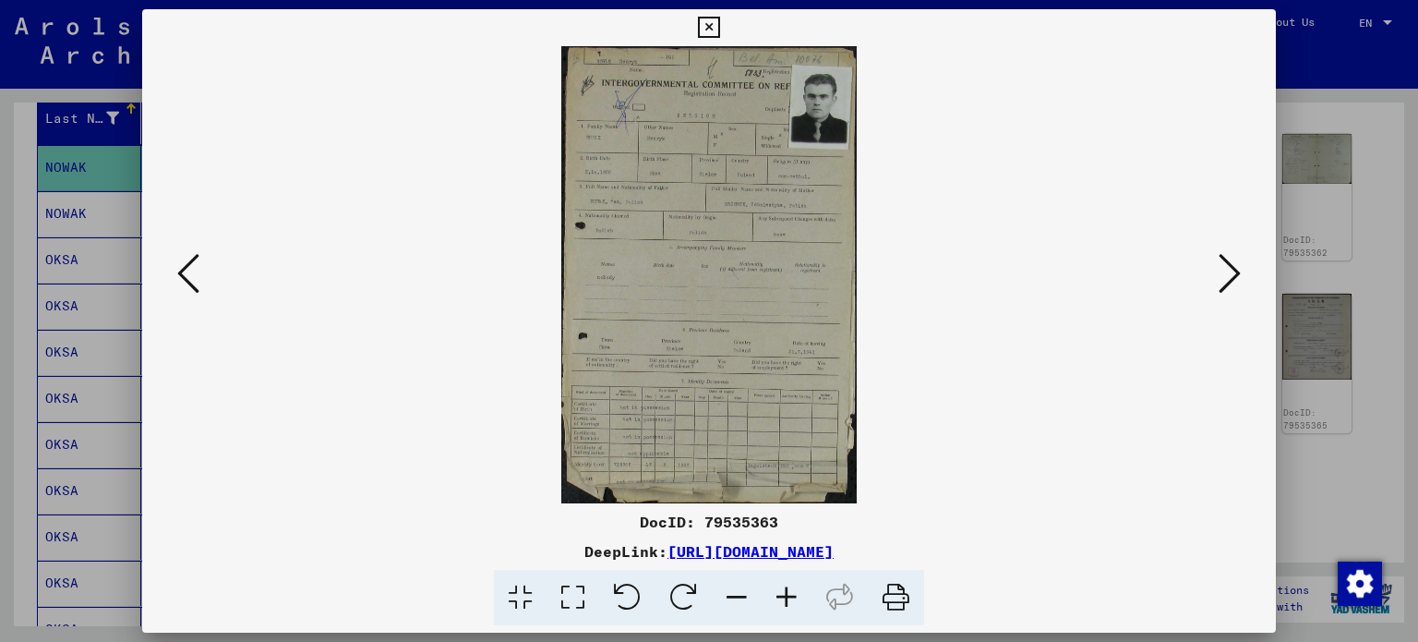
click at [1370, 246] on div at bounding box center [709, 321] width 1418 height 642
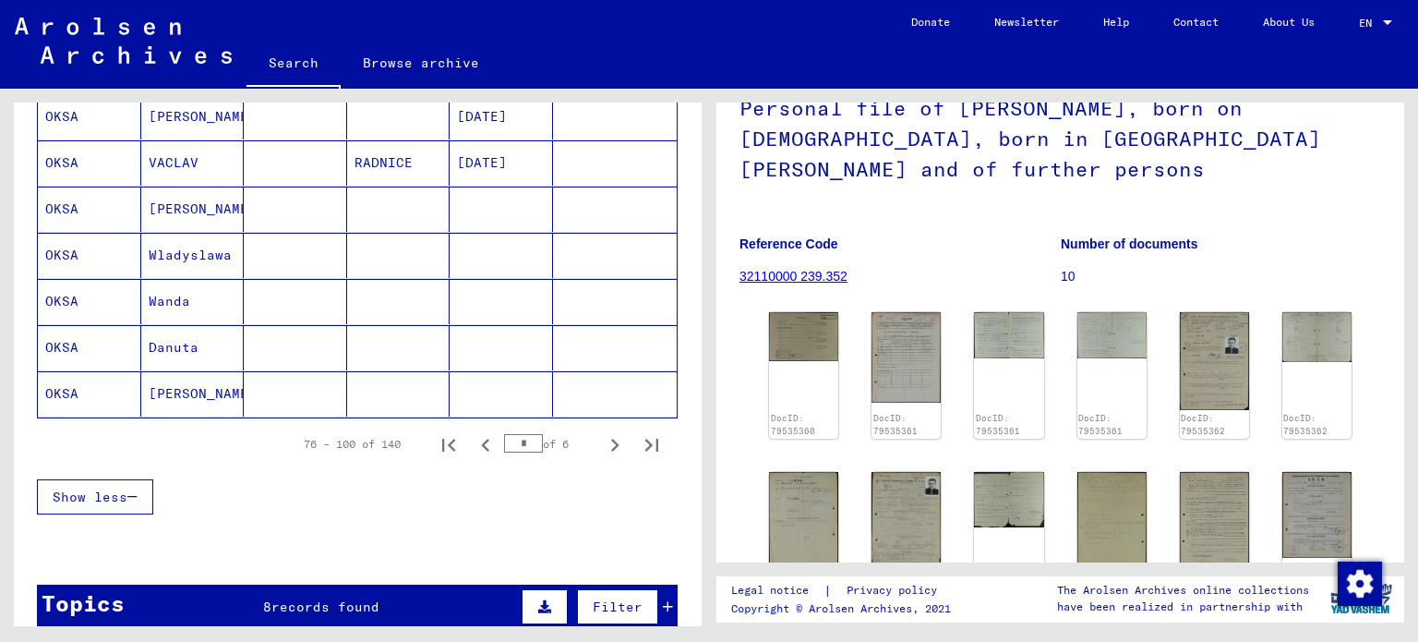
scroll to position [1201, 0]
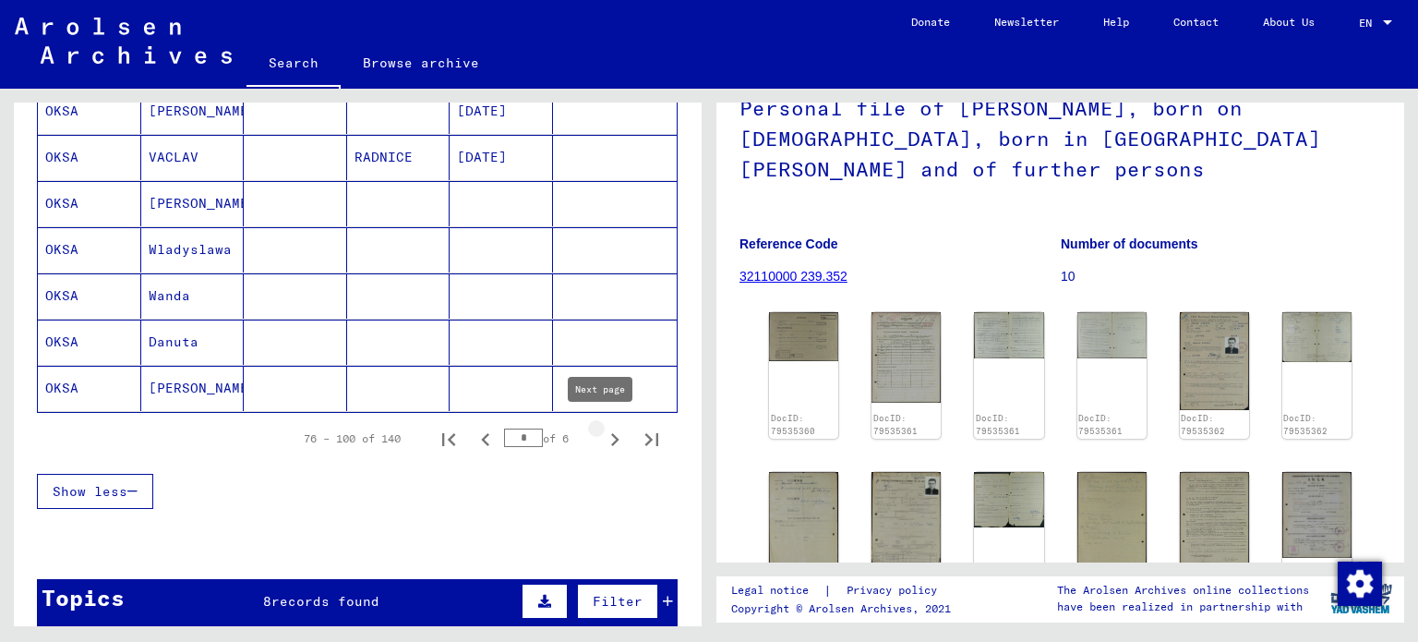
click at [611, 433] on icon "Next page" at bounding box center [615, 439] width 8 height 13
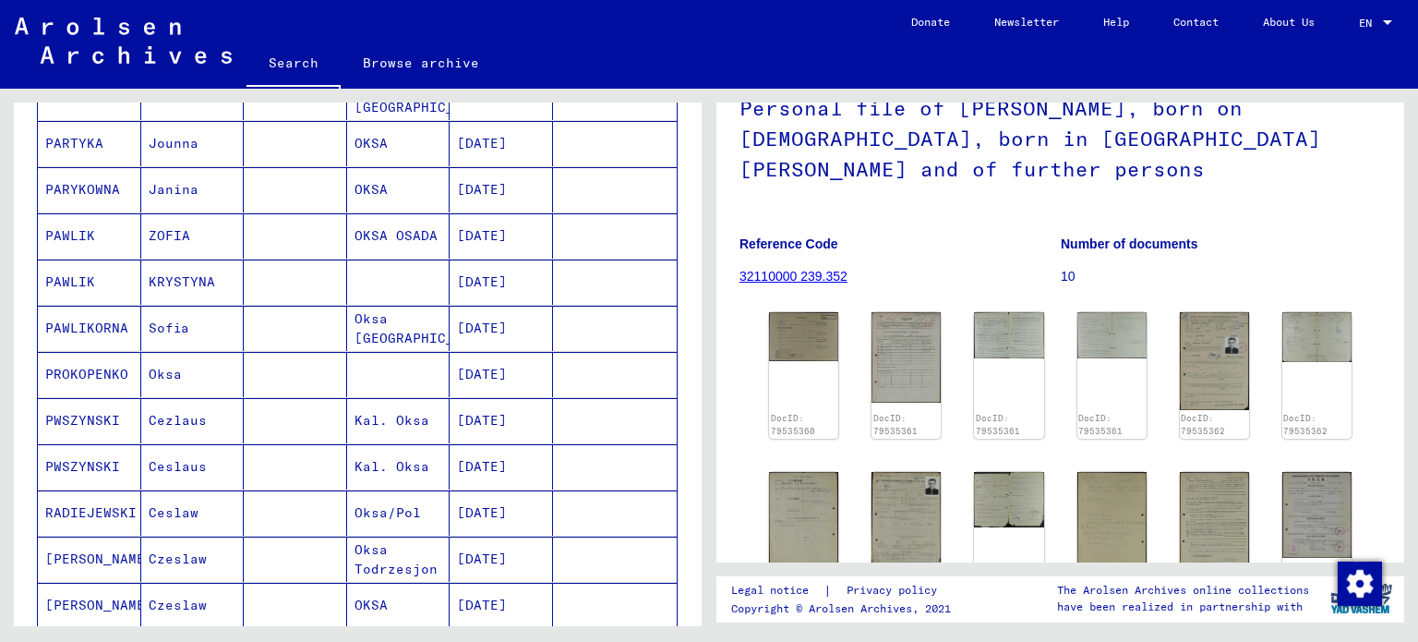
scroll to position [916, 0]
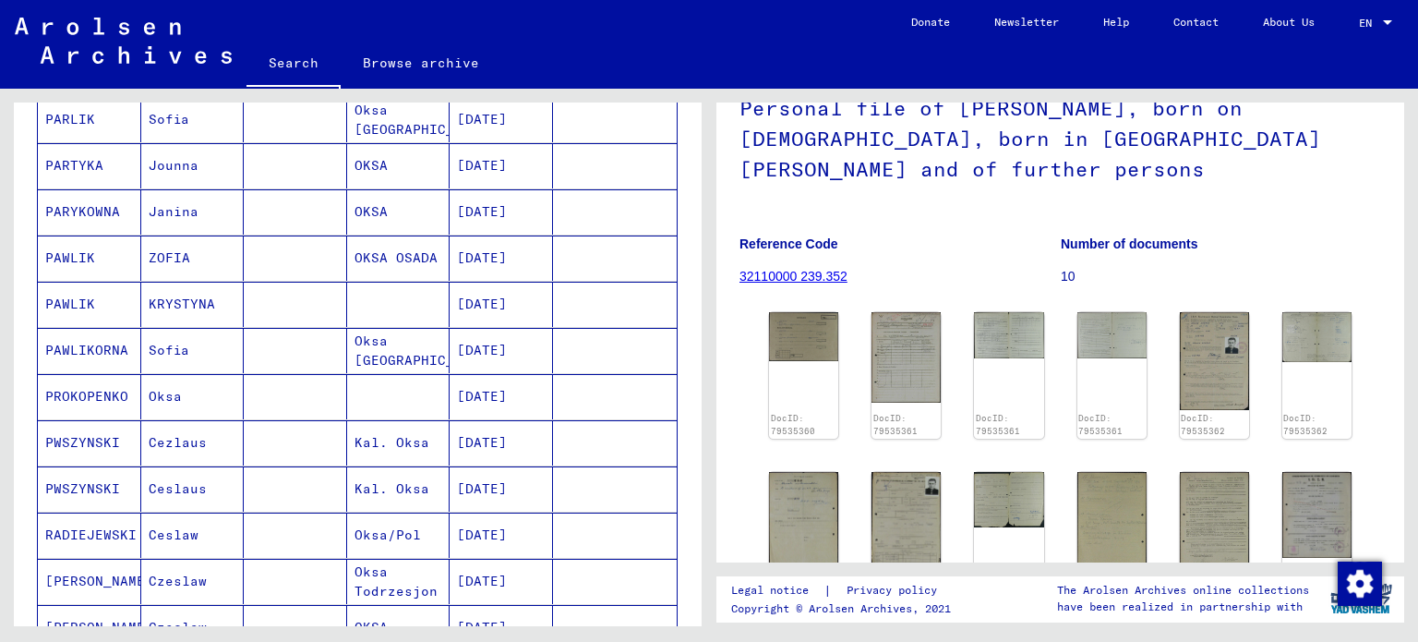
click at [209, 358] on mat-cell "Sofia" at bounding box center [192, 350] width 103 height 45
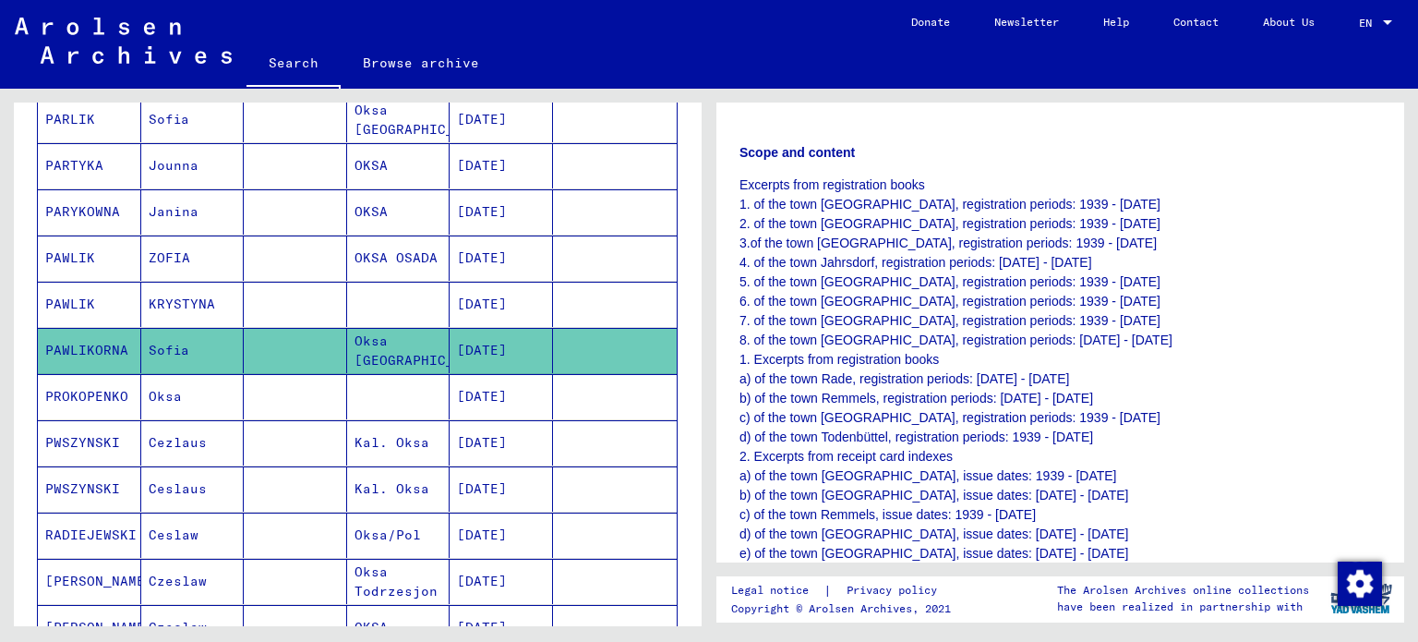
scroll to position [308, 0]
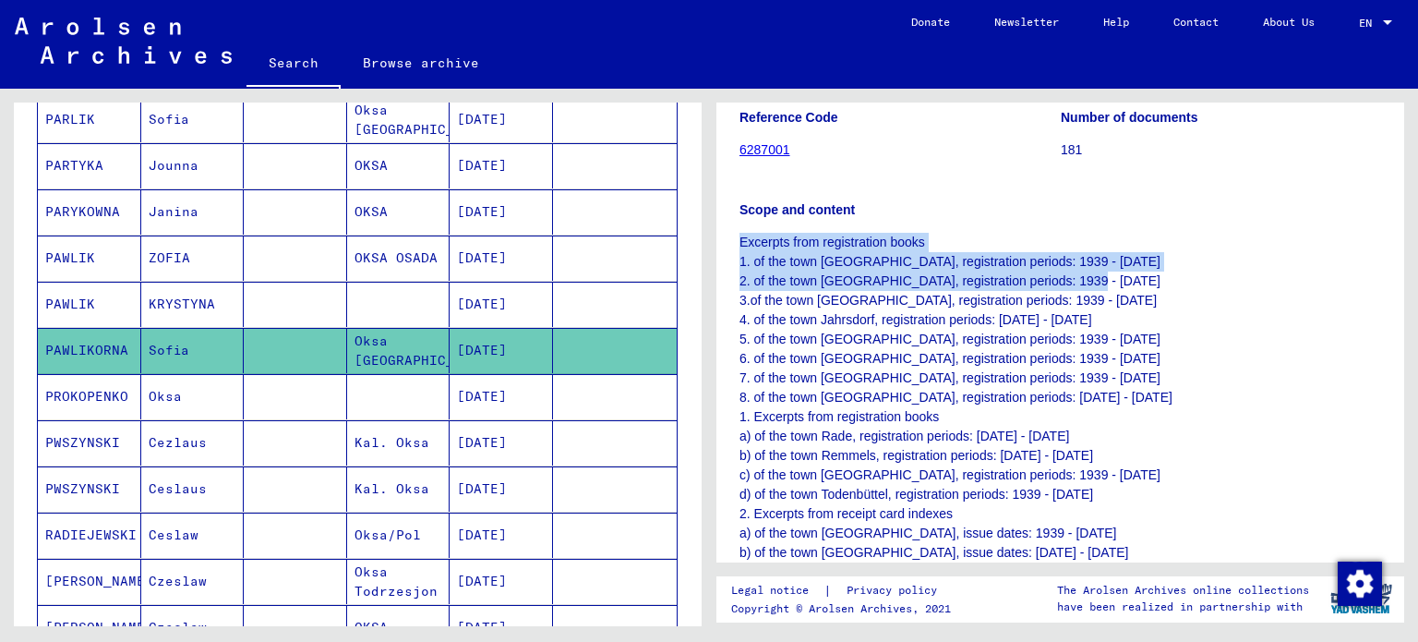
drag, startPoint x: 1414, startPoint y: 222, endPoint x: 1417, endPoint y: 272, distance: 49.9
click at [1417, 272] on div "2 Registration of [DEMOGRAPHIC_DATA] and [DEMOGRAPHIC_DATA] Persecutees by Publ…" at bounding box center [1064, 357] width 709 height 537
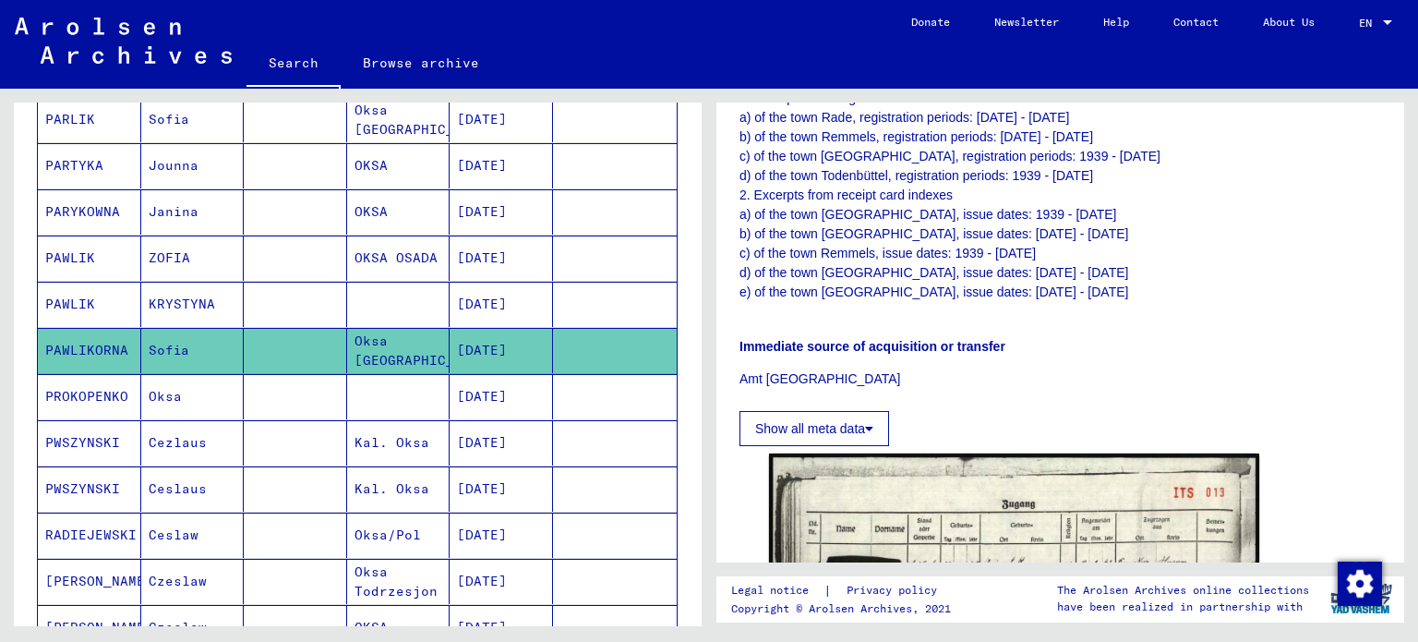
scroll to position [471, 0]
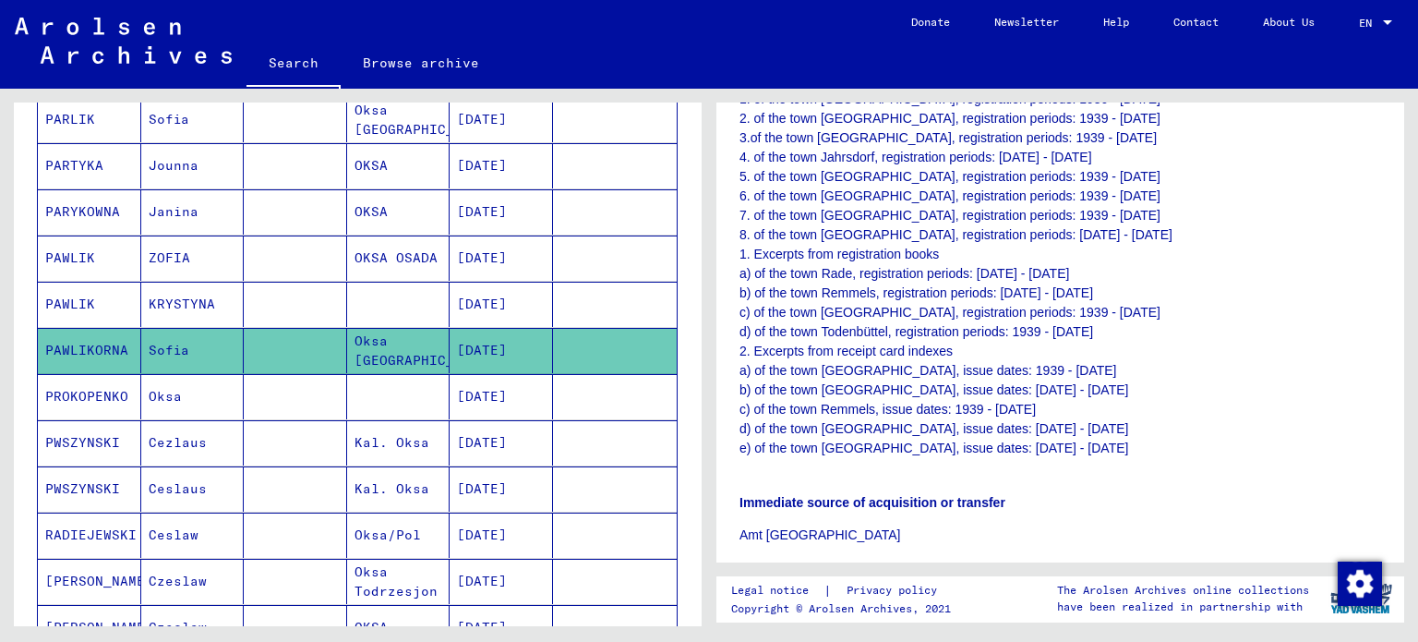
click at [1270, 317] on p "Excerpts from registration books 1. of the town [GEOGRAPHIC_DATA], registration…" at bounding box center [1060, 264] width 642 height 388
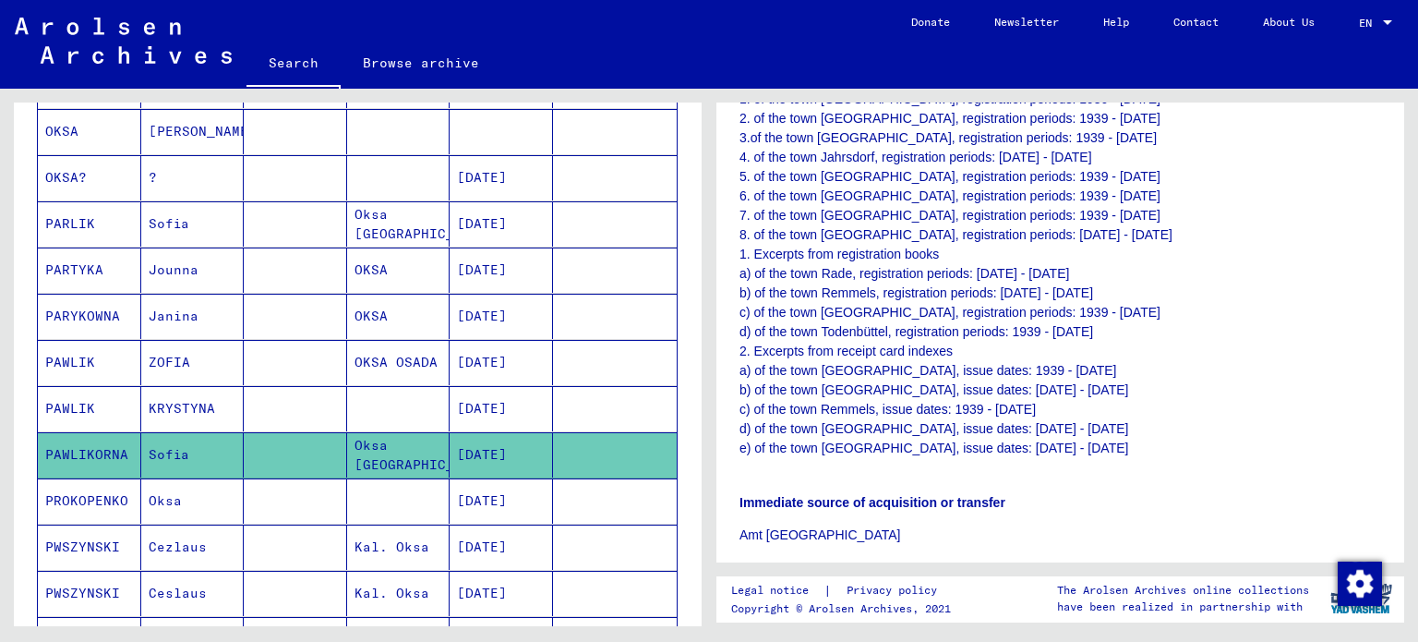
scroll to position [795, 0]
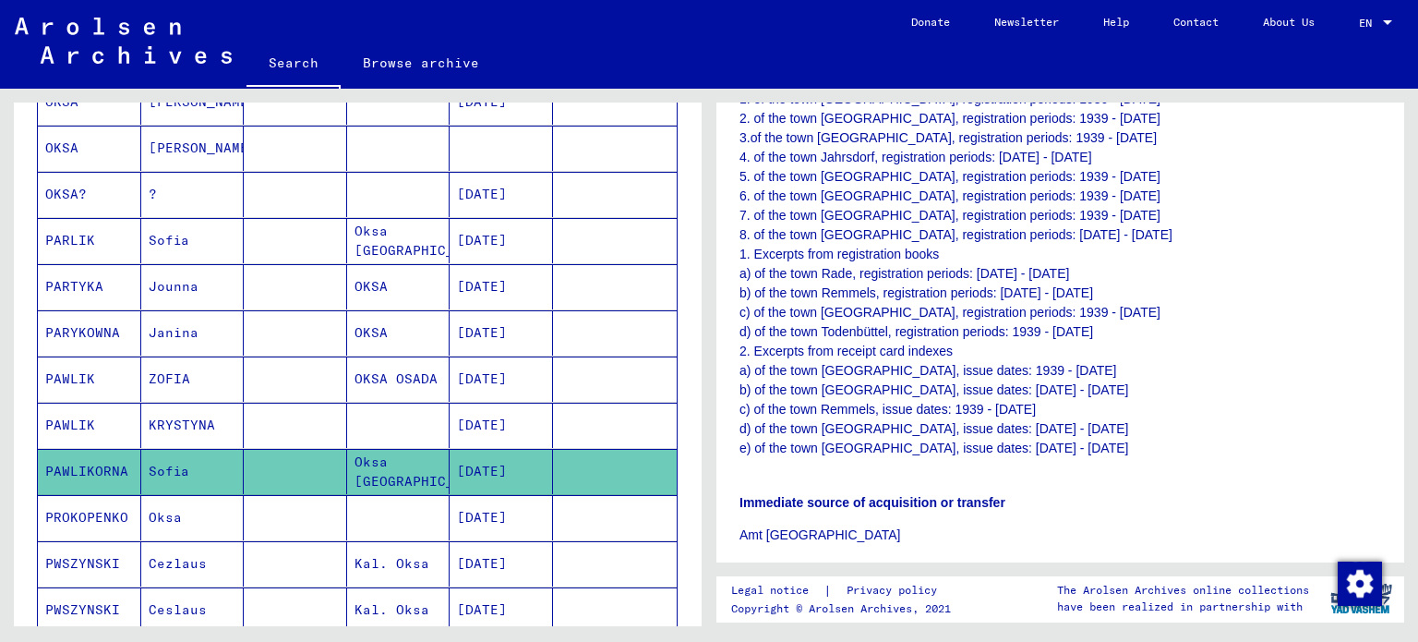
click at [222, 251] on mat-cell "Sofia" at bounding box center [192, 240] width 103 height 45
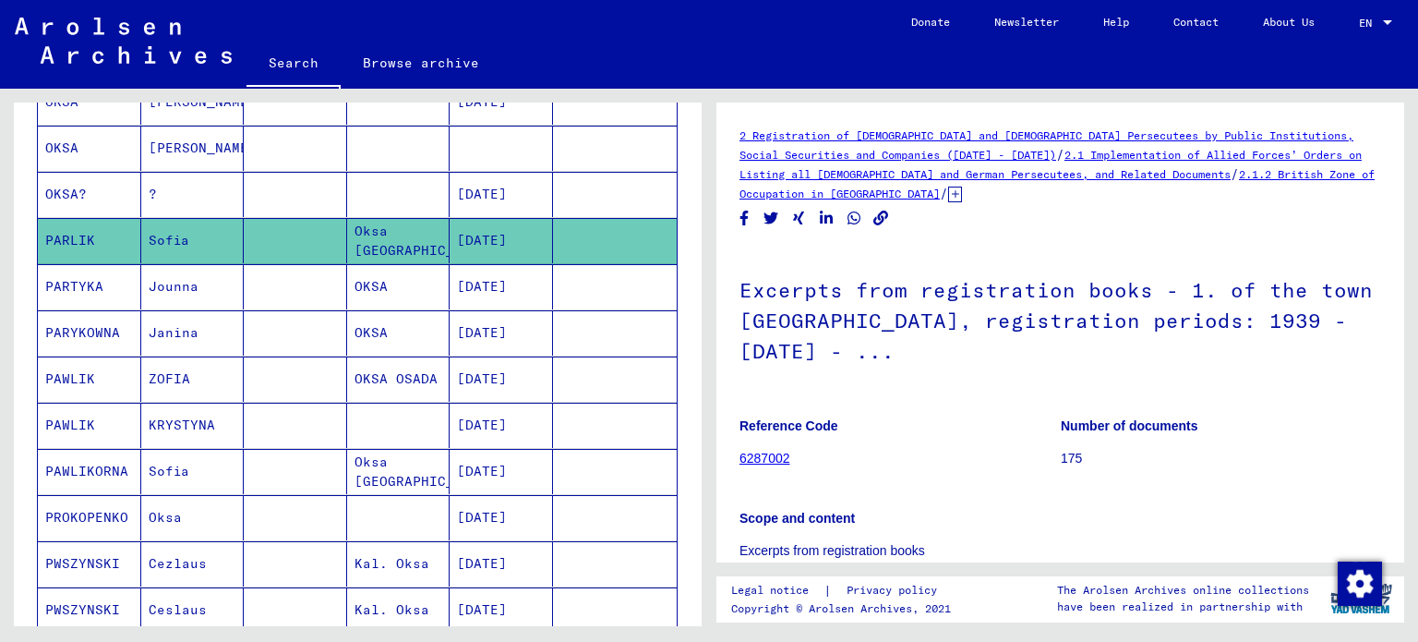
click at [210, 180] on mat-cell "?" at bounding box center [192, 194] width 103 height 45
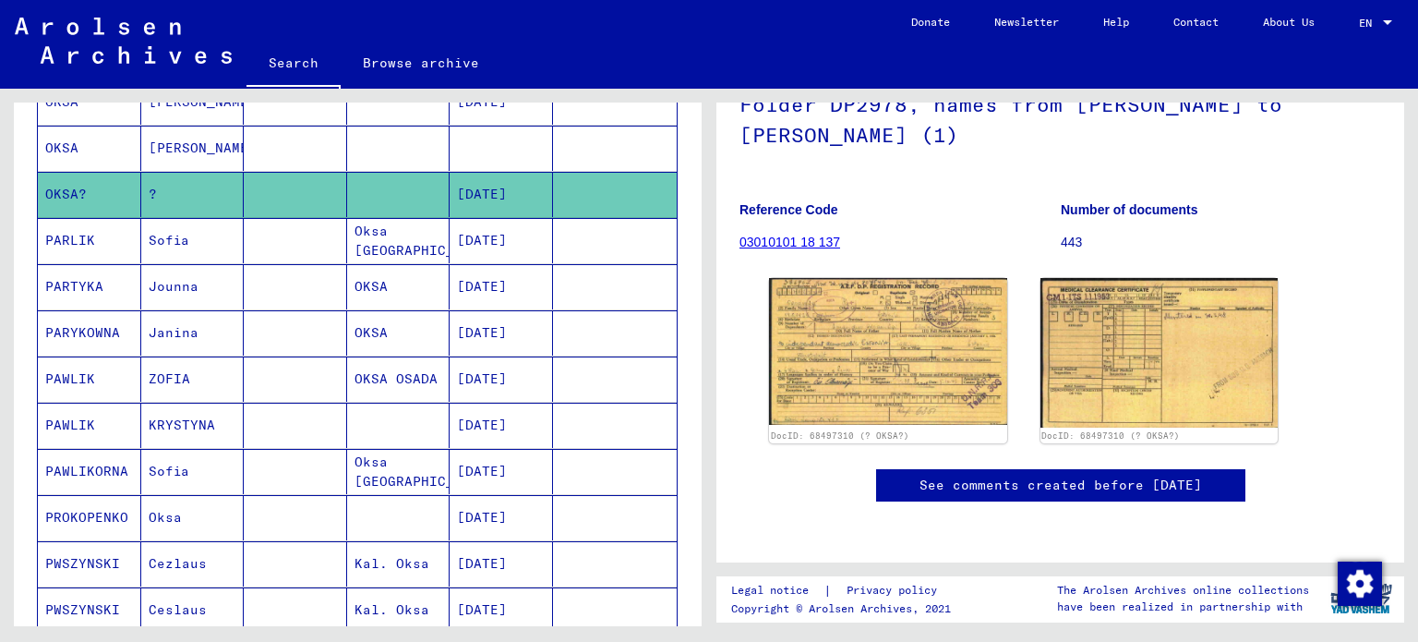
scroll to position [196, 0]
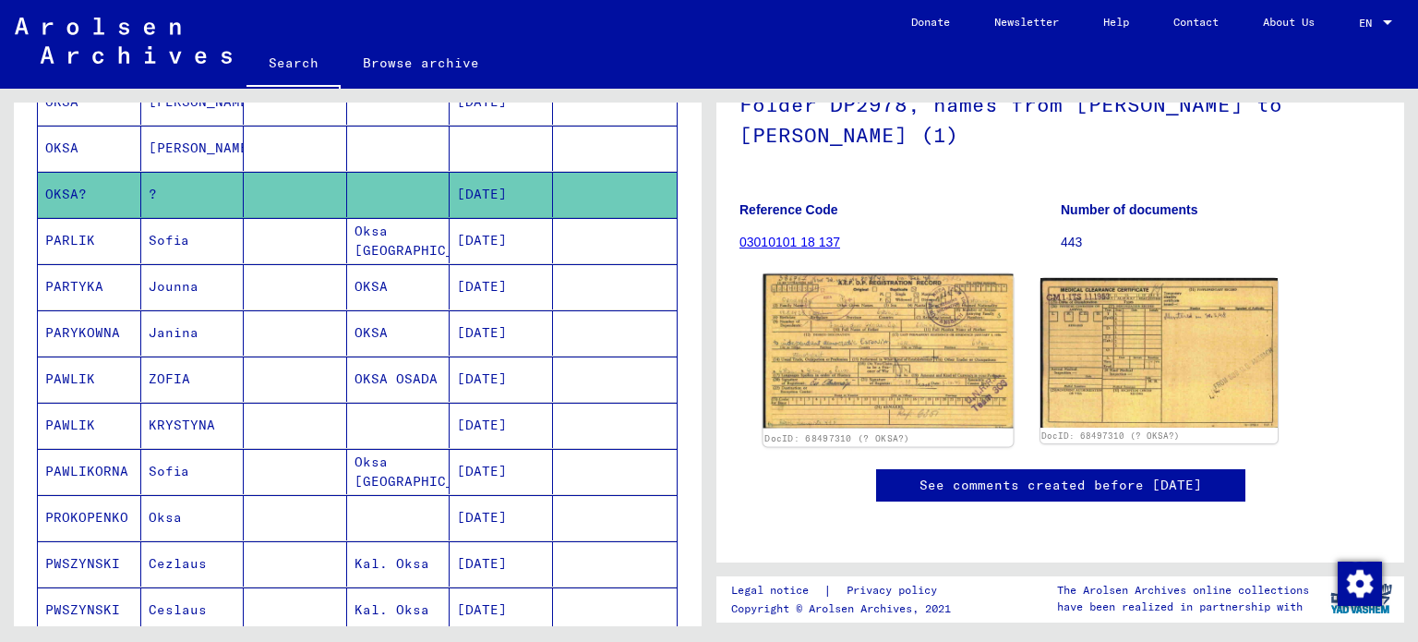
click at [940, 360] on img at bounding box center [887, 351] width 249 height 154
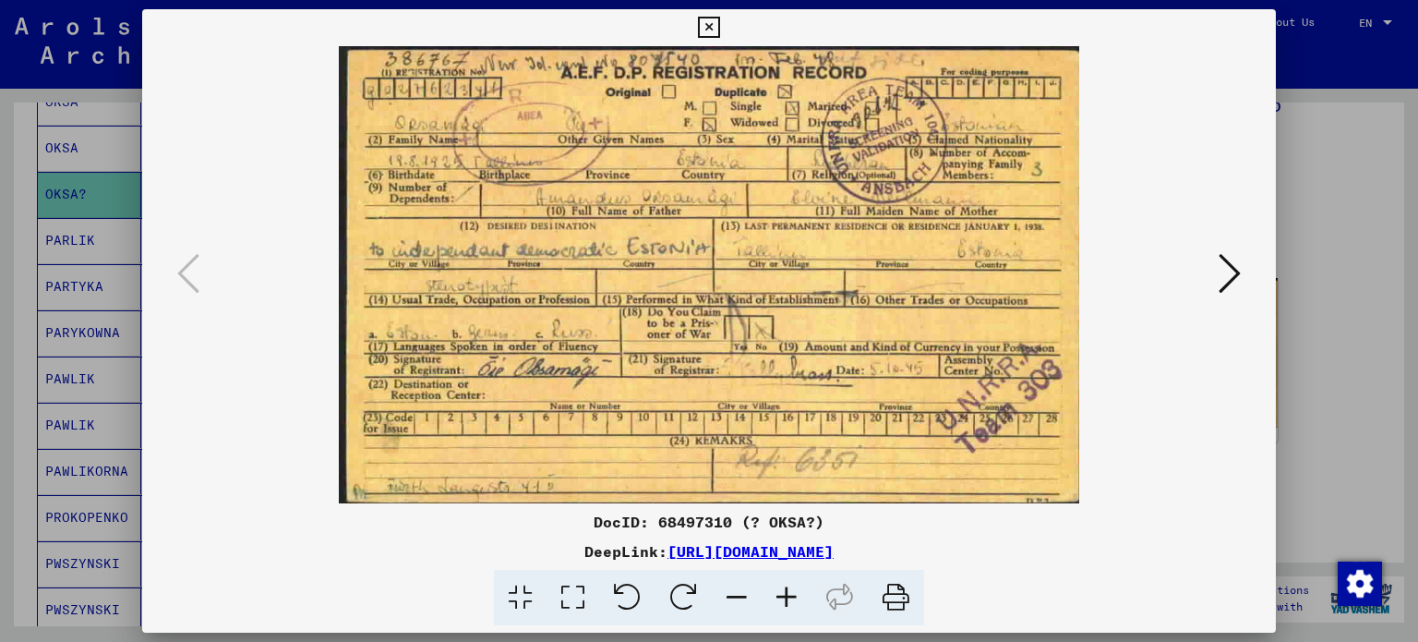
click at [1290, 240] on div at bounding box center [709, 321] width 1418 height 642
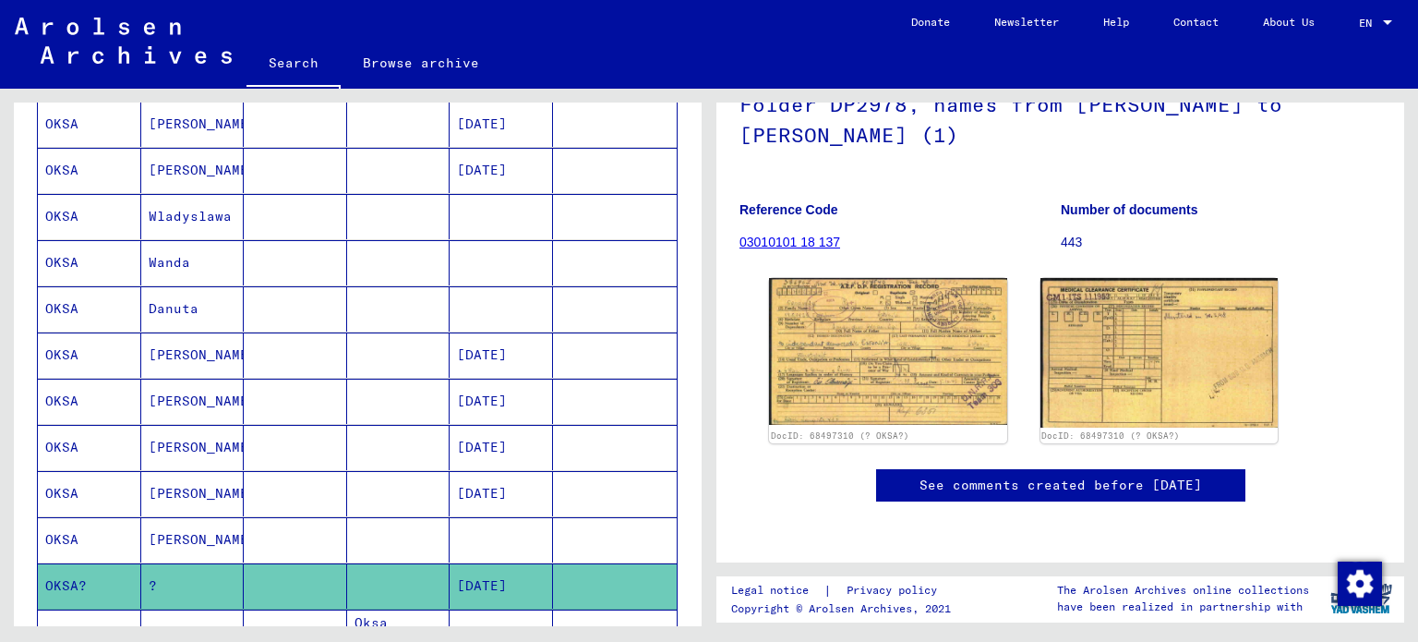
scroll to position [315, 0]
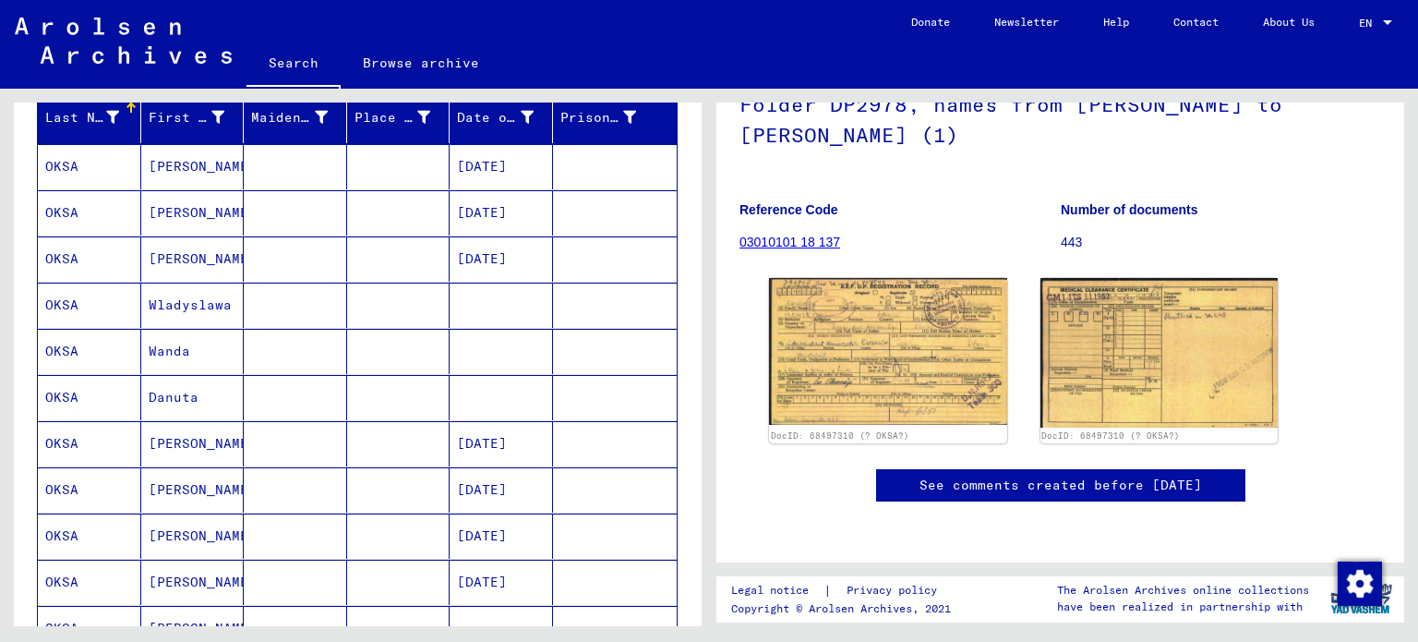
click at [212, 301] on mat-cell "Wladyslawa" at bounding box center [192, 304] width 103 height 45
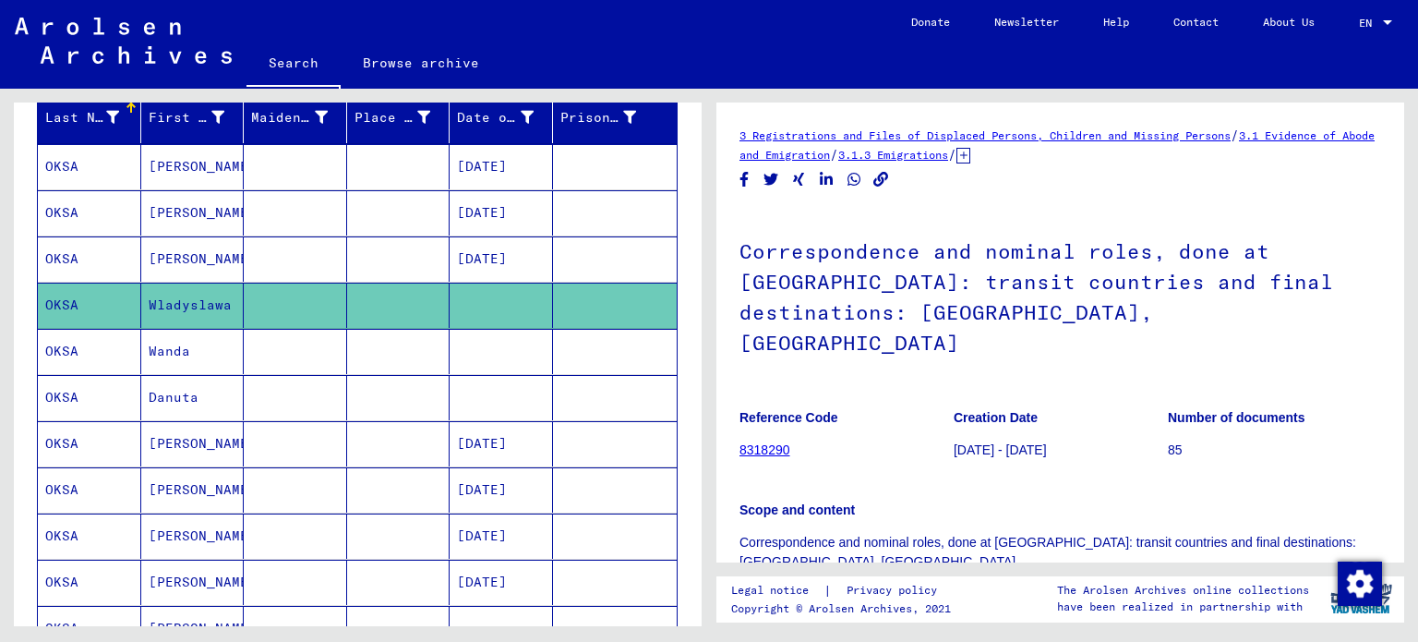
click at [1388, 397] on yv-its-full-details "3 Registrations and Files of Displaced Persons, Children and Missing Persons / …" at bounding box center [1060, 639] width 688 height 1027
click at [1404, 398] on div "3 Registrations and Files of Displaced Persons, Children and Missing Persons / …" at bounding box center [1064, 357] width 709 height 537
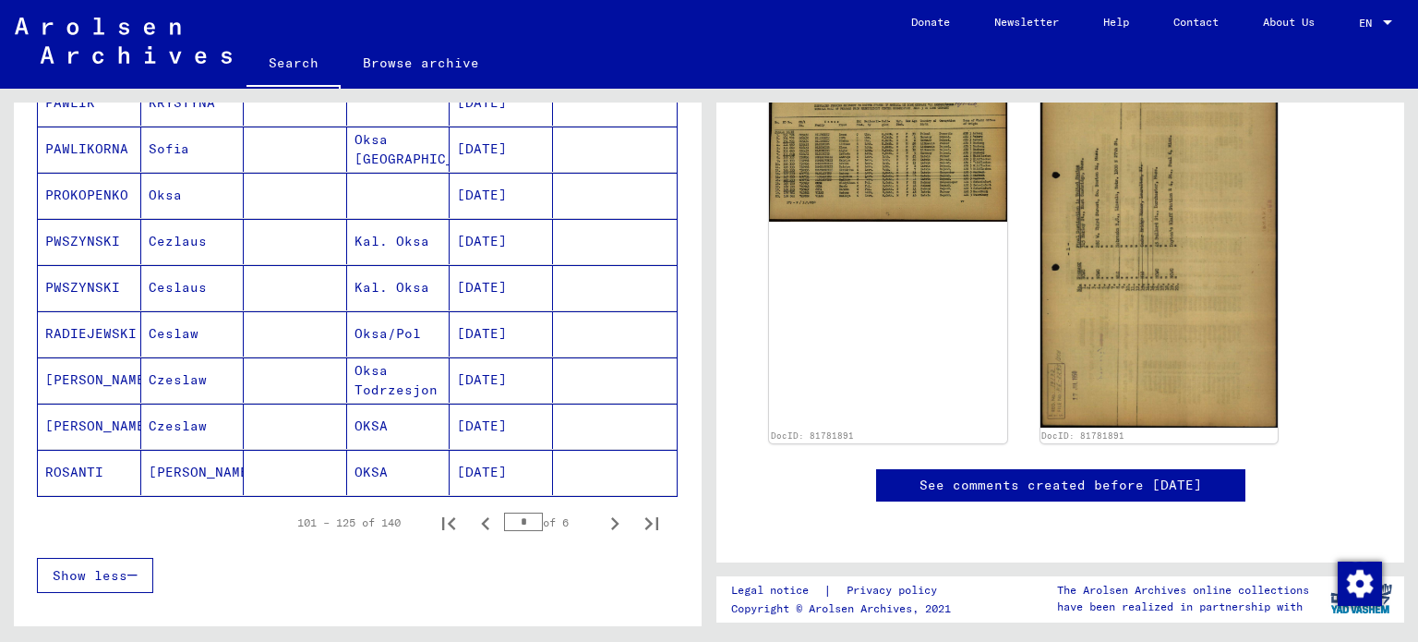
scroll to position [1193, 0]
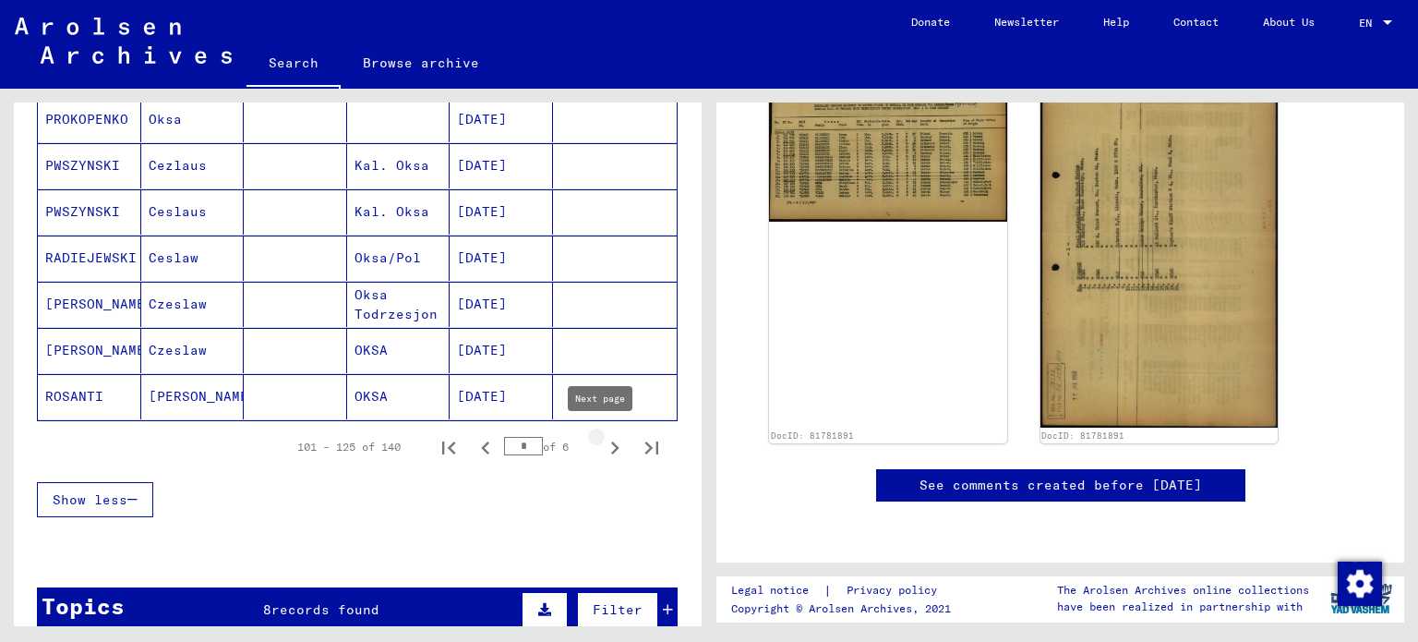
click at [602, 450] on icon "Next page" at bounding box center [615, 448] width 26 height 26
type input "*"
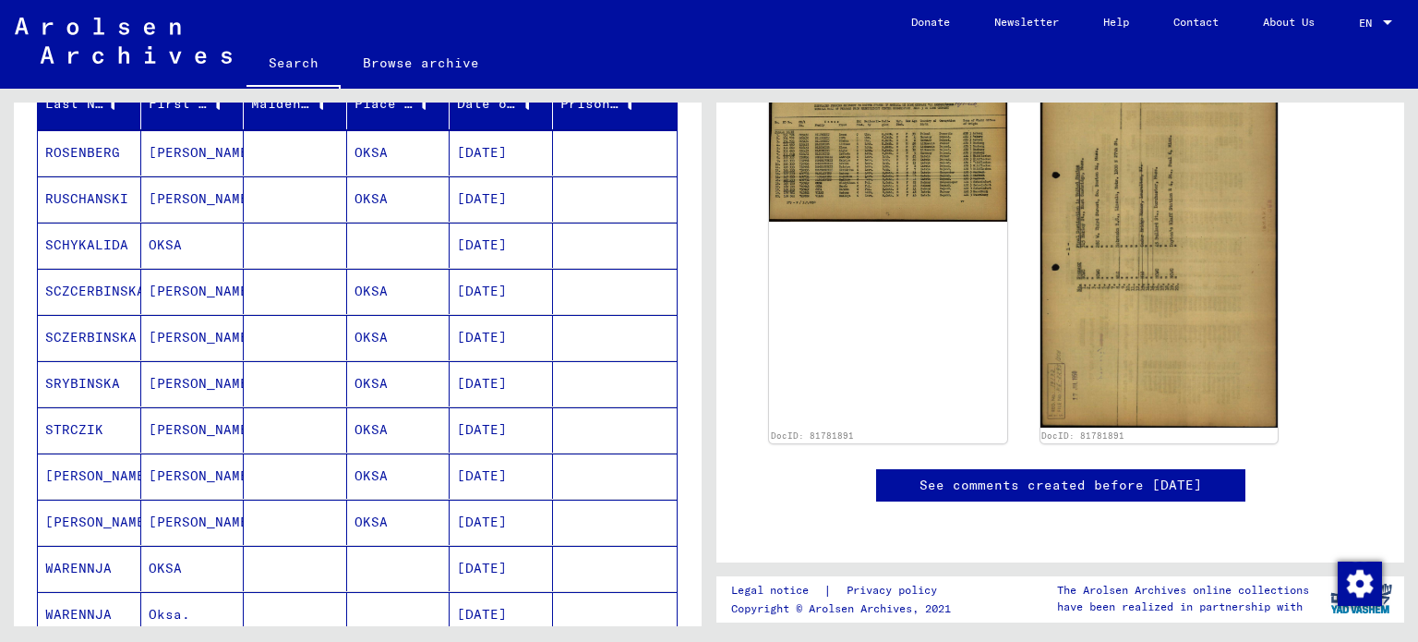
scroll to position [196, 0]
